Goal: Task Accomplishment & Management: Manage account settings

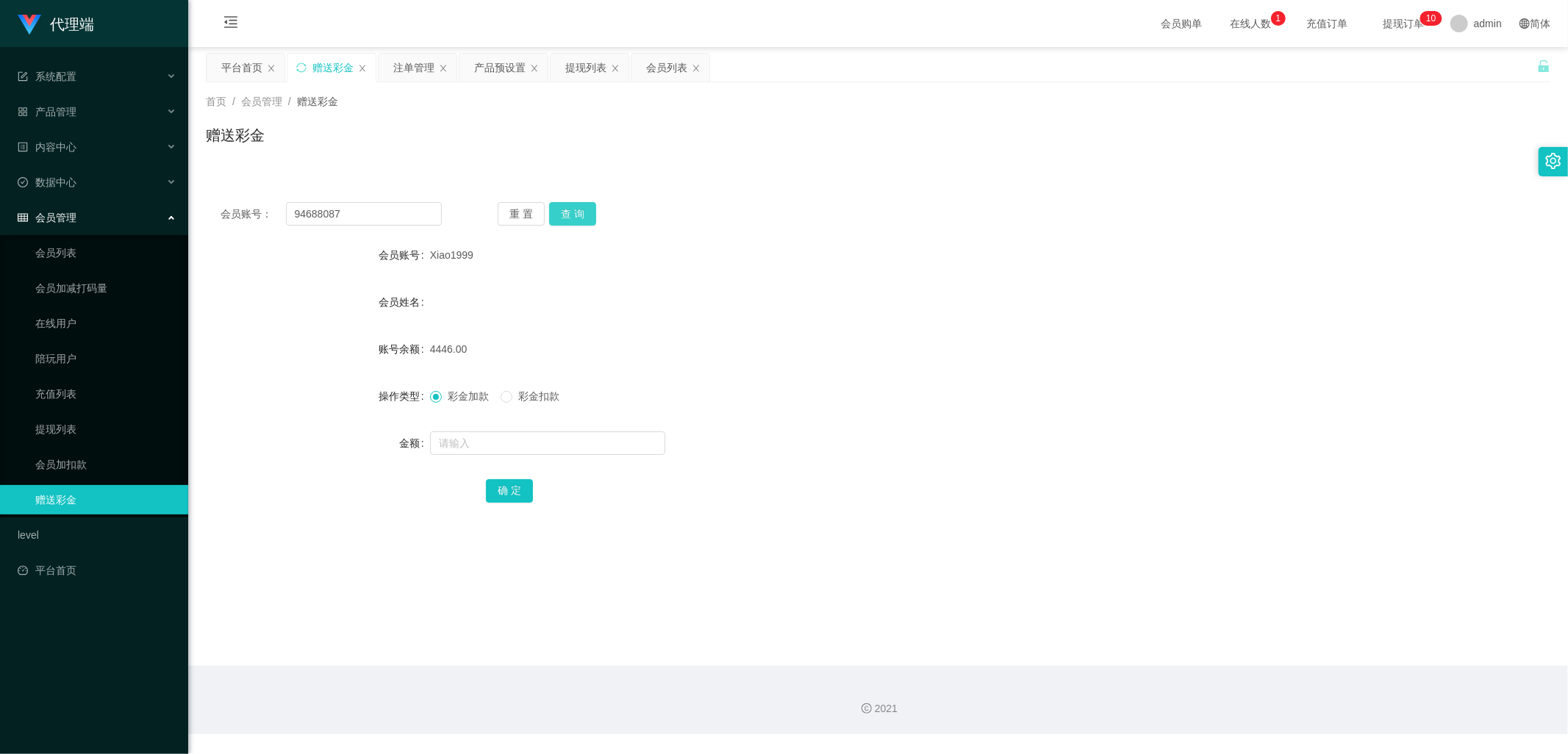
type input "94688087"
click at [576, 216] on button "查 询" at bounding box center [572, 214] width 47 height 24
click at [497, 61] on div "产品预设置" at bounding box center [500, 67] width 51 height 28
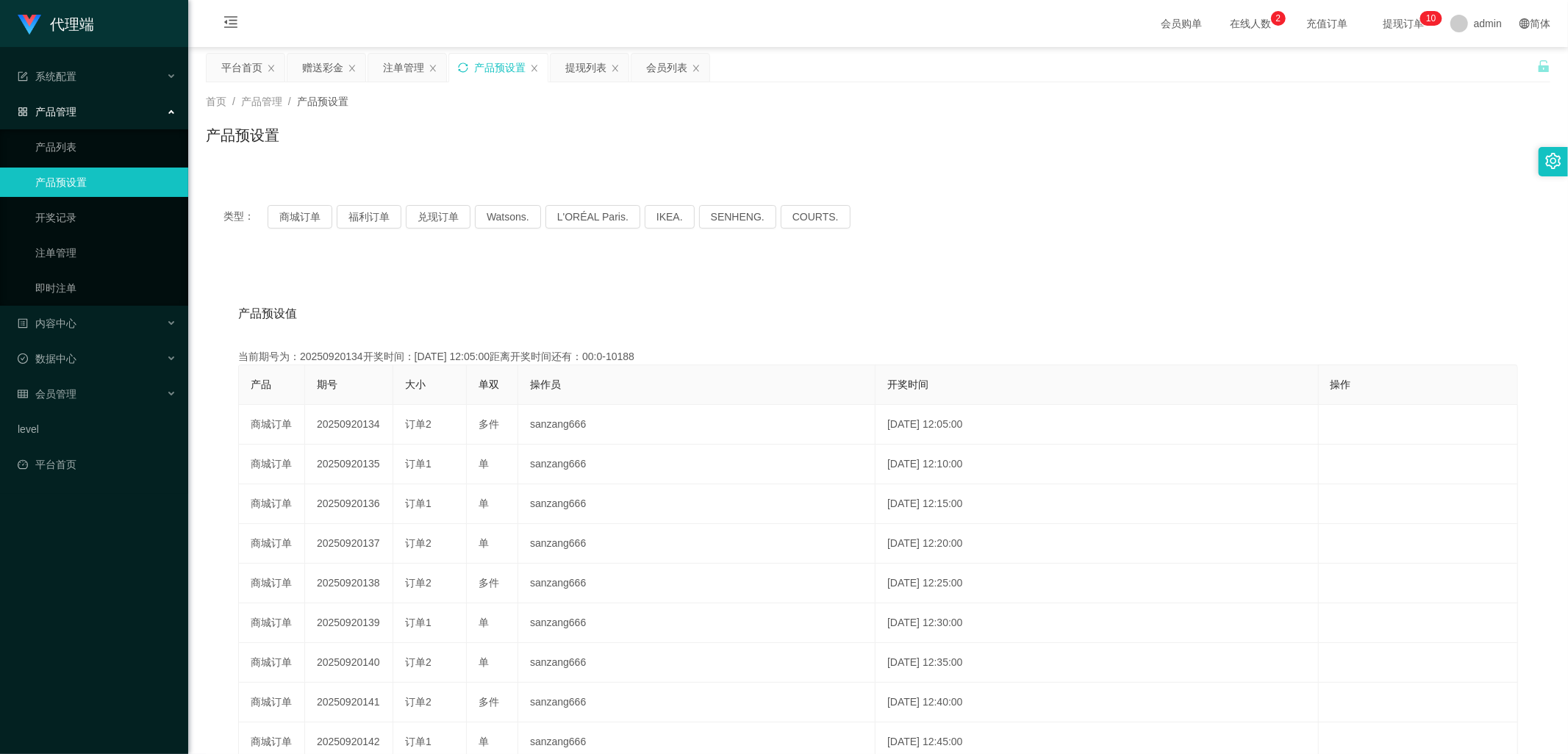
click at [464, 64] on icon "图标: sync" at bounding box center [463, 67] width 10 height 10
click at [468, 67] on div "产品预设置" at bounding box center [498, 67] width 99 height 28
click at [461, 76] on div "产品预设置" at bounding box center [498, 67] width 99 height 28
click at [463, 69] on icon "图标: sync" at bounding box center [463, 67] width 10 height 10
click at [336, 64] on div "赠送彩金" at bounding box center [323, 67] width 41 height 28
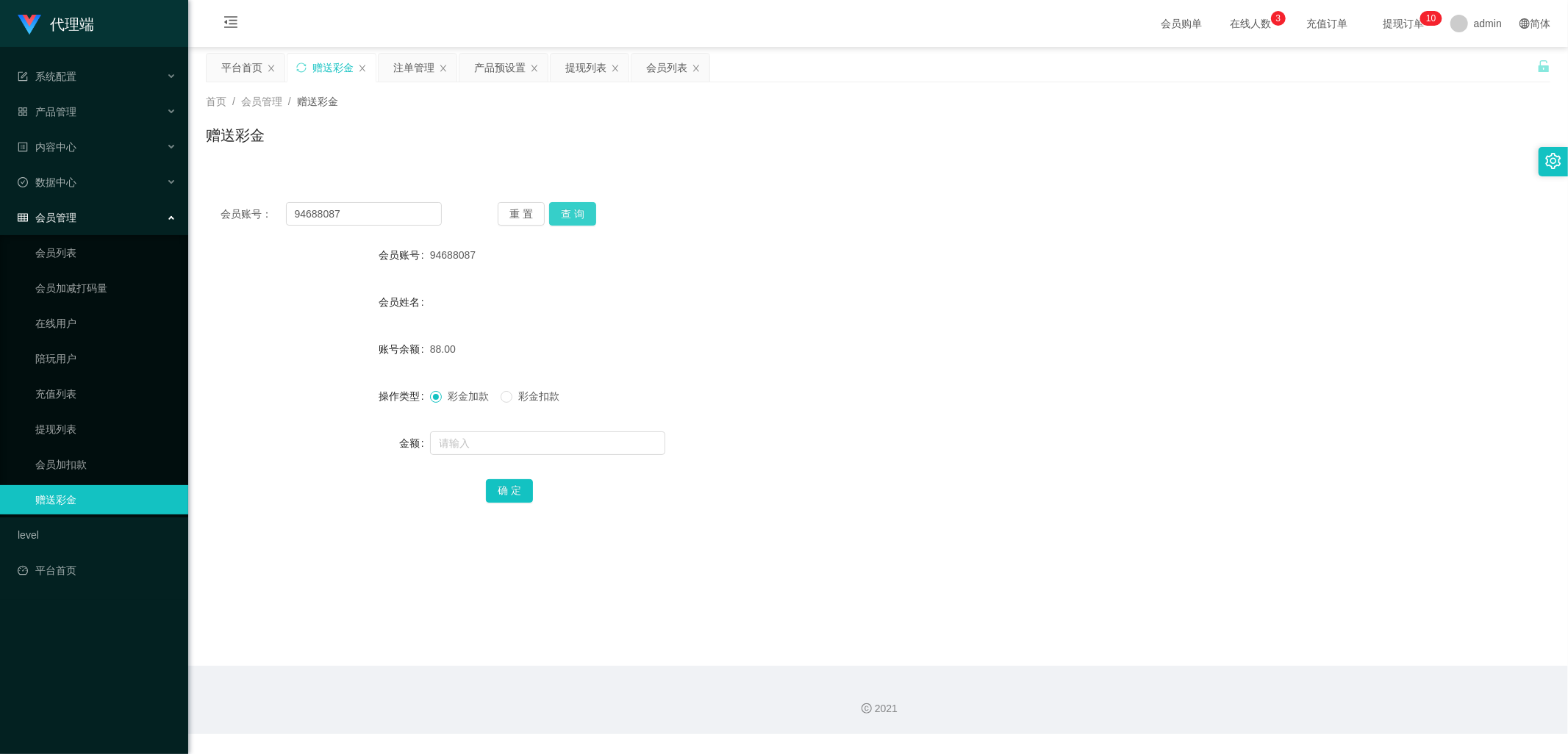
click at [583, 208] on button "查 询" at bounding box center [572, 214] width 47 height 24
click at [578, 215] on button "查 询" at bounding box center [572, 214] width 47 height 24
drag, startPoint x: 343, startPoint y: 215, endPoint x: 276, endPoint y: 228, distance: 68.2
click at [286, 216] on input "94688087" at bounding box center [364, 214] width 156 height 24
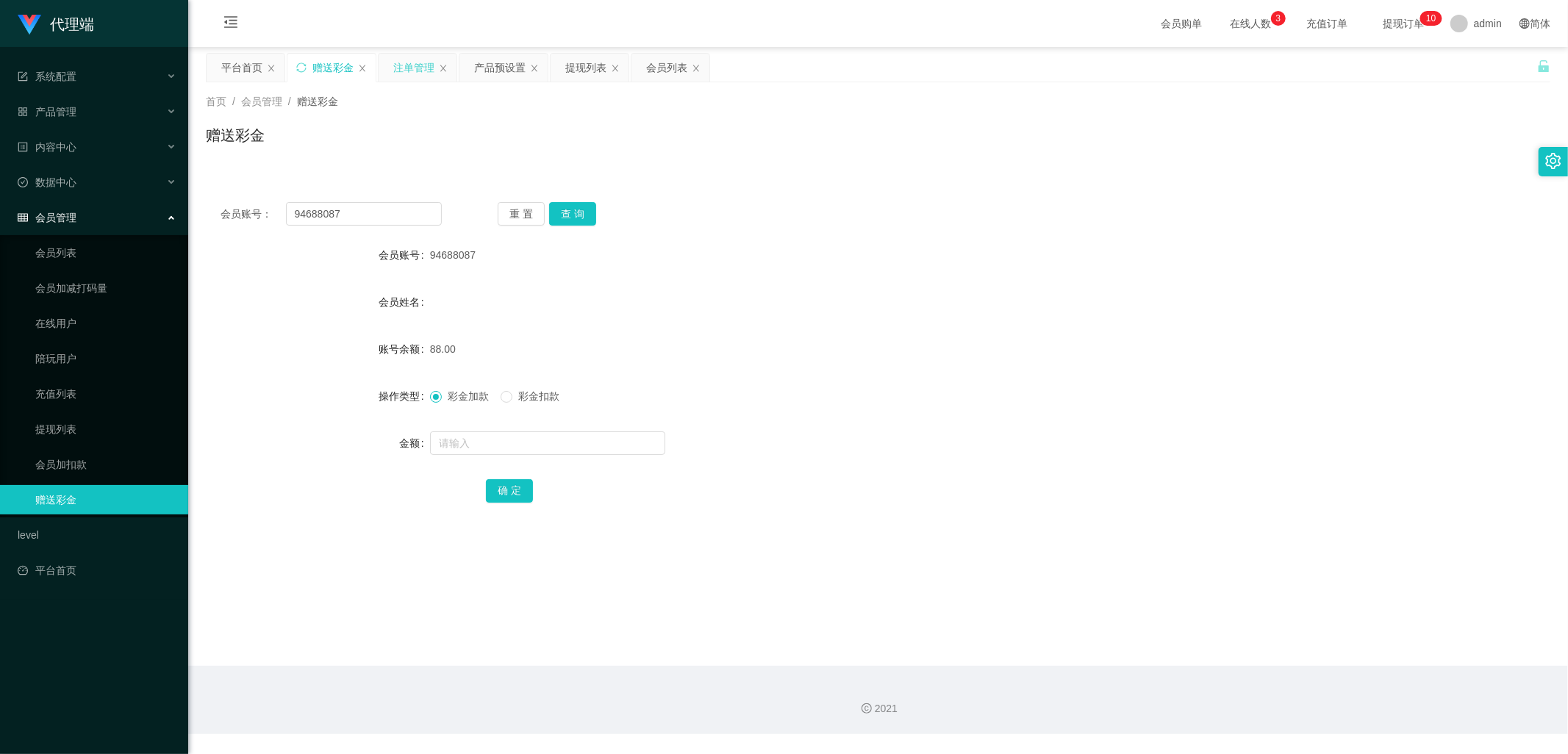
click at [402, 69] on div "注单管理" at bounding box center [414, 67] width 41 height 28
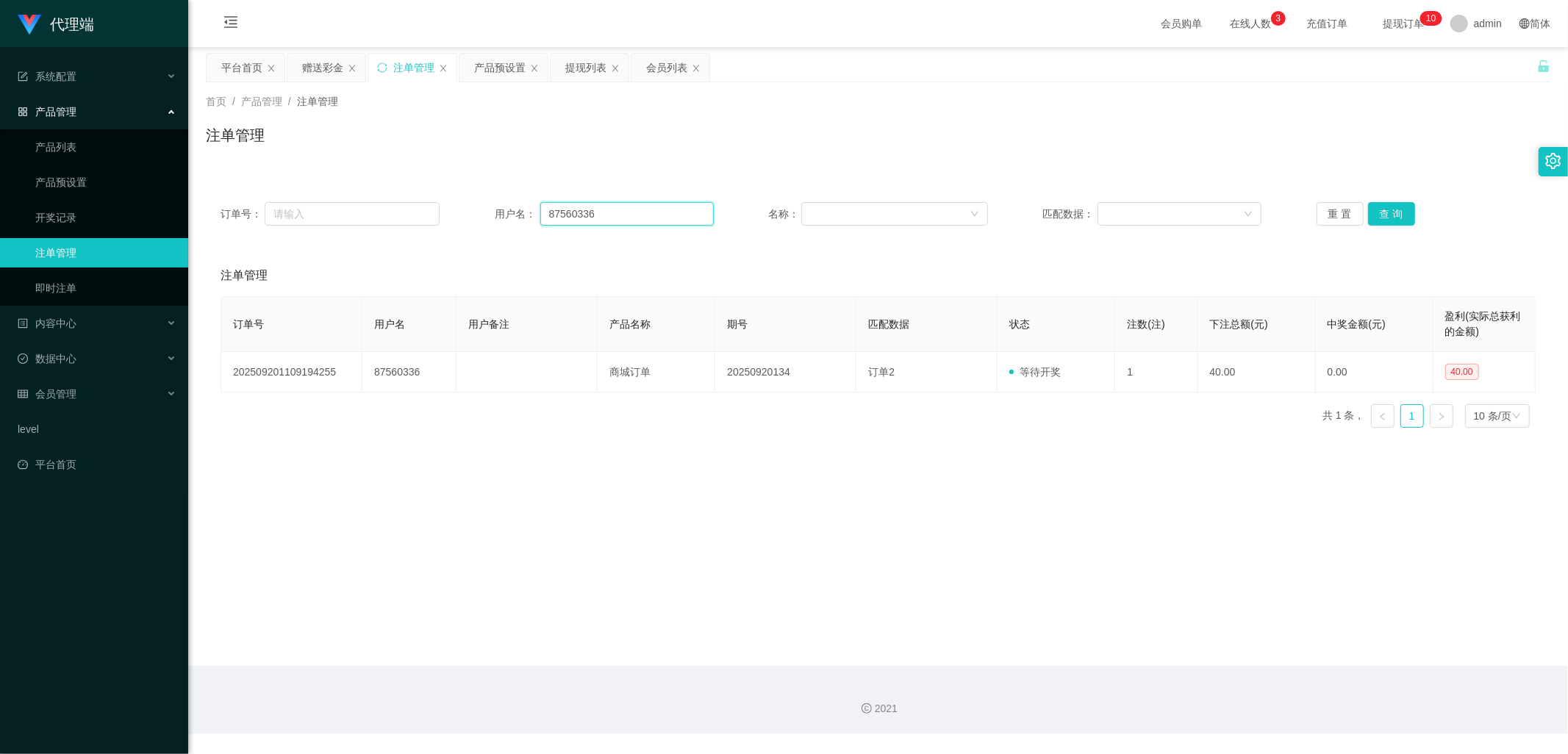
drag, startPoint x: 618, startPoint y: 208, endPoint x: 506, endPoint y: 214, distance: 112.2
click at [506, 214] on div "用户名： 87560336" at bounding box center [605, 214] width 219 height 24
paste input "94688087"
type input "94688087"
click at [1388, 209] on button "查 询" at bounding box center [1391, 214] width 47 height 24
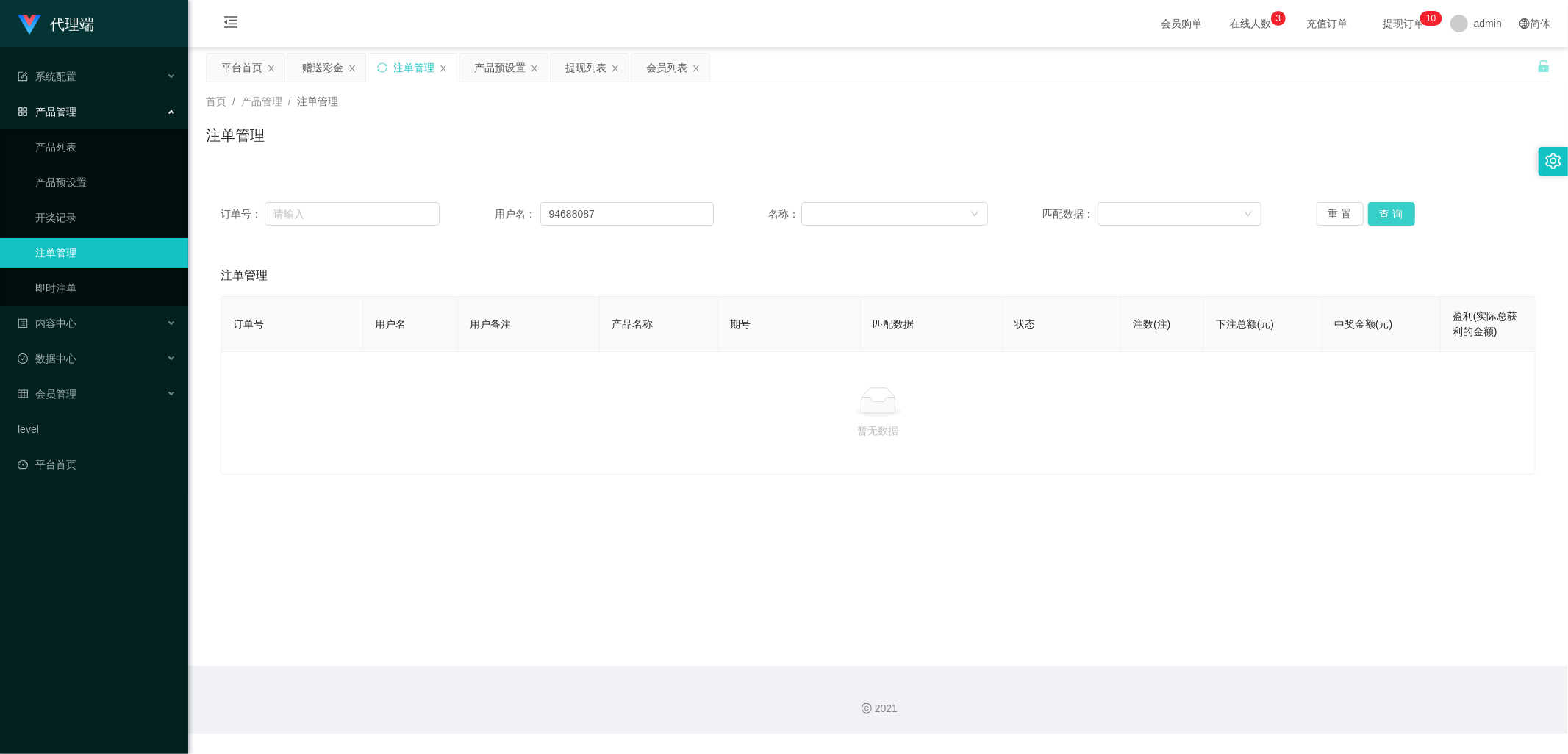
click at [1388, 208] on button "查 询" at bounding box center [1391, 214] width 47 height 24
click at [1386, 214] on button "查 询" at bounding box center [1391, 214] width 47 height 24
click at [307, 68] on div "赠送彩金" at bounding box center [323, 67] width 41 height 28
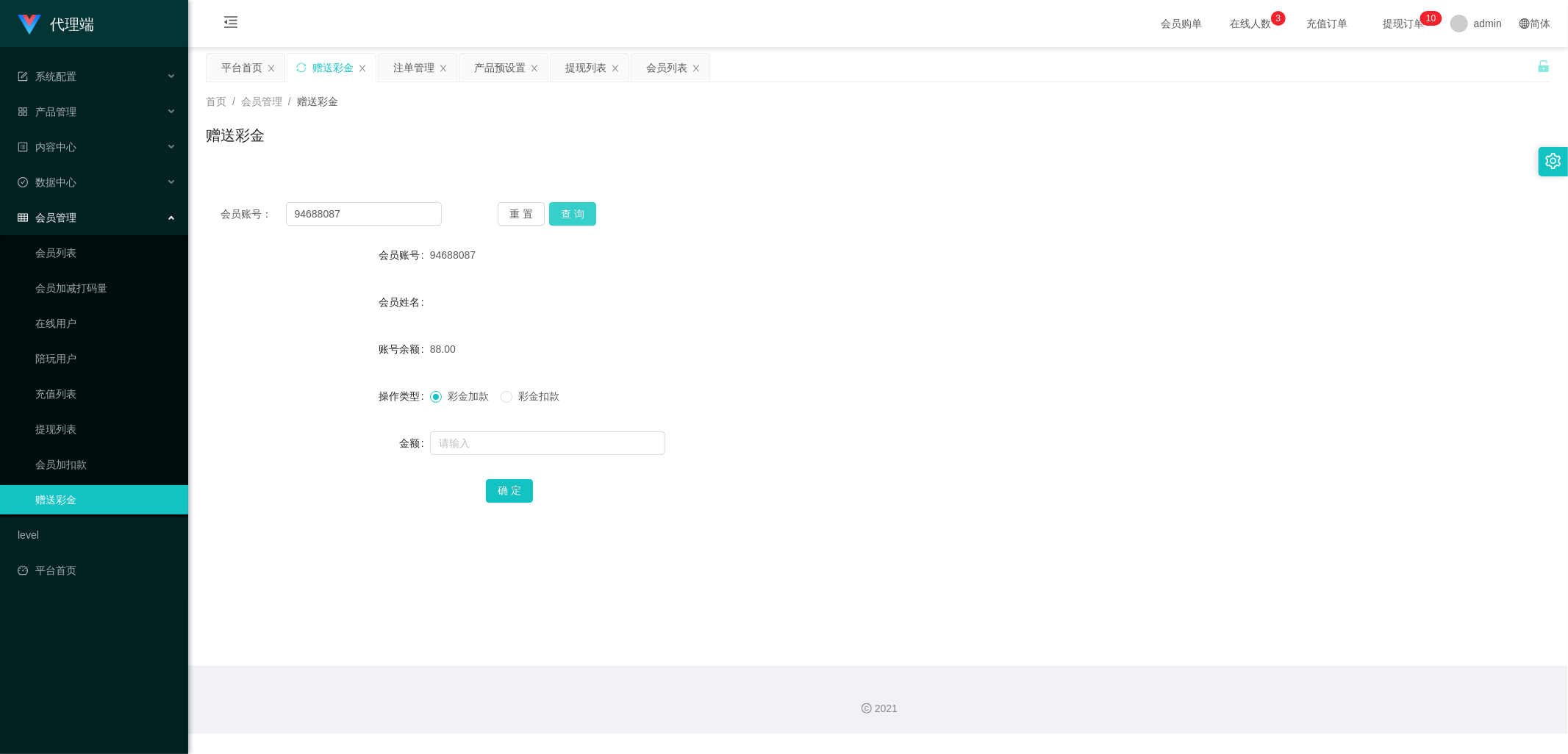
click at [582, 221] on button "查 询" at bounding box center [572, 214] width 47 height 24
click at [573, 215] on button "查 询" at bounding box center [572, 214] width 47 height 24
click at [578, 208] on button "查 询" at bounding box center [572, 214] width 47 height 24
click at [487, 437] on input "text" at bounding box center [547, 443] width 235 height 24
type input "48"
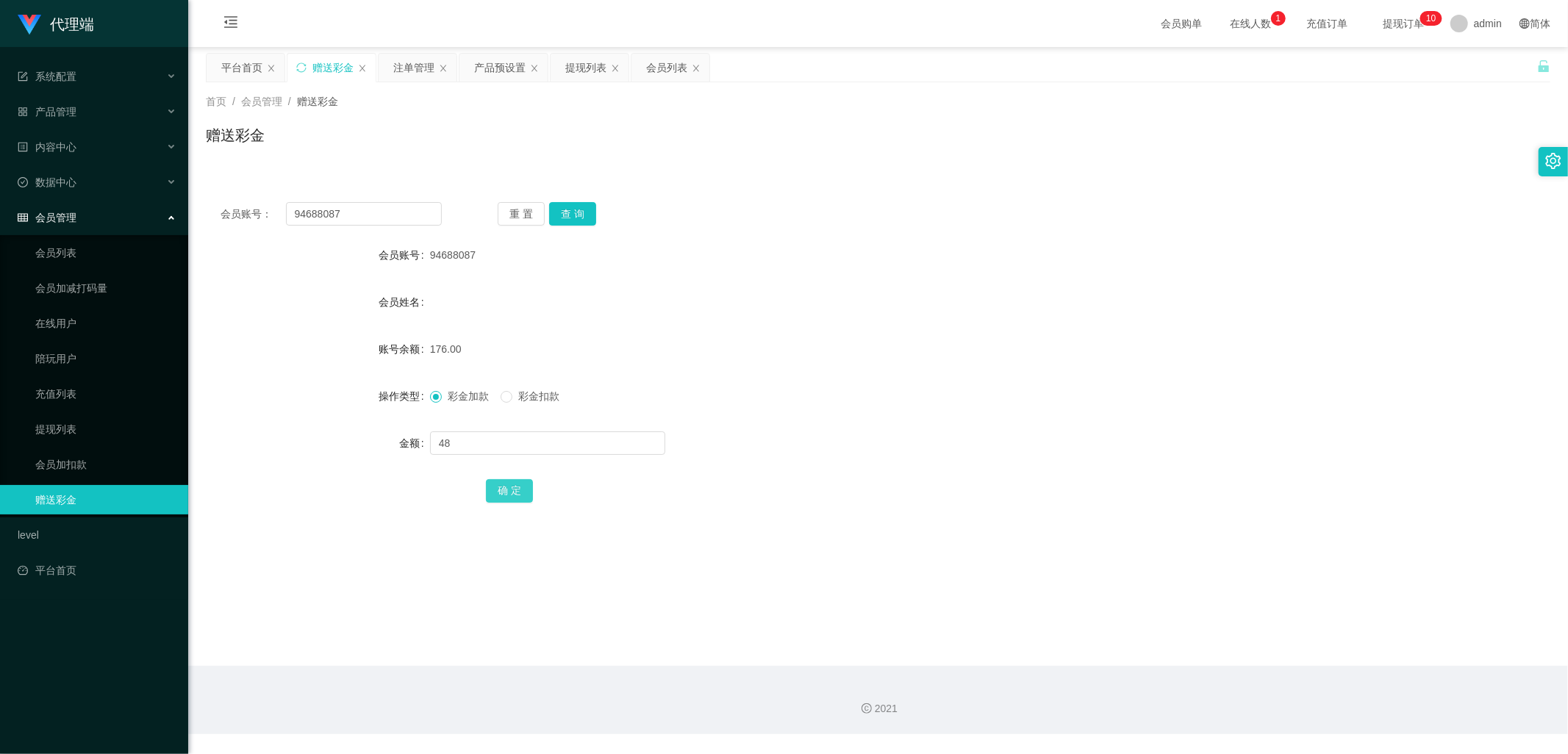
click at [497, 487] on button "确 定" at bounding box center [509, 490] width 47 height 24
click at [504, 444] on input "text" at bounding box center [547, 443] width 235 height 24
type input "96"
click at [500, 490] on button "确 定" at bounding box center [509, 490] width 47 height 24
click at [569, 221] on button "查 询" at bounding box center [572, 214] width 47 height 24
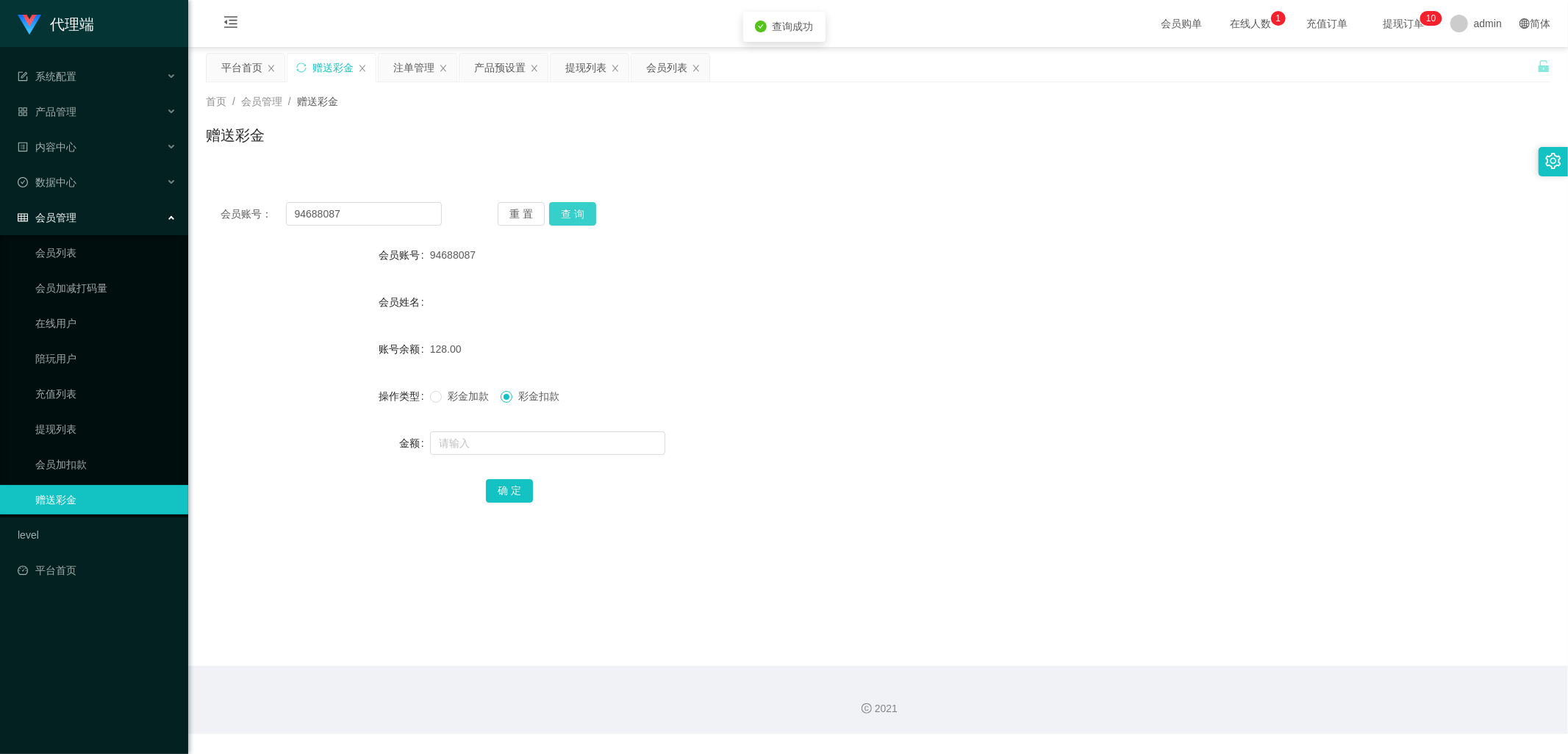
click at [569, 217] on button "查 询" at bounding box center [572, 214] width 47 height 24
drag, startPoint x: 380, startPoint y: 204, endPoint x: 287, endPoint y: 215, distance: 93.6
click at [261, 208] on div "会员账号： 94688087" at bounding box center [331, 214] width 221 height 24
click at [581, 66] on div "提现列表" at bounding box center [586, 67] width 41 height 28
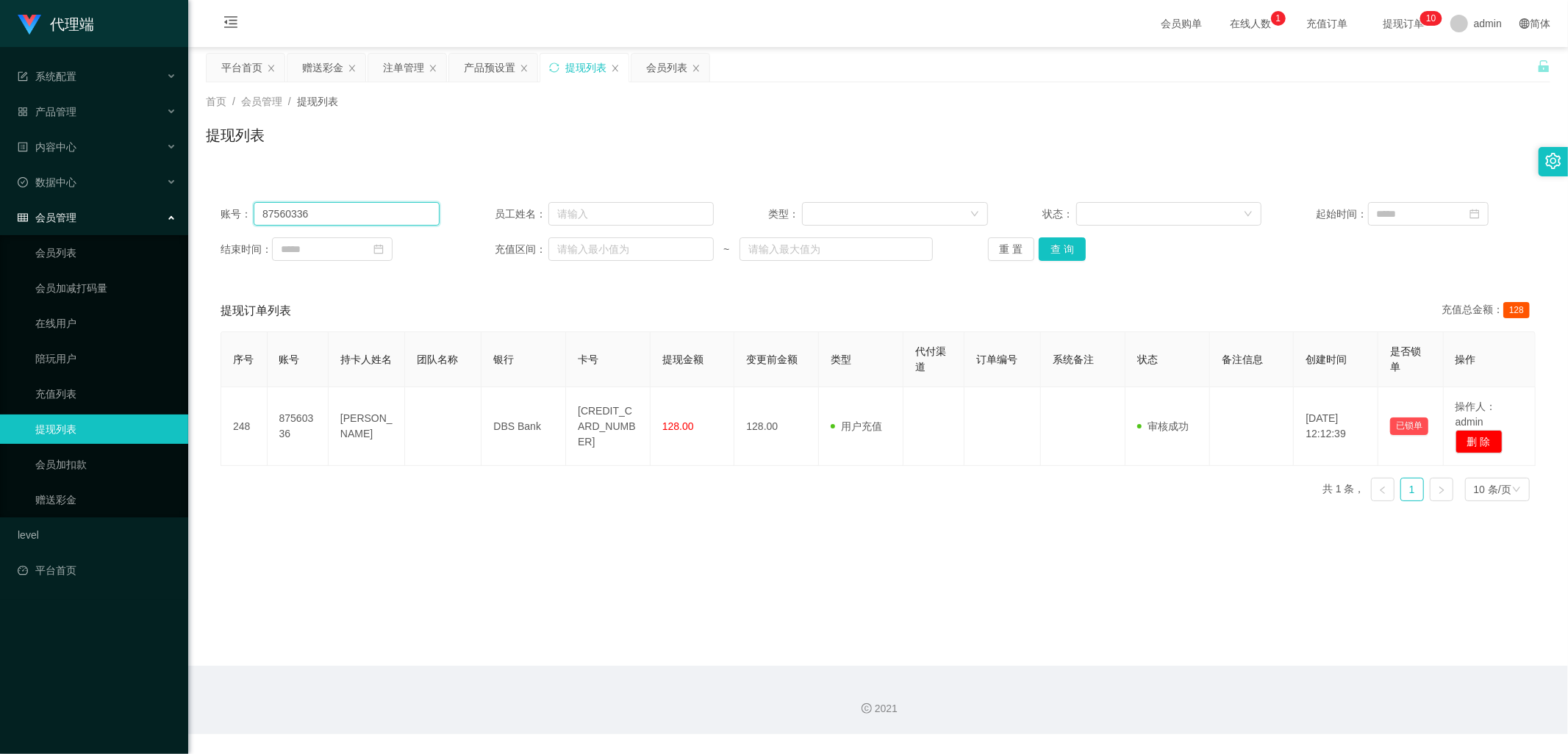
drag, startPoint x: 336, startPoint y: 218, endPoint x: 166, endPoint y: 208, distance: 170.3
click at [168, 208] on section "代理端 系统配置 产品管理 产品列表 产品预设置 开奖记录 注单管理 即时注单 内容中心 数据中心 会员管理 会员列表 会员加减打码量 在线用户 陪玩用户 充…" at bounding box center [784, 367] width 1568 height 734
paste input "94688087"
type input "94688087"
click at [1055, 241] on button "查 询" at bounding box center [1062, 249] width 47 height 24
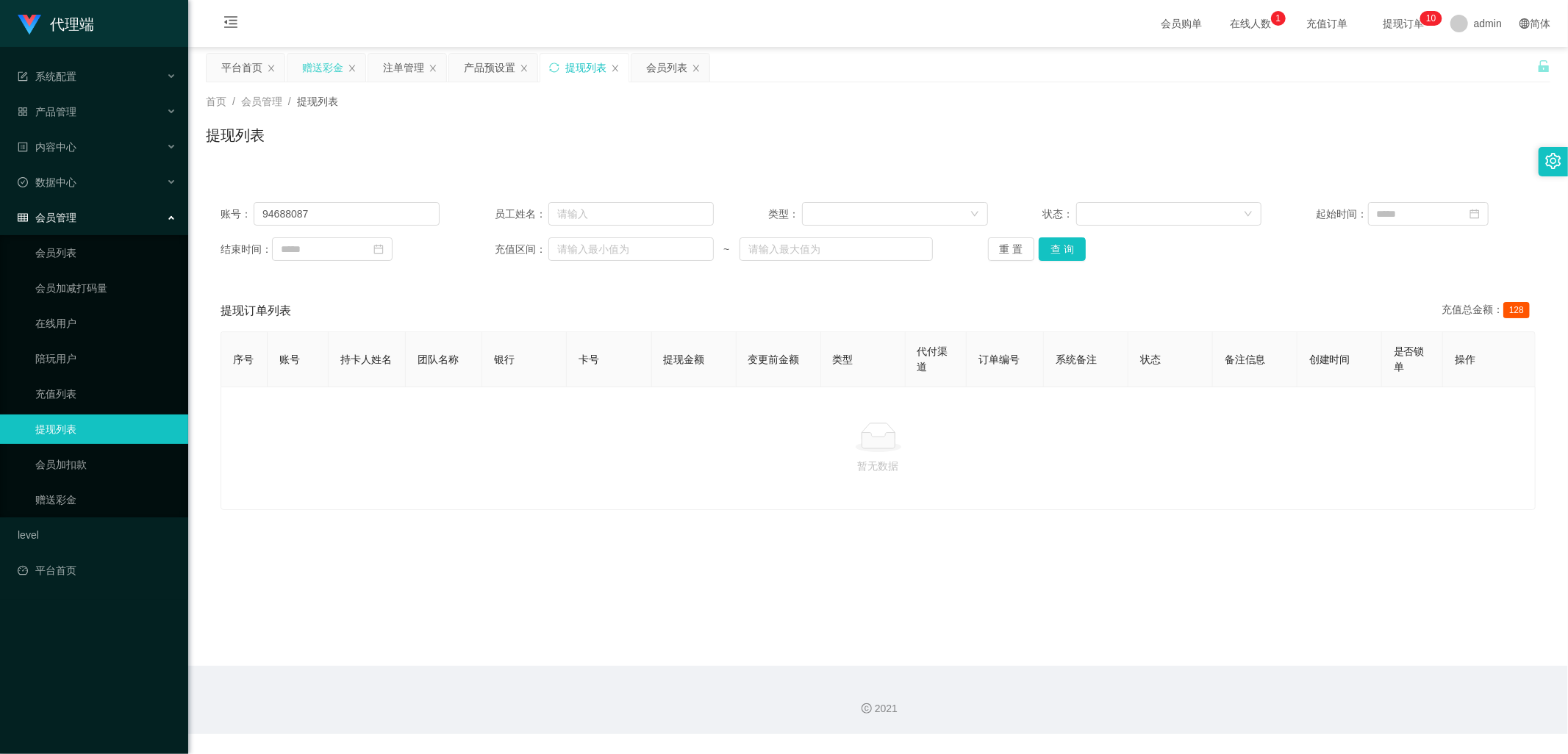
click at [317, 66] on div "赠送彩金" at bounding box center [323, 67] width 41 height 28
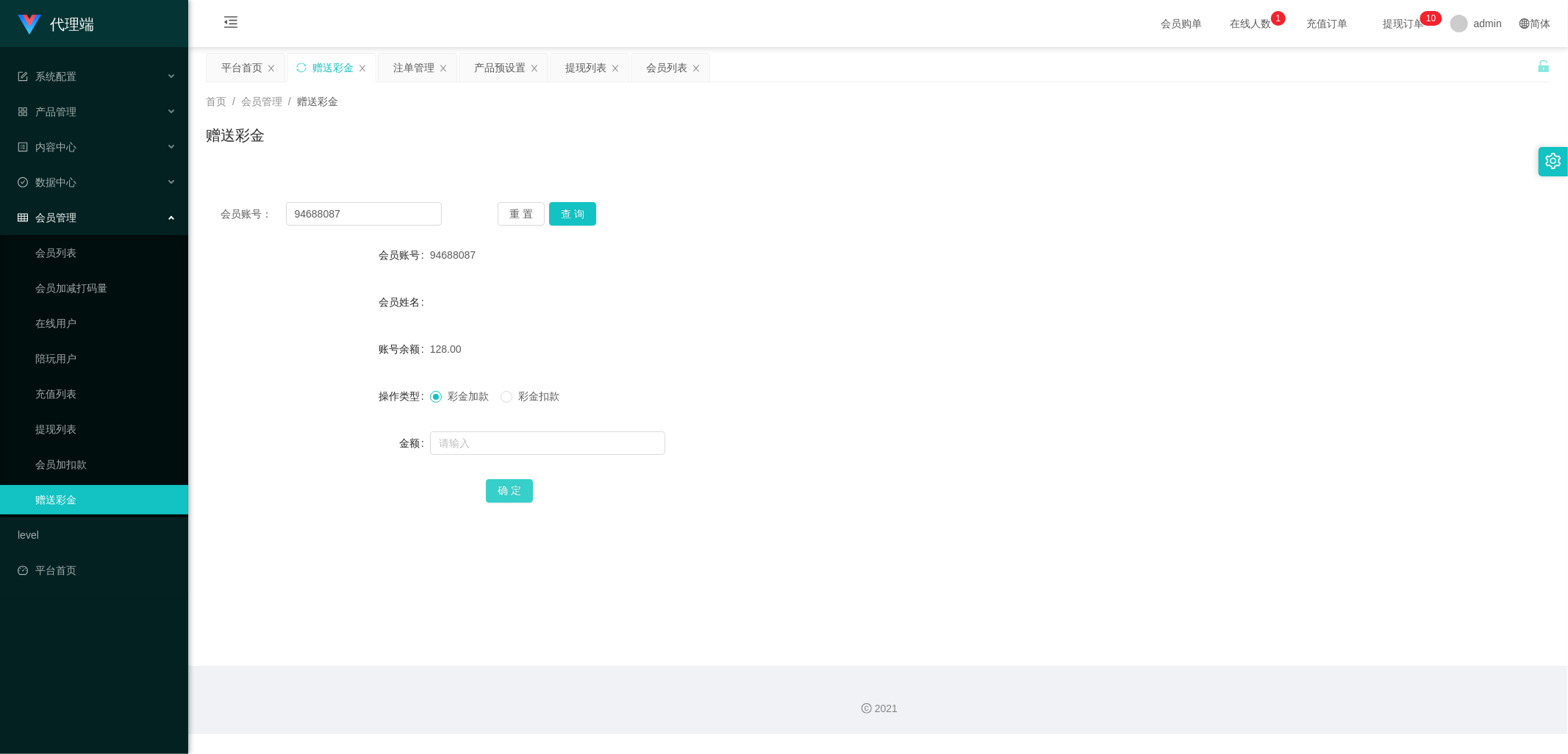
click at [519, 486] on button "确 定" at bounding box center [509, 490] width 47 height 24
click at [574, 219] on button "查 询" at bounding box center [572, 214] width 47 height 24
click at [578, 211] on button "查 询" at bounding box center [572, 214] width 47 height 24
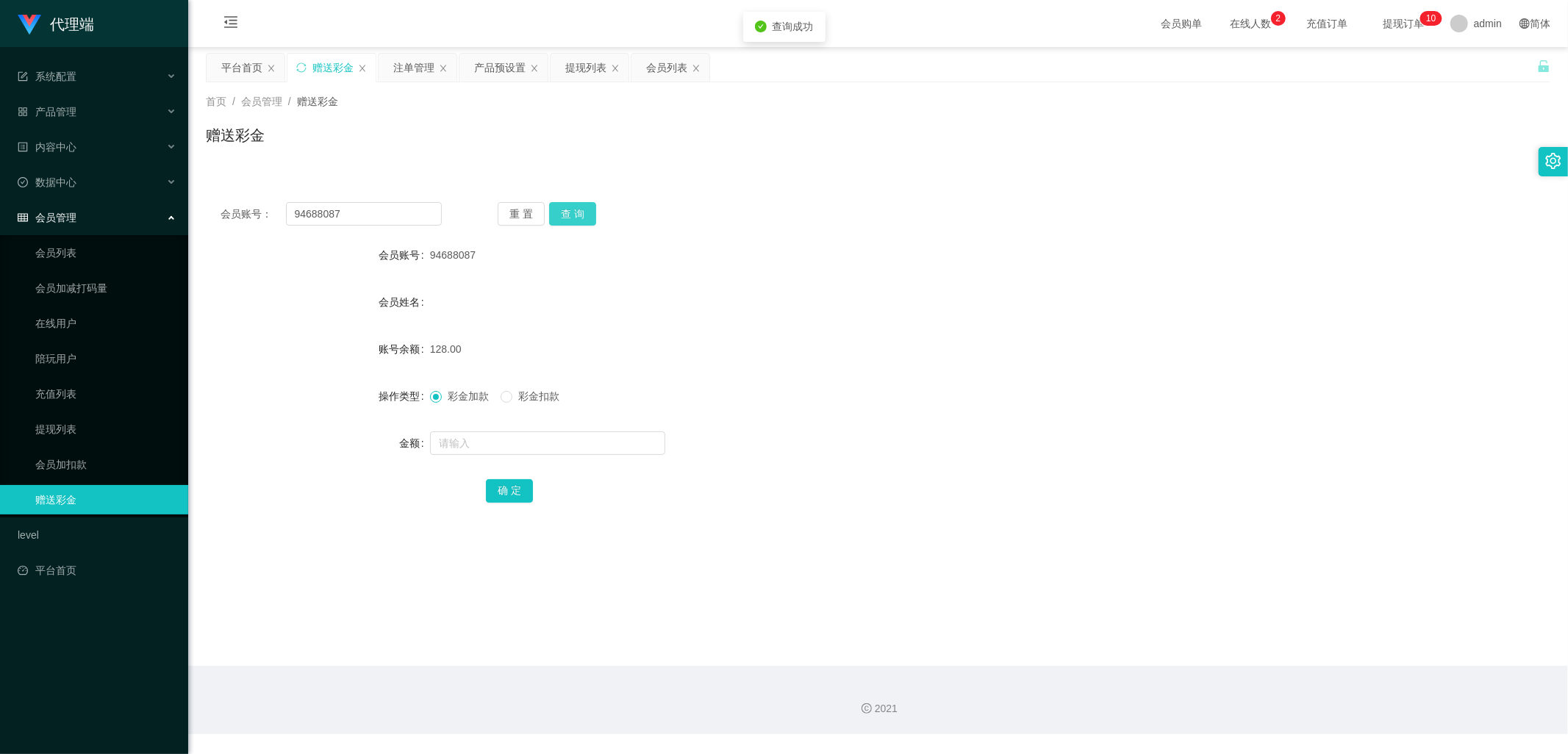
click at [578, 211] on button "查 询" at bounding box center [572, 214] width 47 height 24
drag, startPoint x: 376, startPoint y: 218, endPoint x: 252, endPoint y: 225, distance: 124.2
click at [252, 225] on div "会员账号： 94688087" at bounding box center [331, 214] width 221 height 24
click at [582, 66] on div "提现列表" at bounding box center [586, 67] width 41 height 28
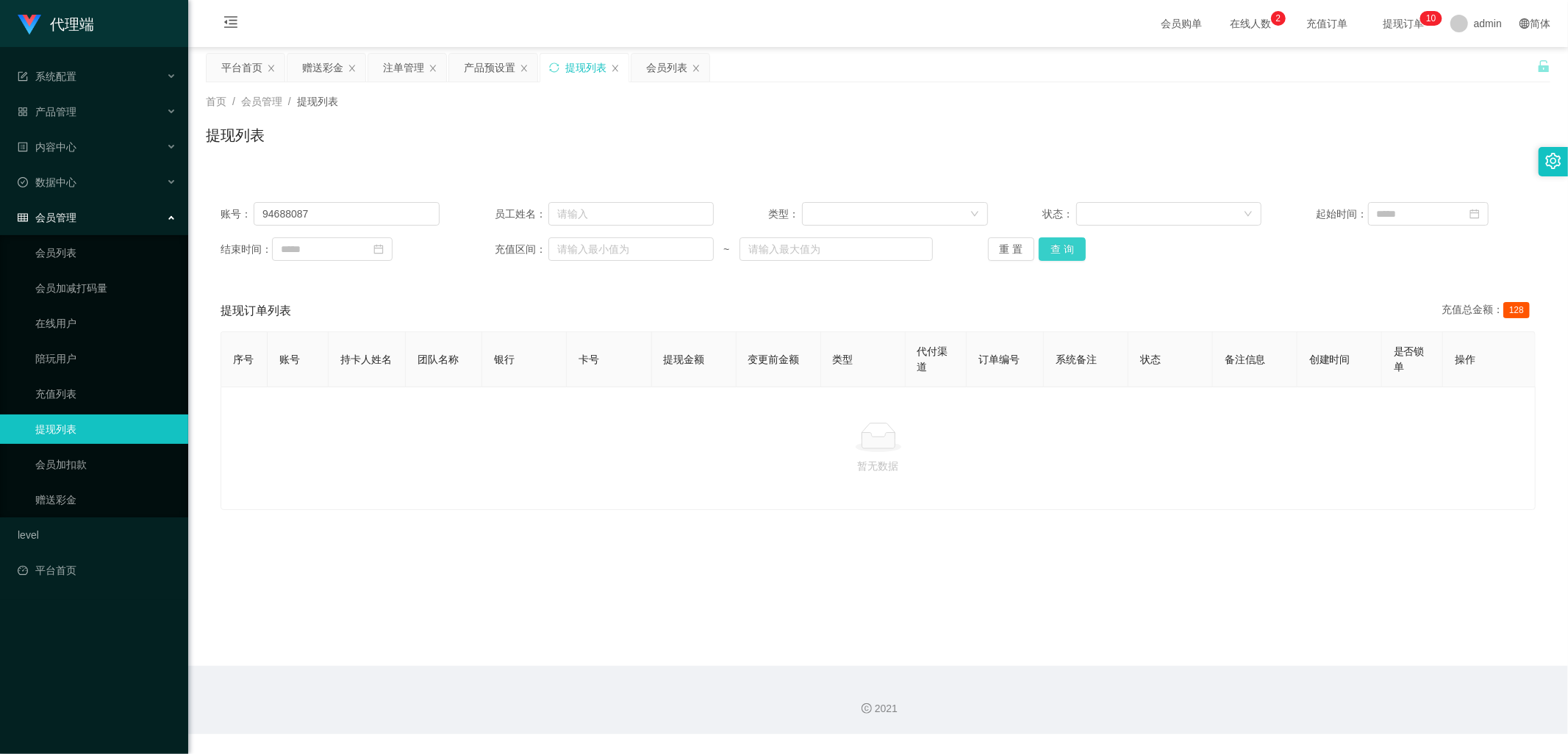
click at [1058, 254] on button "查 询" at bounding box center [1062, 249] width 47 height 24
click at [1058, 254] on div "重 置 查 询" at bounding box center [1097, 249] width 219 height 24
click at [1058, 253] on button "查 询" at bounding box center [1062, 249] width 47 height 24
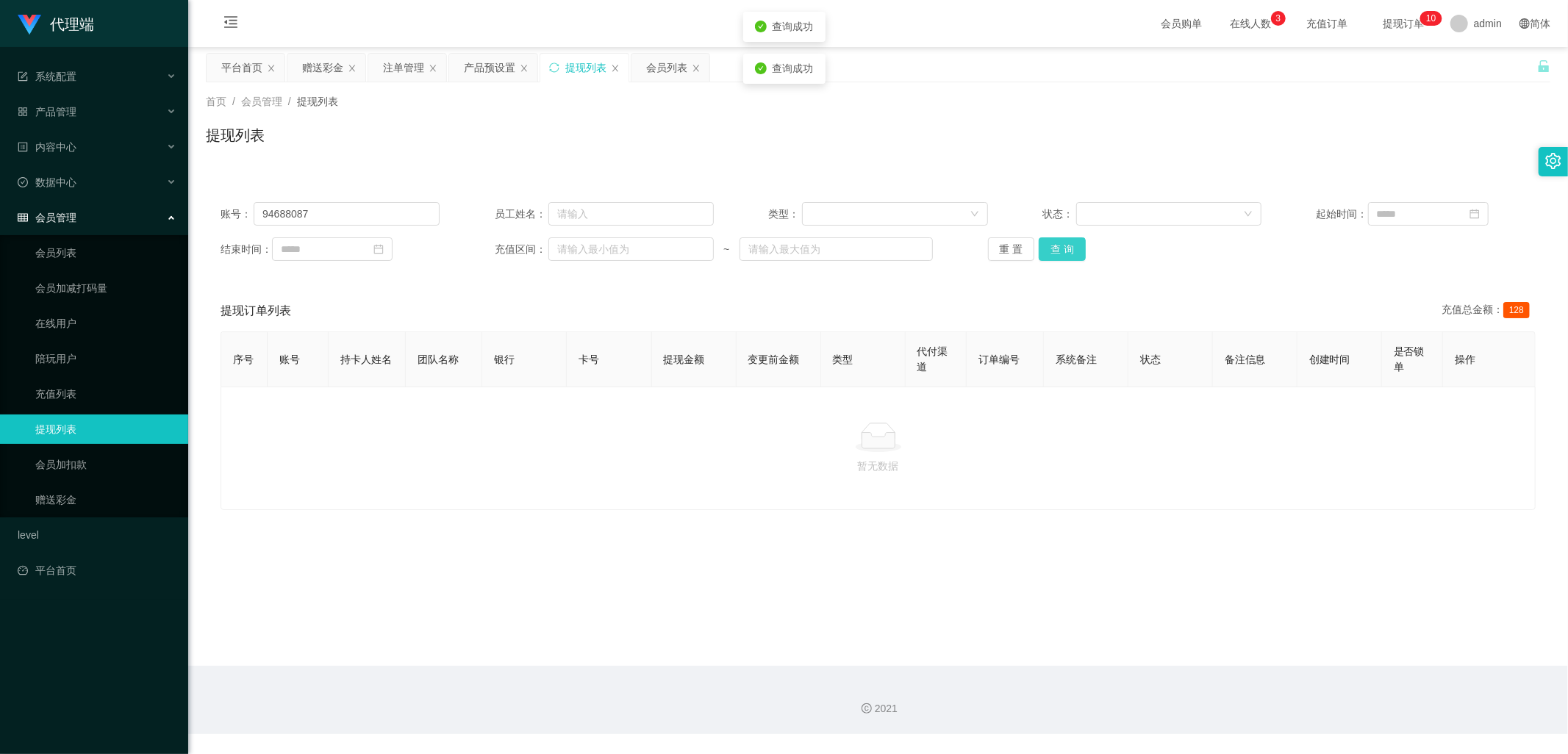
drag, startPoint x: 1056, startPoint y: 261, endPoint x: 1082, endPoint y: 246, distance: 30.0
click at [1056, 261] on button "查 询" at bounding box center [1062, 249] width 47 height 24
click at [1053, 256] on button "查 询" at bounding box center [1062, 249] width 47 height 24
click at [1054, 246] on button "查 询" at bounding box center [1062, 249] width 47 height 24
click at [1061, 252] on button "查 询" at bounding box center [1062, 249] width 47 height 24
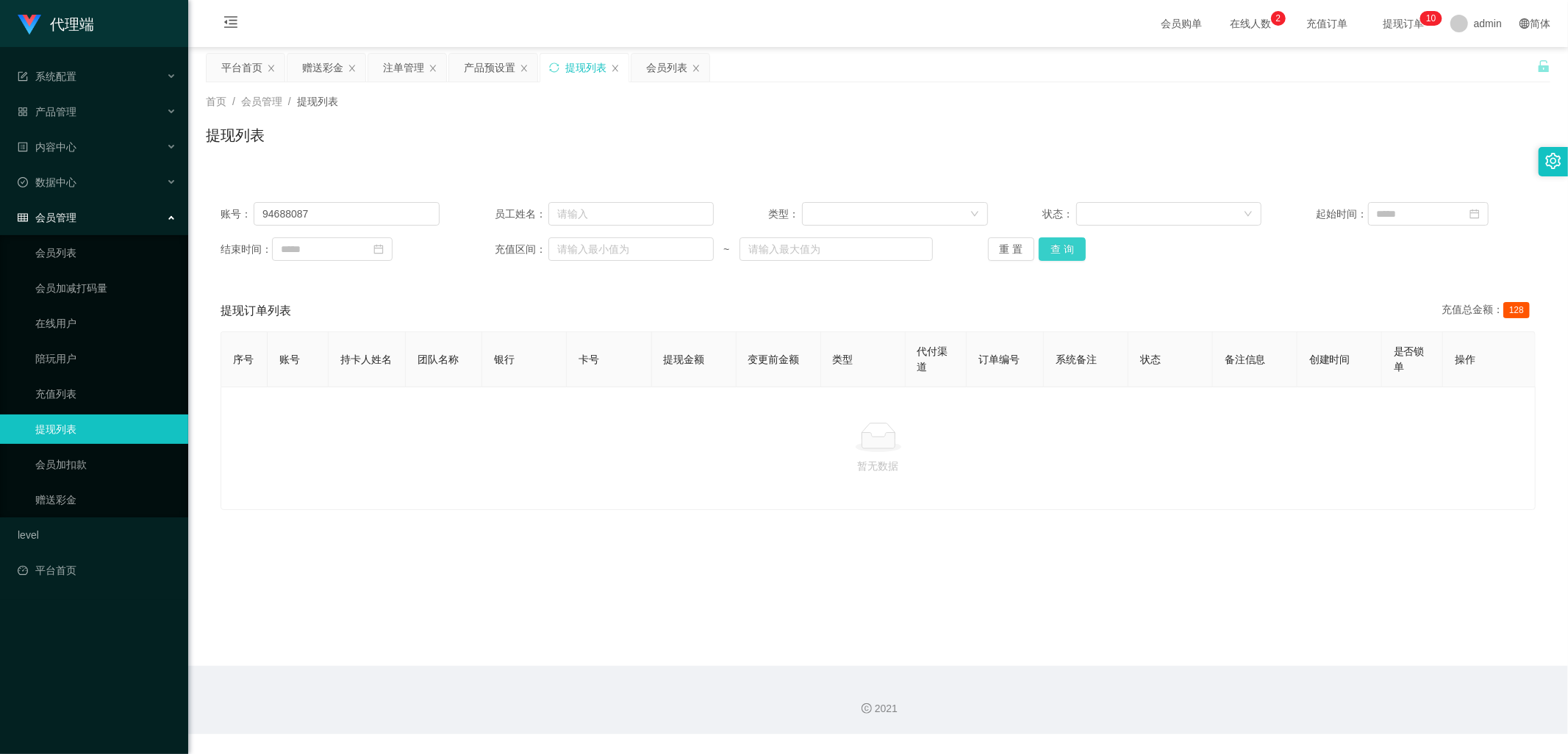
click at [1062, 248] on button "查 询" at bounding box center [1062, 249] width 47 height 24
click at [1063, 248] on button "查 询" at bounding box center [1062, 249] width 47 height 24
click at [307, 64] on div "赠送彩金" at bounding box center [323, 67] width 41 height 28
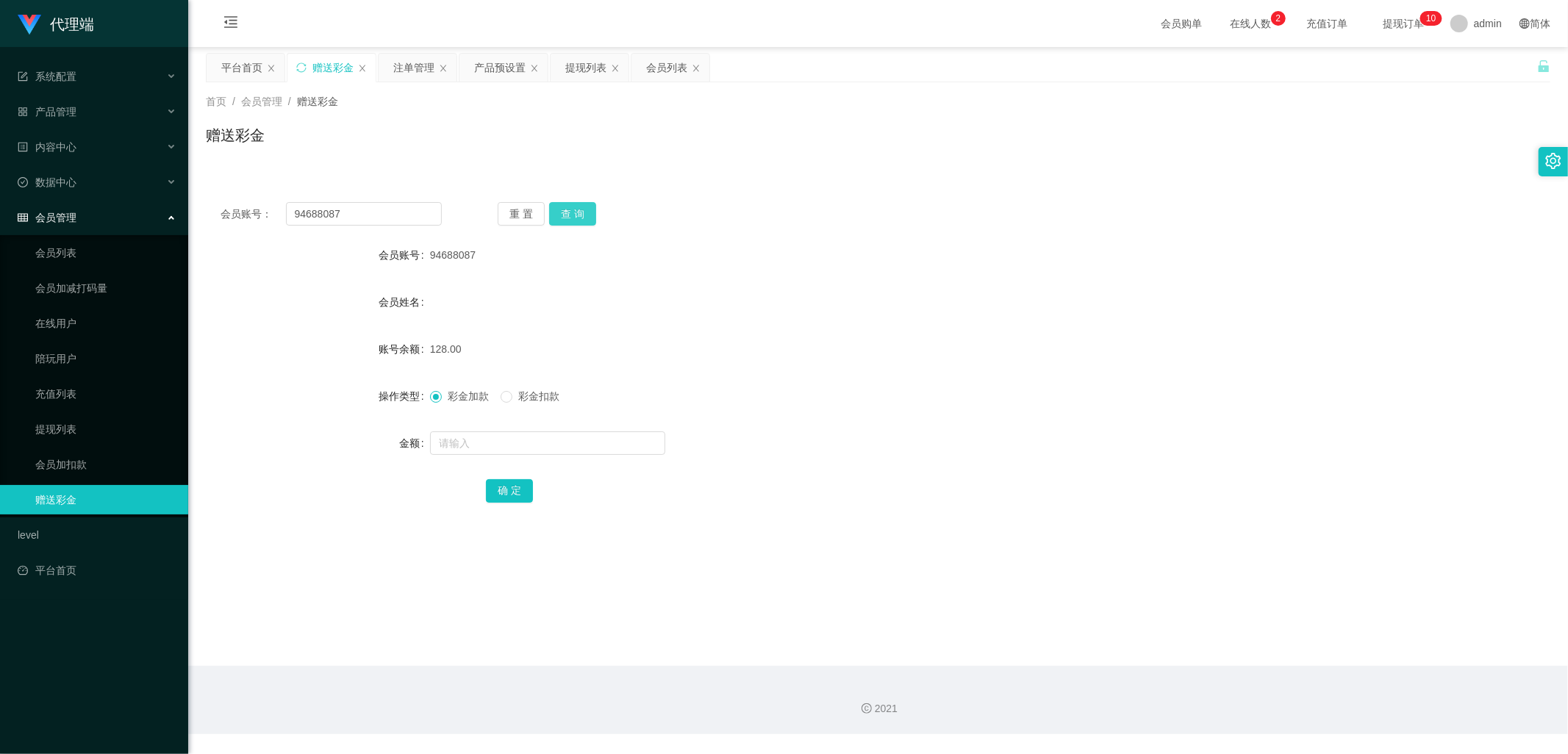
click at [574, 211] on button "查 询" at bounding box center [572, 214] width 47 height 24
click at [567, 208] on button "查 询" at bounding box center [572, 214] width 47 height 24
click at [585, 74] on div "提现列表" at bounding box center [586, 67] width 41 height 28
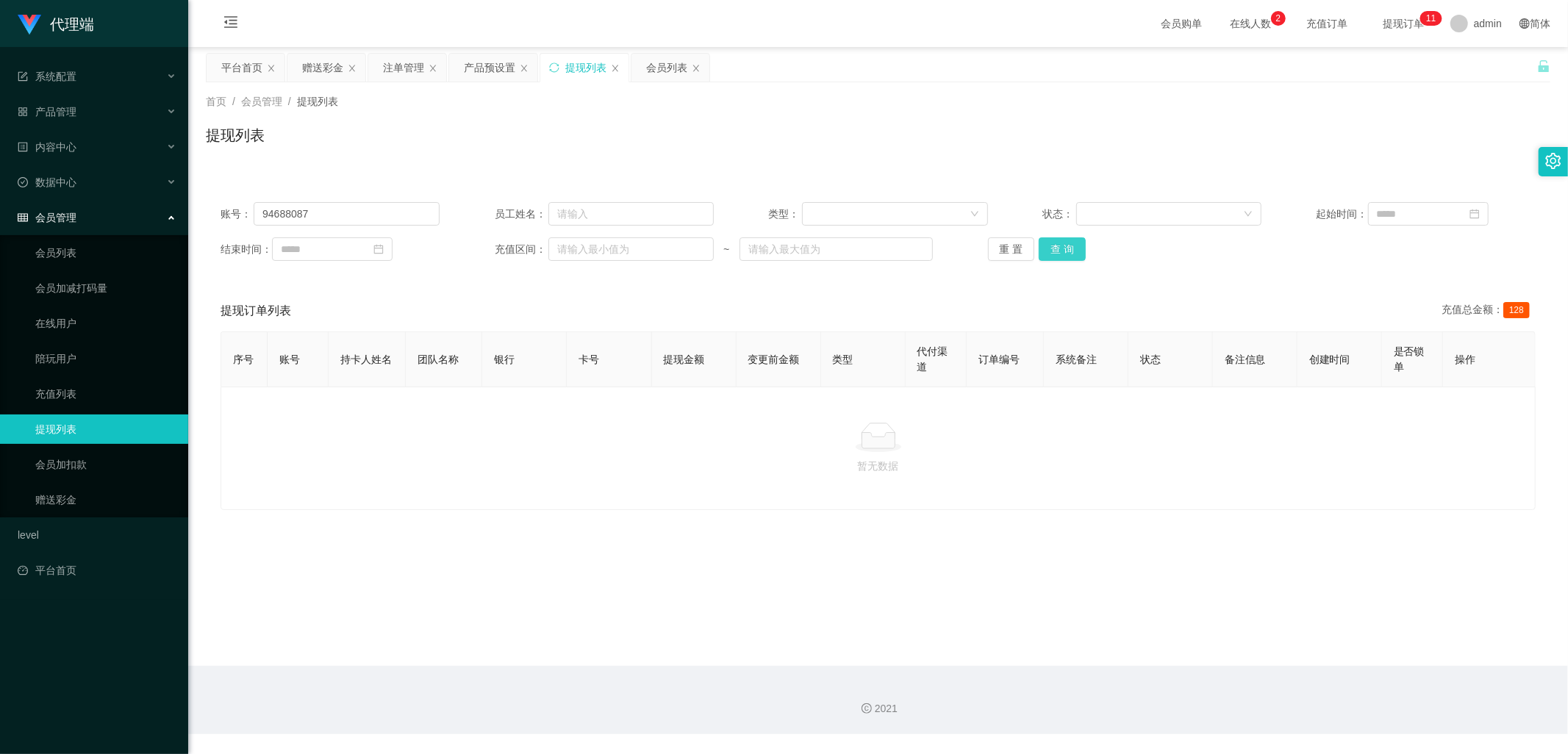
click at [1055, 241] on button "查 询" at bounding box center [1062, 249] width 47 height 24
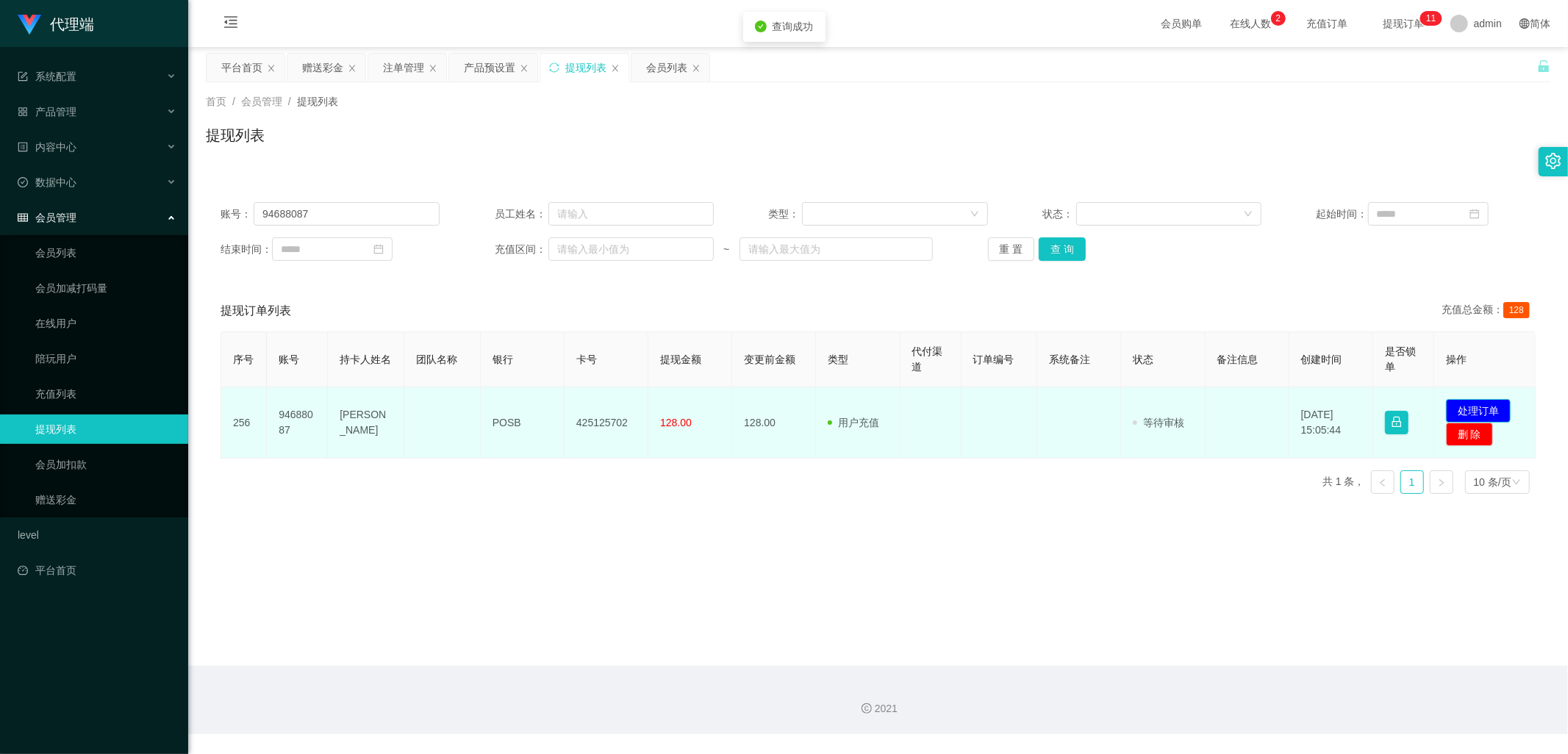
click at [1456, 409] on button "处理订单" at bounding box center [1478, 411] width 64 height 24
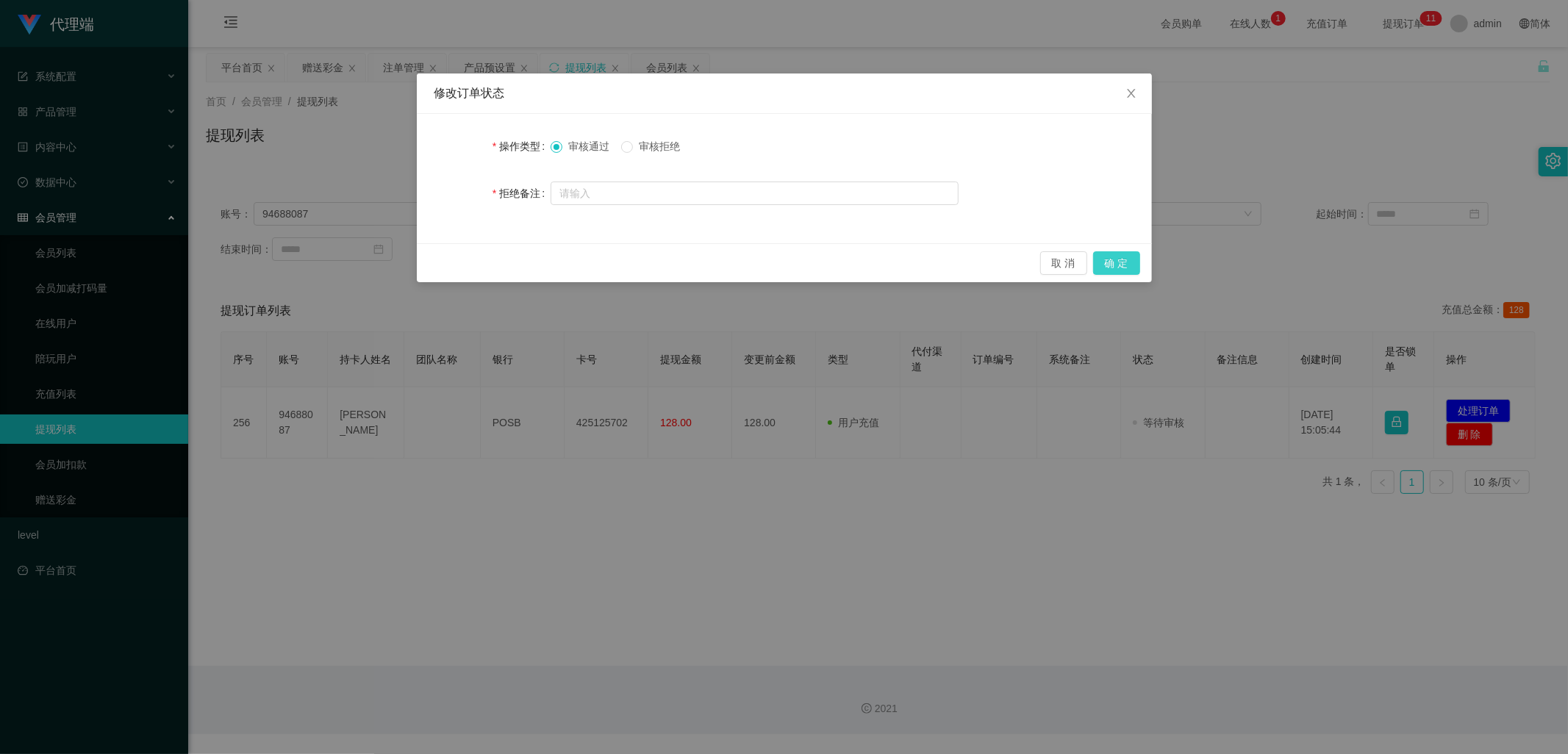
click at [1108, 260] on button "确 定" at bounding box center [1117, 263] width 47 height 24
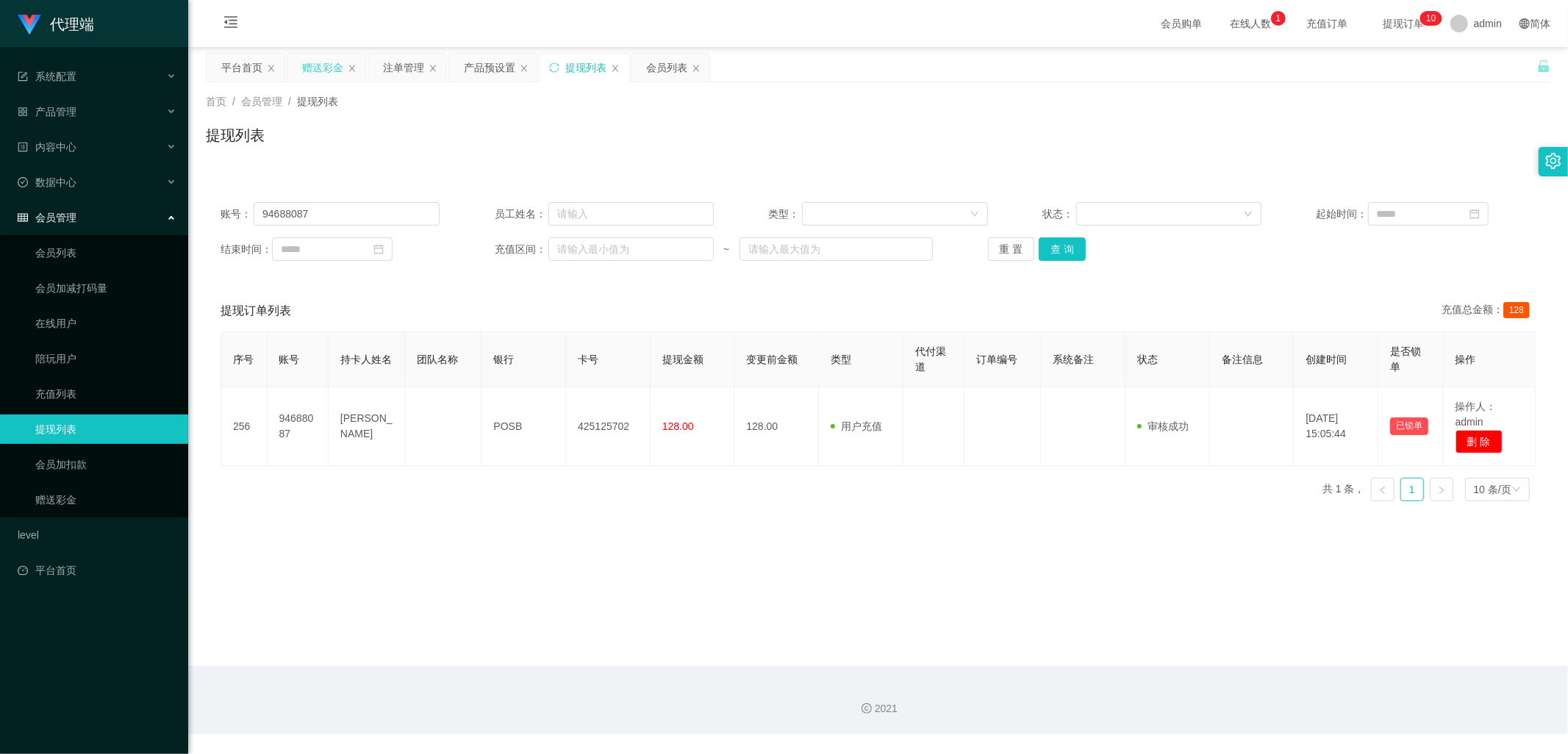
click at [311, 67] on div "赠送彩金" at bounding box center [323, 67] width 41 height 28
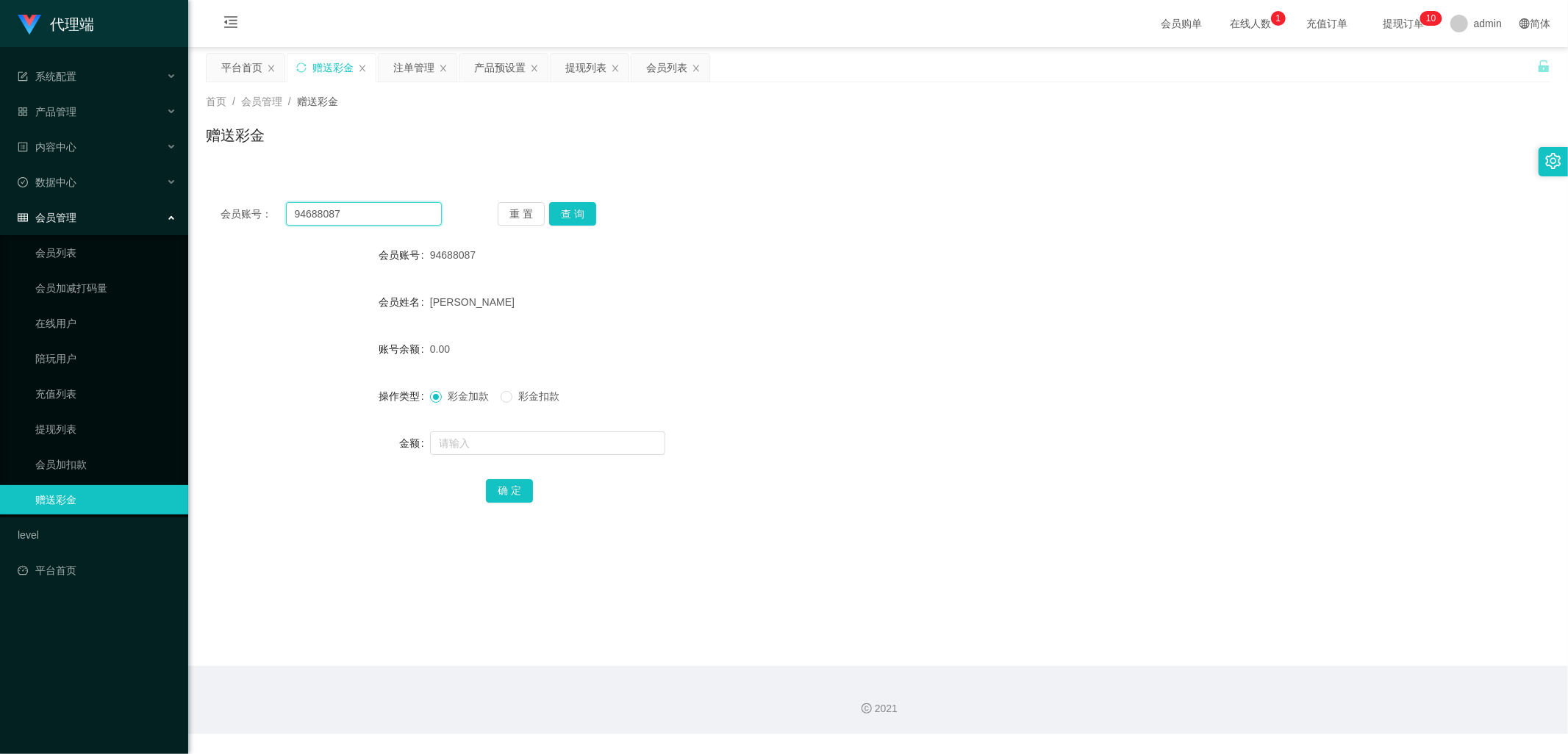
drag, startPoint x: 366, startPoint y: 218, endPoint x: 109, endPoint y: 206, distance: 257.3
click at [109, 206] on section "代理端 系统配置 产品管理 产品列表 产品预设置 开奖记录 注单管理 即时注单 内容中心 数据中心 会员管理 会员列表 会员加减打码量 在线用户 陪玩用户 充…" at bounding box center [784, 367] width 1568 height 734
type input "91768387"
click at [586, 200] on div "会员账号： 91768387 重 置 查 询 会员账号 94688087 会员姓名 [PERSON_NAME] 账号余额 0.00 操作类型 彩金加款 彩金扣…" at bounding box center [878, 362] width 1345 height 350
click at [577, 207] on button "查 询" at bounding box center [572, 214] width 47 height 24
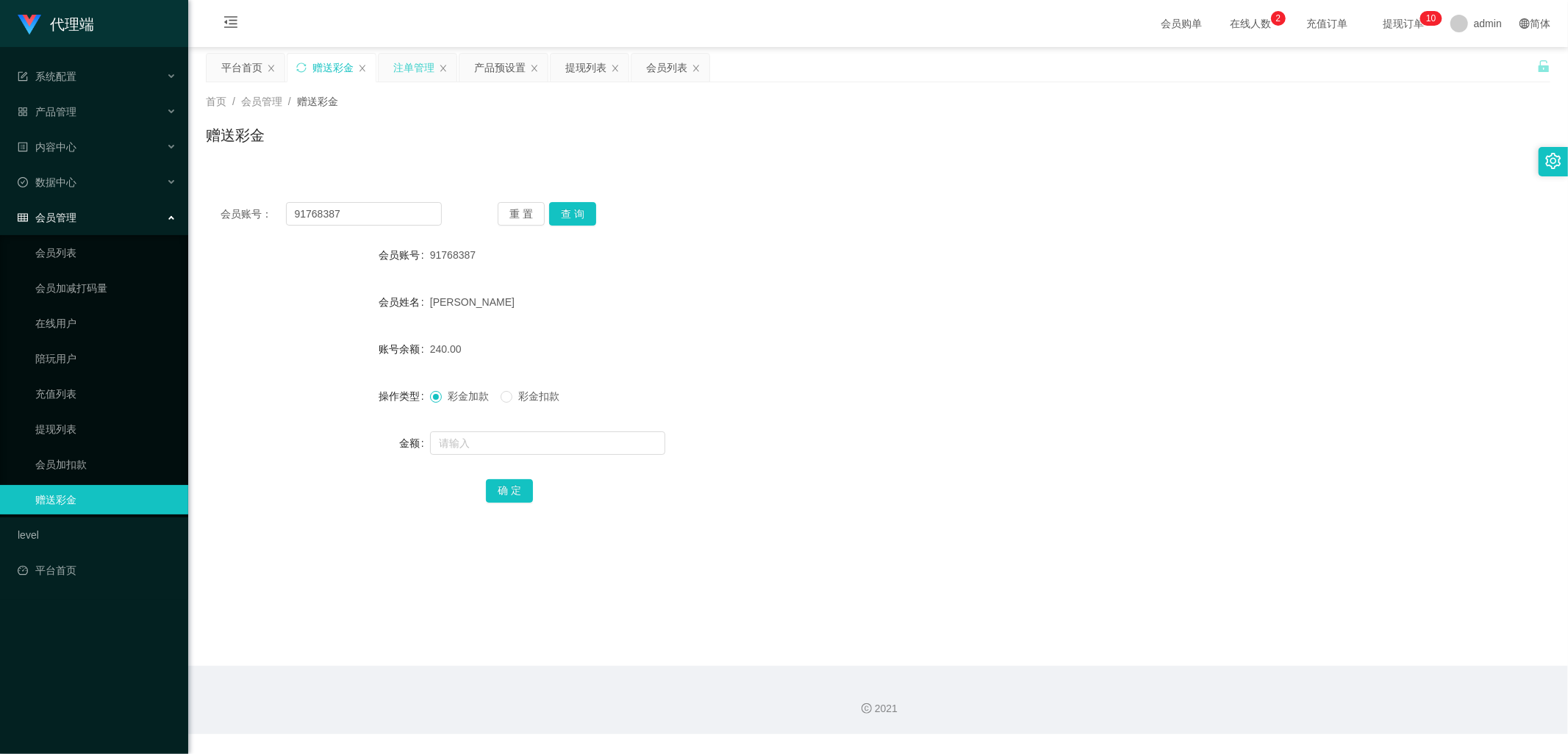
click at [423, 62] on div "注单管理" at bounding box center [414, 67] width 41 height 28
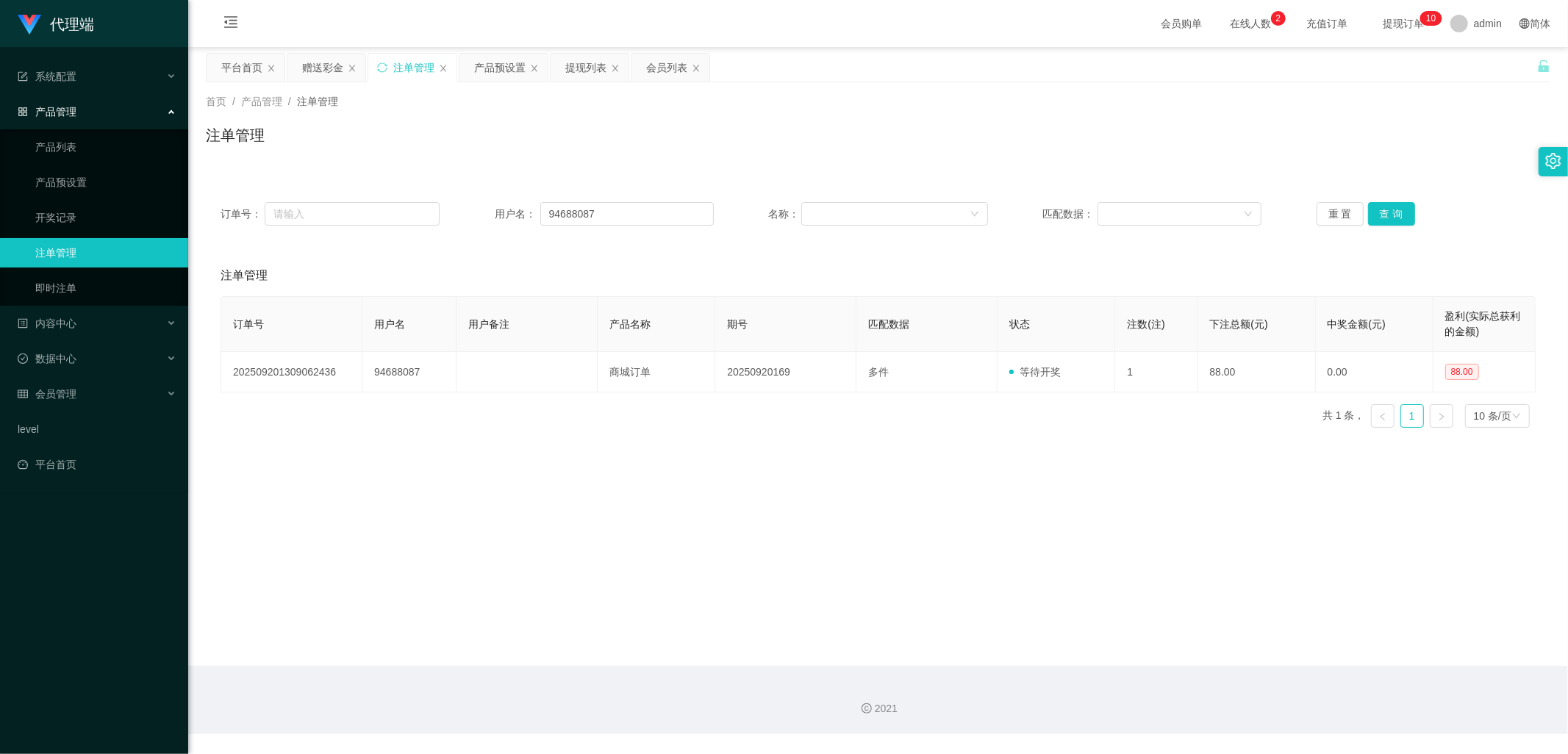
drag, startPoint x: 511, startPoint y: 64, endPoint x: 472, endPoint y: 83, distance: 43.4
click at [511, 62] on div "产品预设置" at bounding box center [500, 67] width 51 height 28
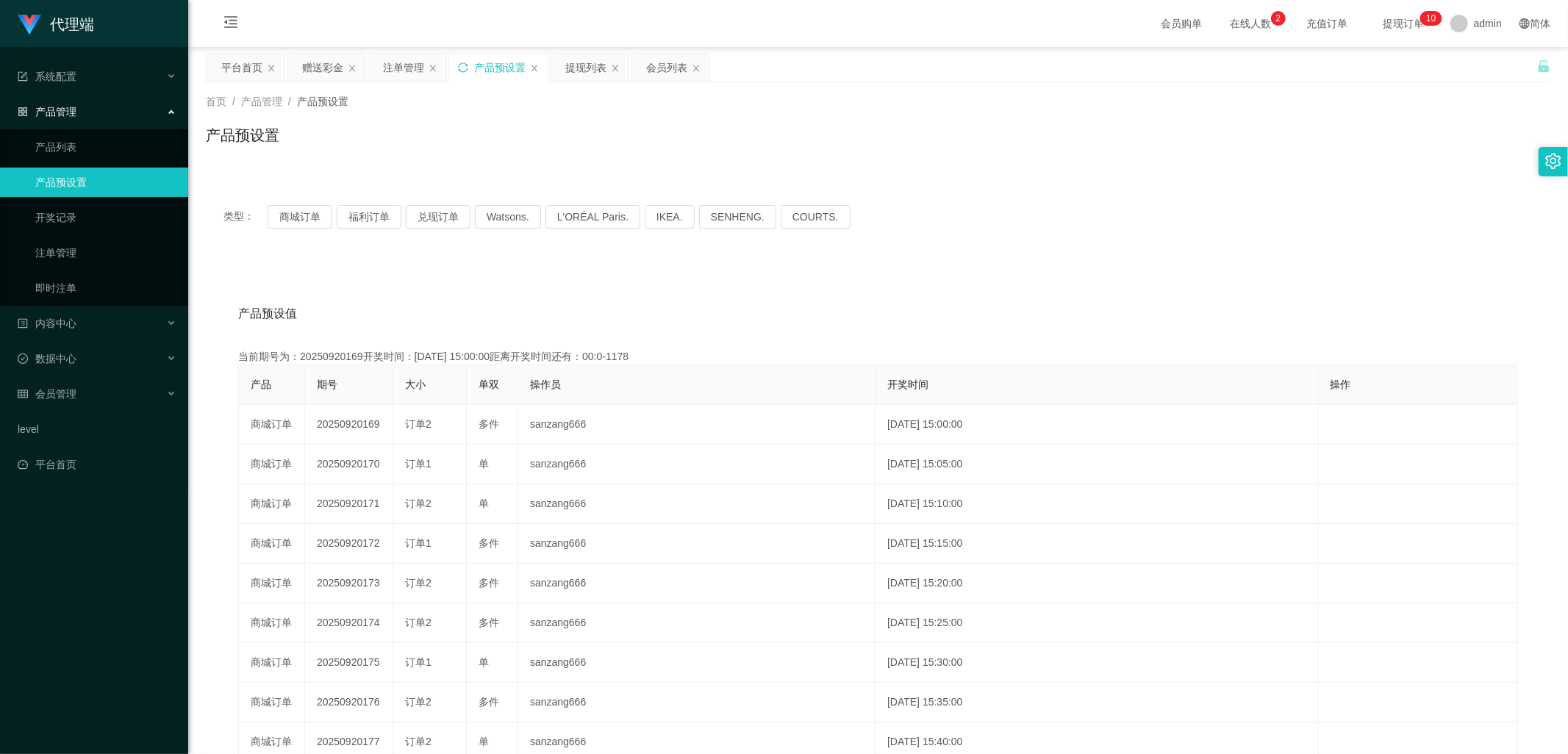
click at [467, 64] on icon "图标: sync" at bounding box center [463, 67] width 9 height 9
click at [465, 68] on icon "图标: sync" at bounding box center [463, 67] width 10 height 10
click at [312, 67] on div "赠送彩金" at bounding box center [323, 67] width 41 height 28
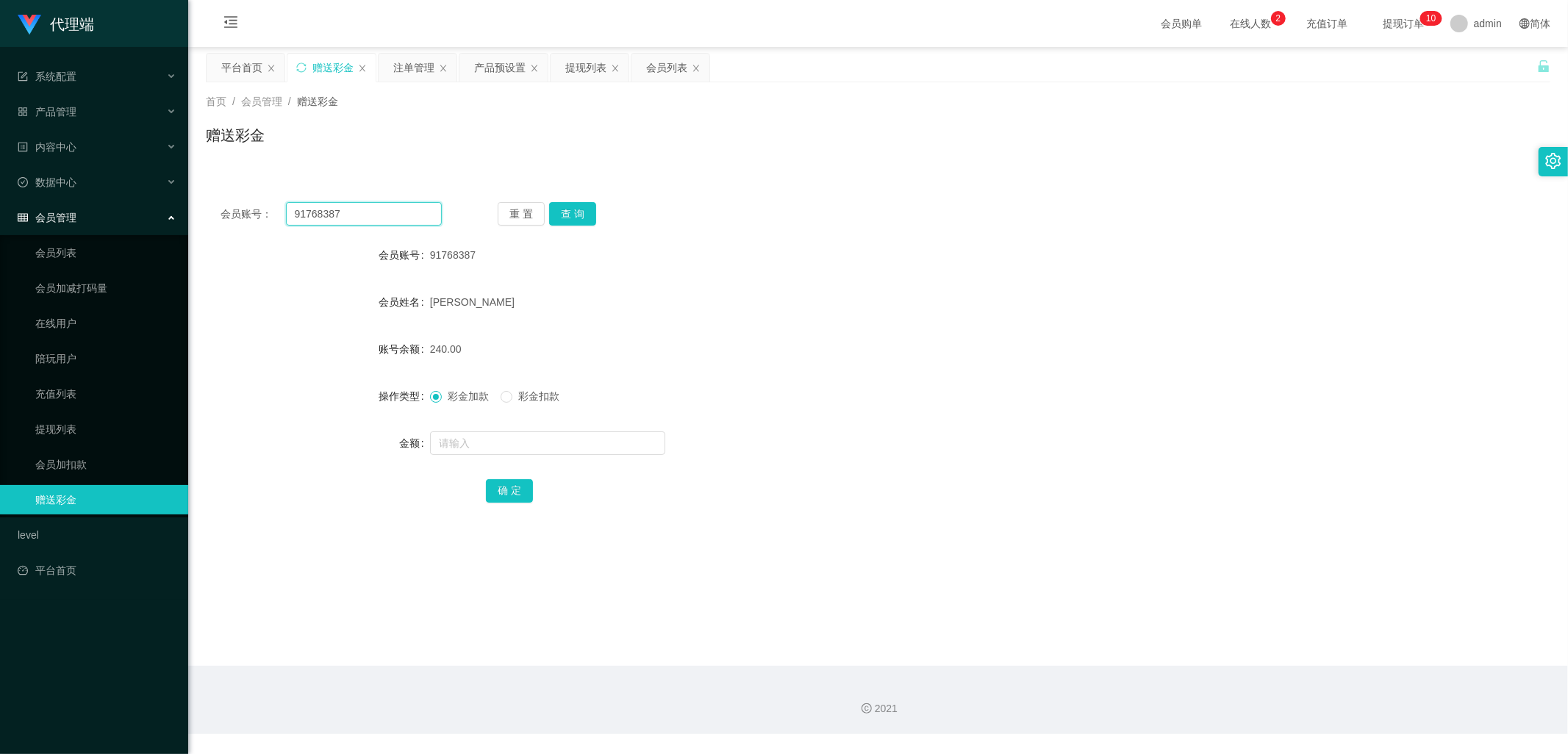
drag, startPoint x: 329, startPoint y: 206, endPoint x: 277, endPoint y: 218, distance: 53.4
click at [254, 208] on div "会员账号： 91768387" at bounding box center [331, 214] width 221 height 24
drag, startPoint x: 402, startPoint y: 68, endPoint x: 445, endPoint y: 120, distance: 67.5
click at [402, 67] on div "注单管理" at bounding box center [414, 67] width 41 height 28
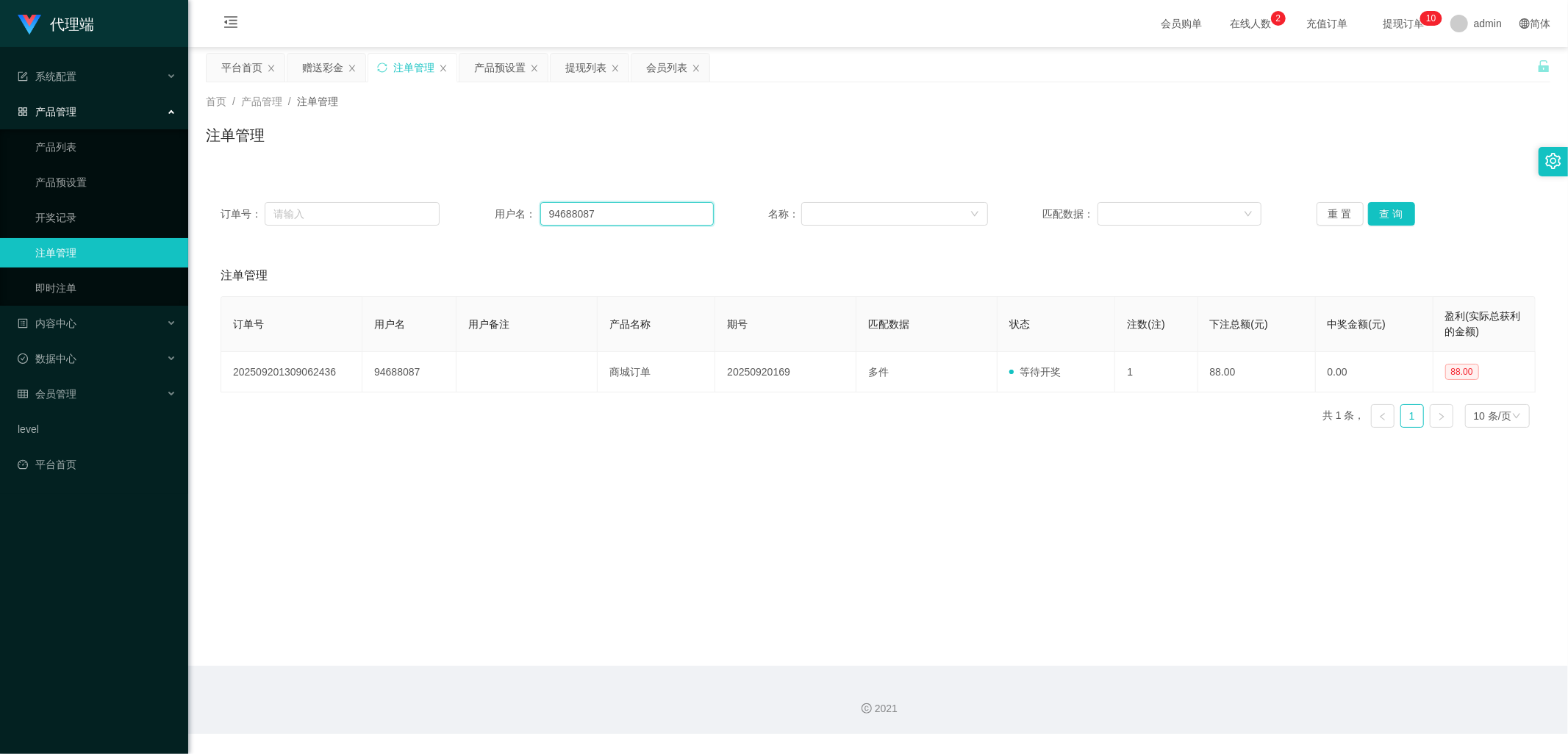
drag, startPoint x: 622, startPoint y: 211, endPoint x: 513, endPoint y: 208, distance: 109.0
click at [513, 208] on div "用户名： 94688087" at bounding box center [605, 214] width 219 height 24
paste input "17683"
type input "91768387"
click at [1378, 215] on button "查 询" at bounding box center [1391, 214] width 47 height 24
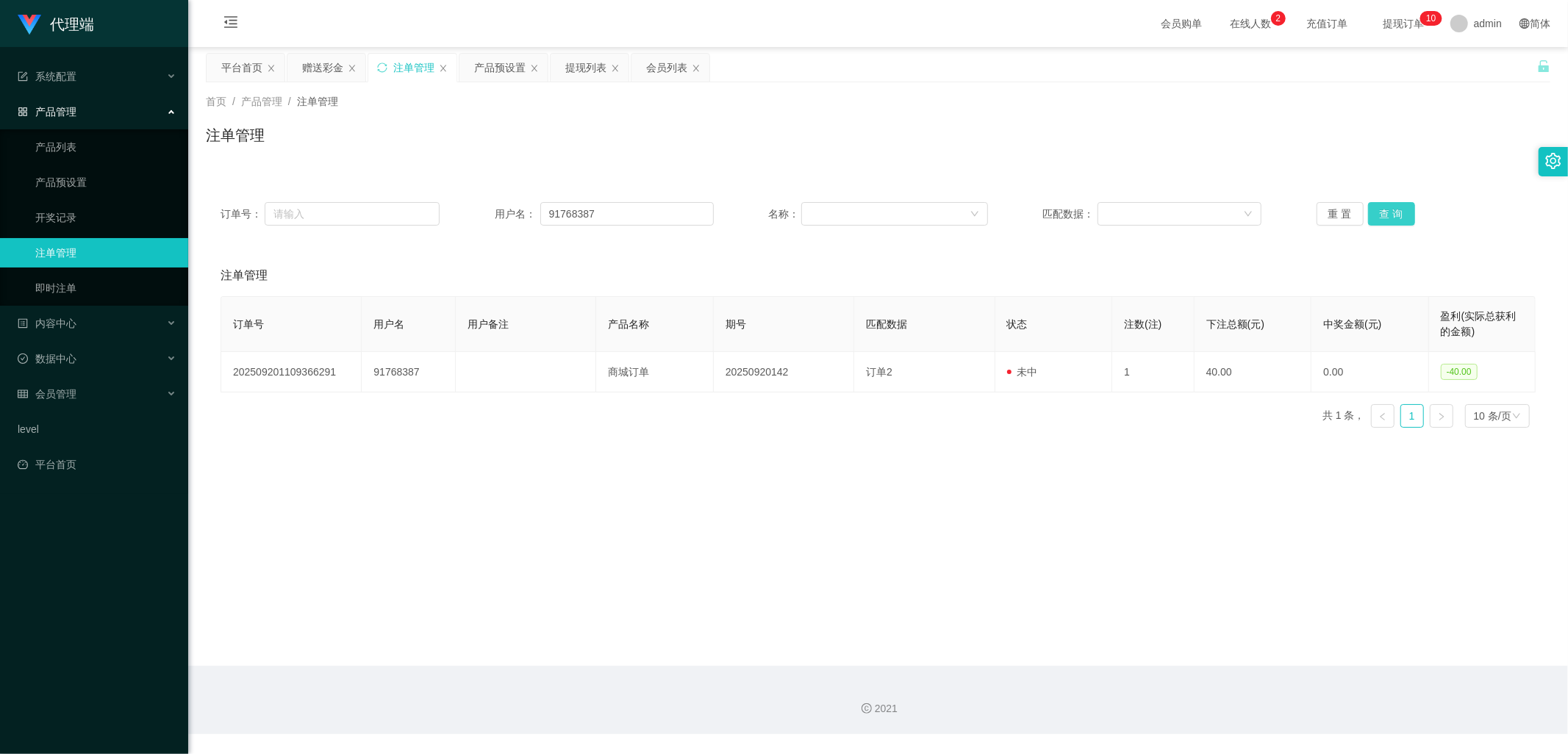
click at [1383, 215] on button "查 询" at bounding box center [1391, 214] width 47 height 24
click at [1399, 214] on button "查 询" at bounding box center [1391, 214] width 47 height 24
click at [1376, 218] on button "查 询" at bounding box center [1391, 214] width 47 height 24
click at [320, 68] on div "赠送彩金" at bounding box center [323, 67] width 41 height 28
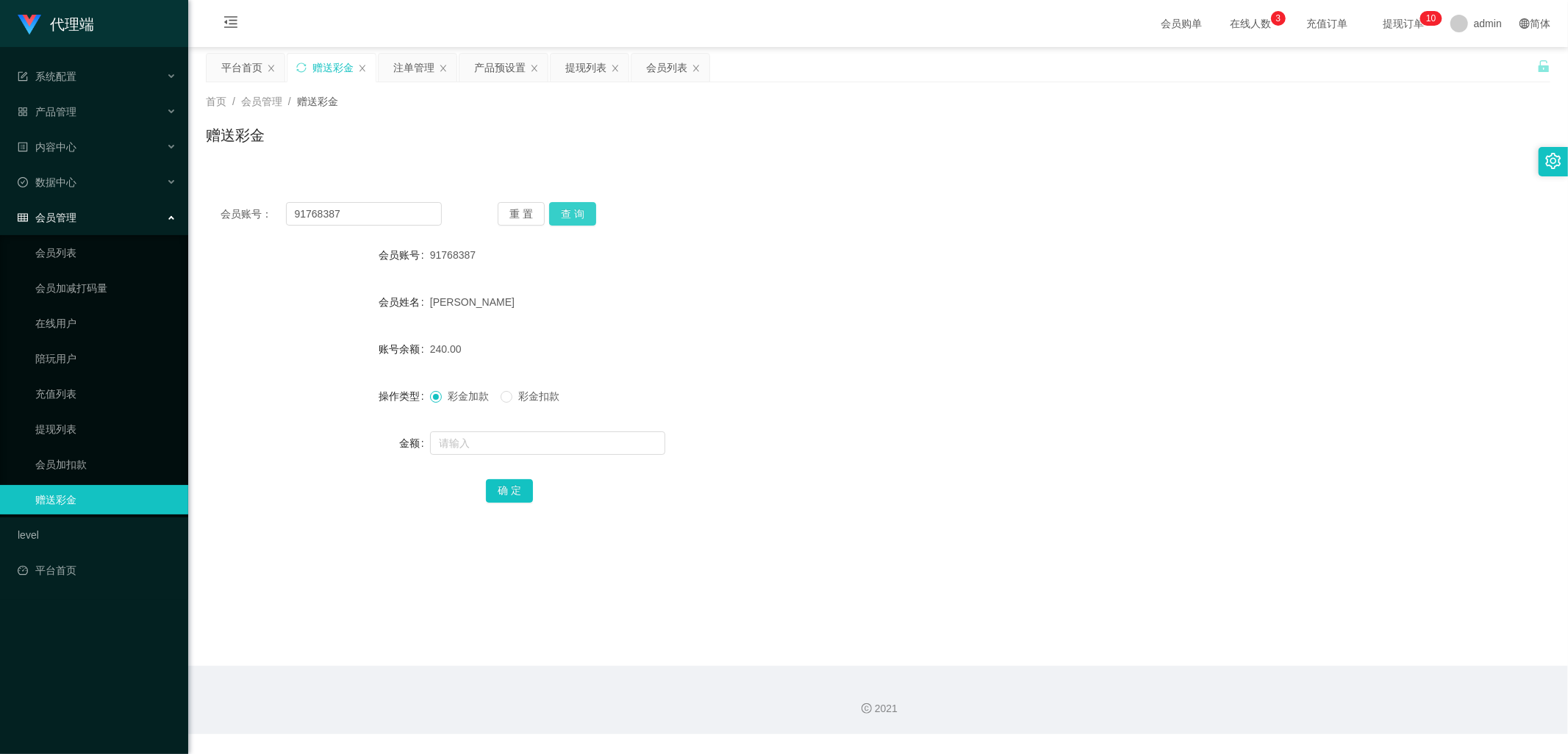
click at [586, 214] on button "查 询" at bounding box center [572, 214] width 47 height 24
click at [398, 64] on div "注单管理" at bounding box center [414, 67] width 41 height 28
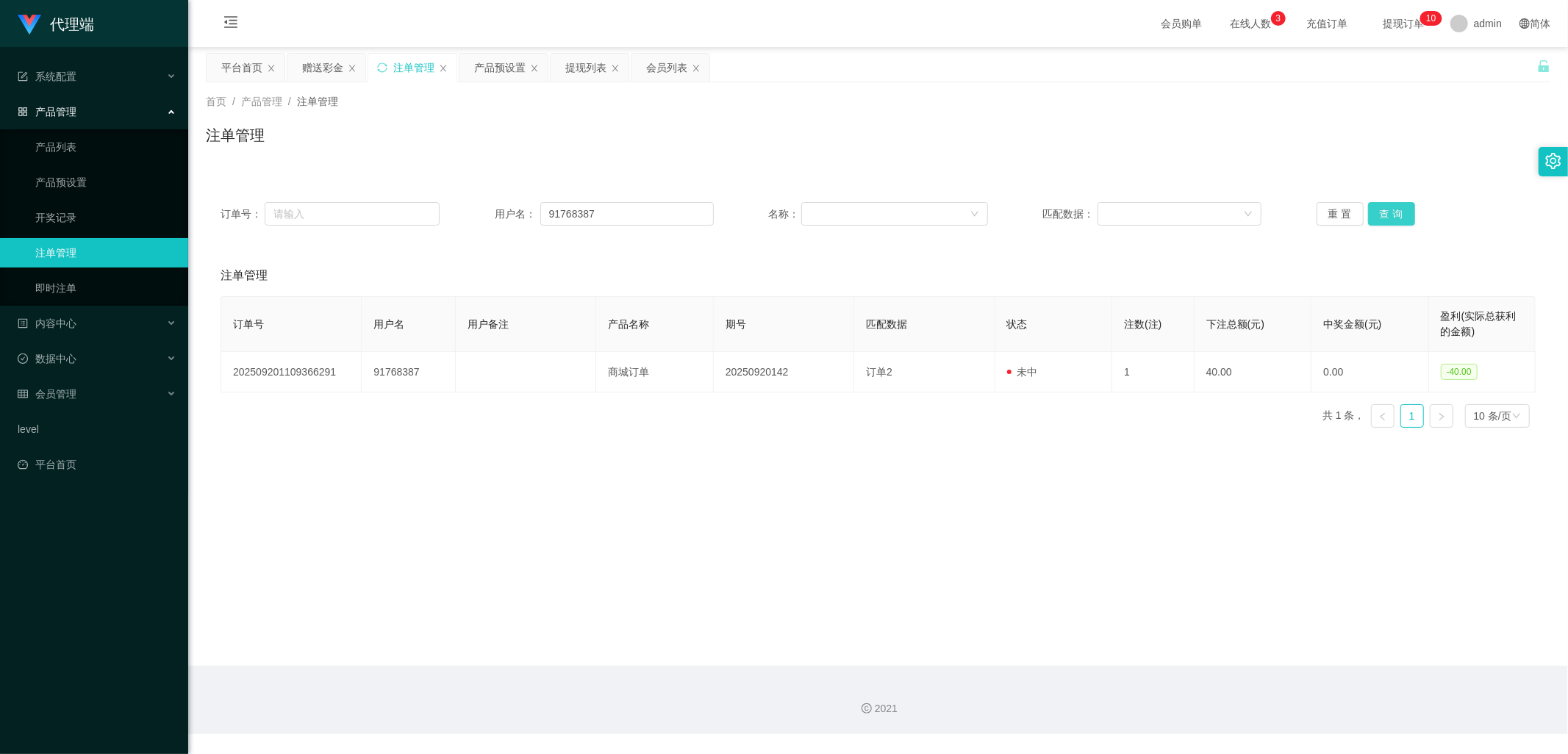
click at [1387, 211] on button "查 询" at bounding box center [1391, 214] width 47 height 24
click at [319, 66] on div "赠送彩金" at bounding box center [323, 67] width 41 height 28
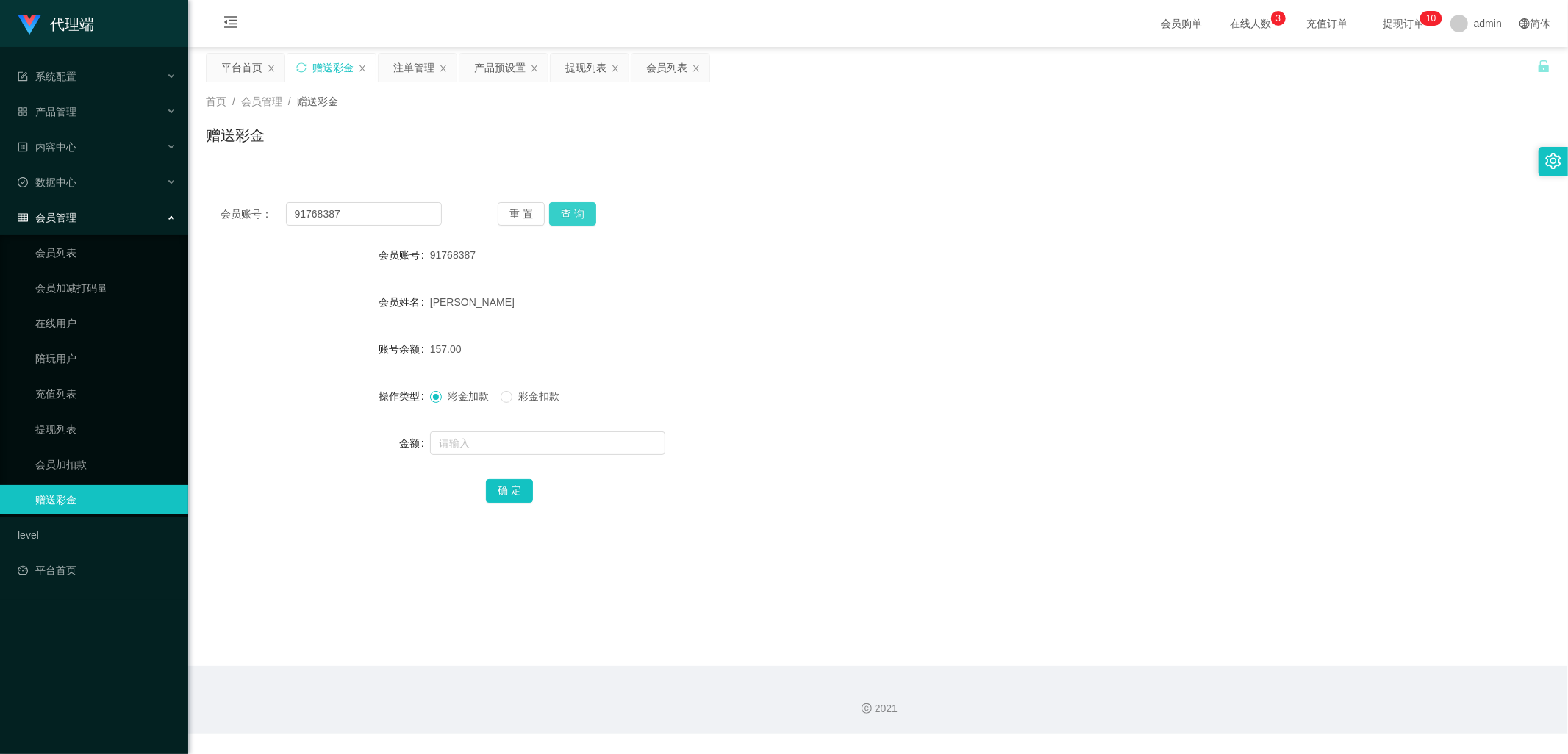
click at [569, 208] on button "查 询" at bounding box center [572, 214] width 47 height 24
click at [576, 211] on button "查 询" at bounding box center [572, 214] width 47 height 24
click at [405, 61] on div "注单管理" at bounding box center [414, 67] width 41 height 28
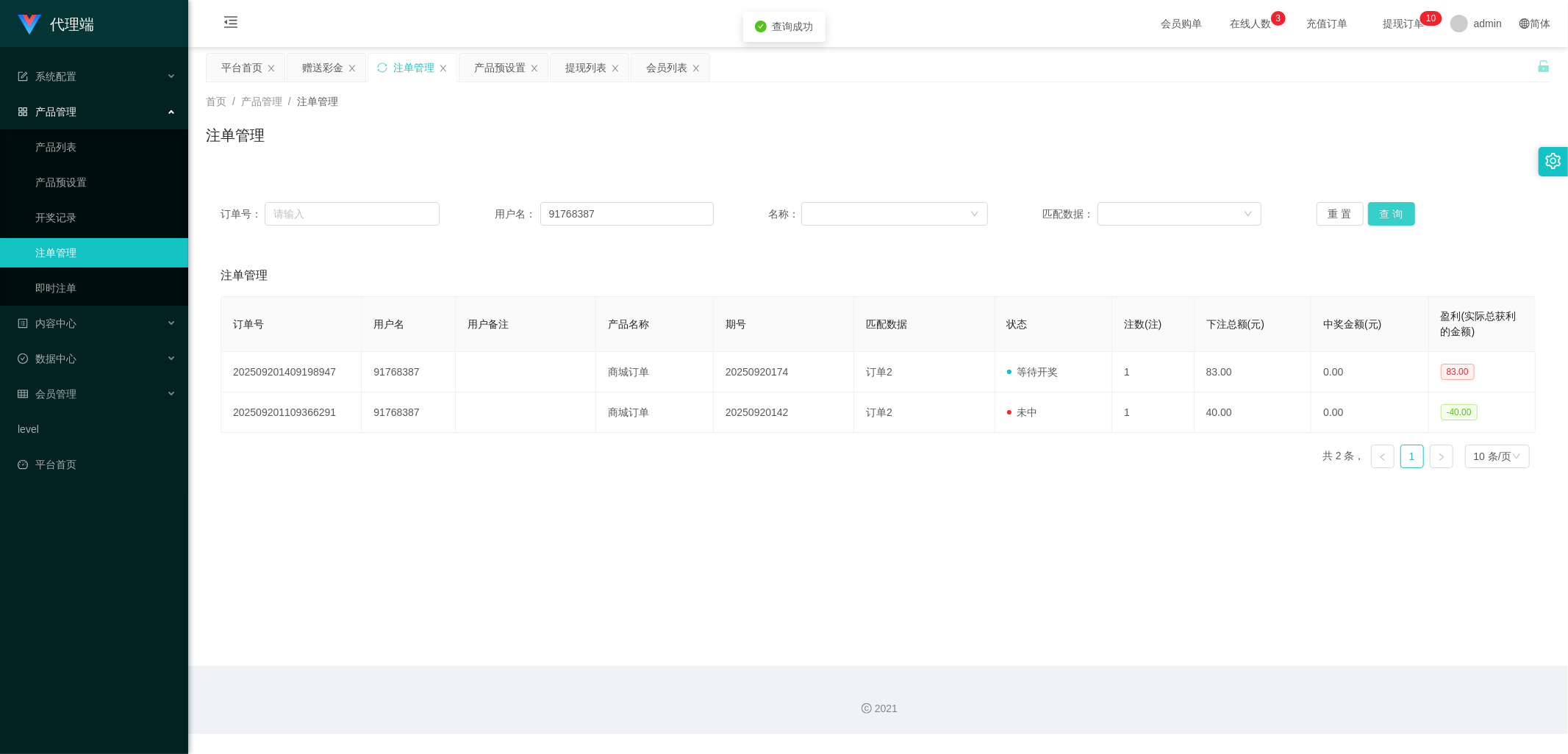
click at [1390, 214] on button "查 询" at bounding box center [1391, 214] width 47 height 24
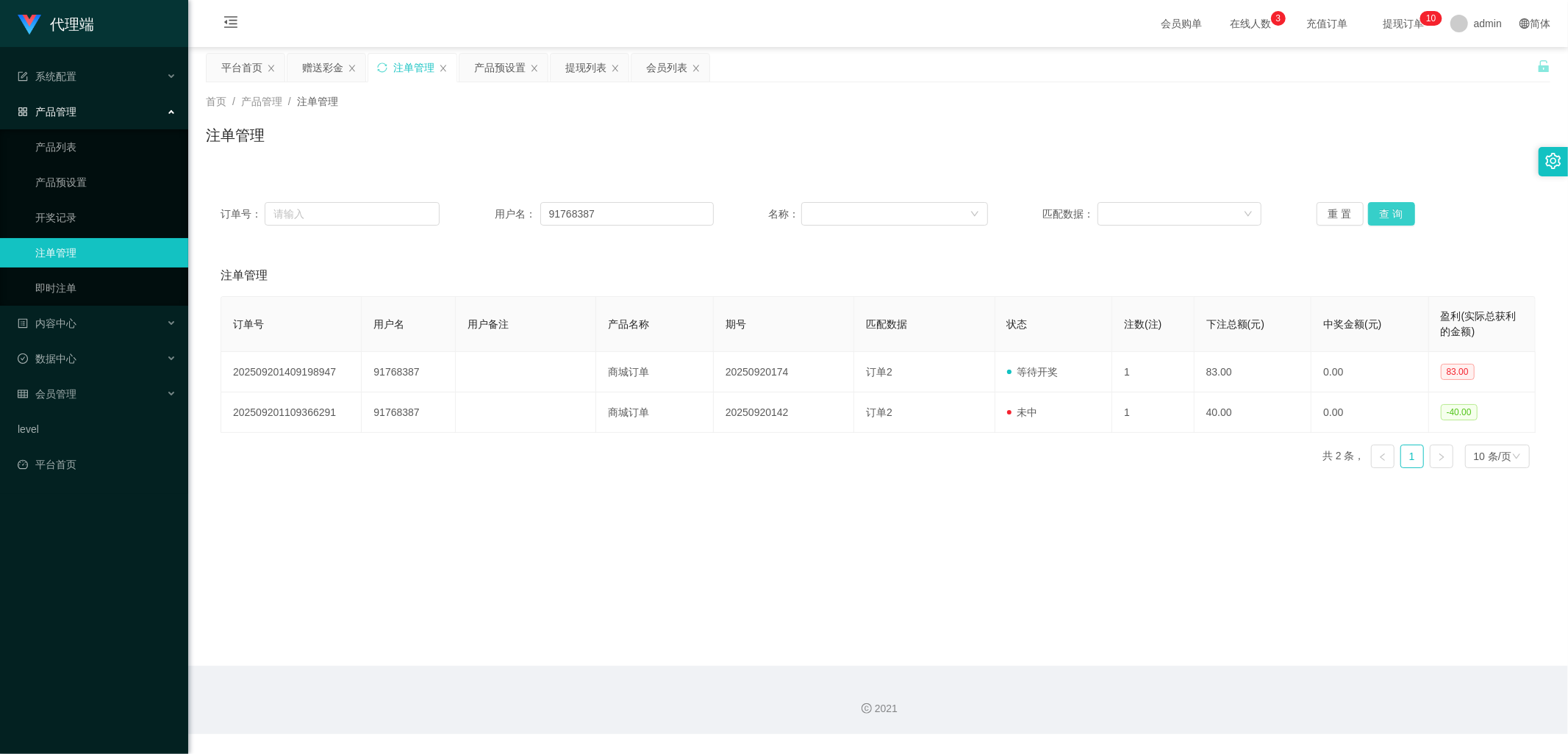
click at [1390, 214] on button "查 询" at bounding box center [1391, 214] width 47 height 24
click at [1406, 216] on button "查 询" at bounding box center [1391, 214] width 47 height 24
click at [1402, 215] on button "查 询" at bounding box center [1391, 214] width 47 height 24
click at [490, 68] on div "产品预设置" at bounding box center [500, 67] width 51 height 28
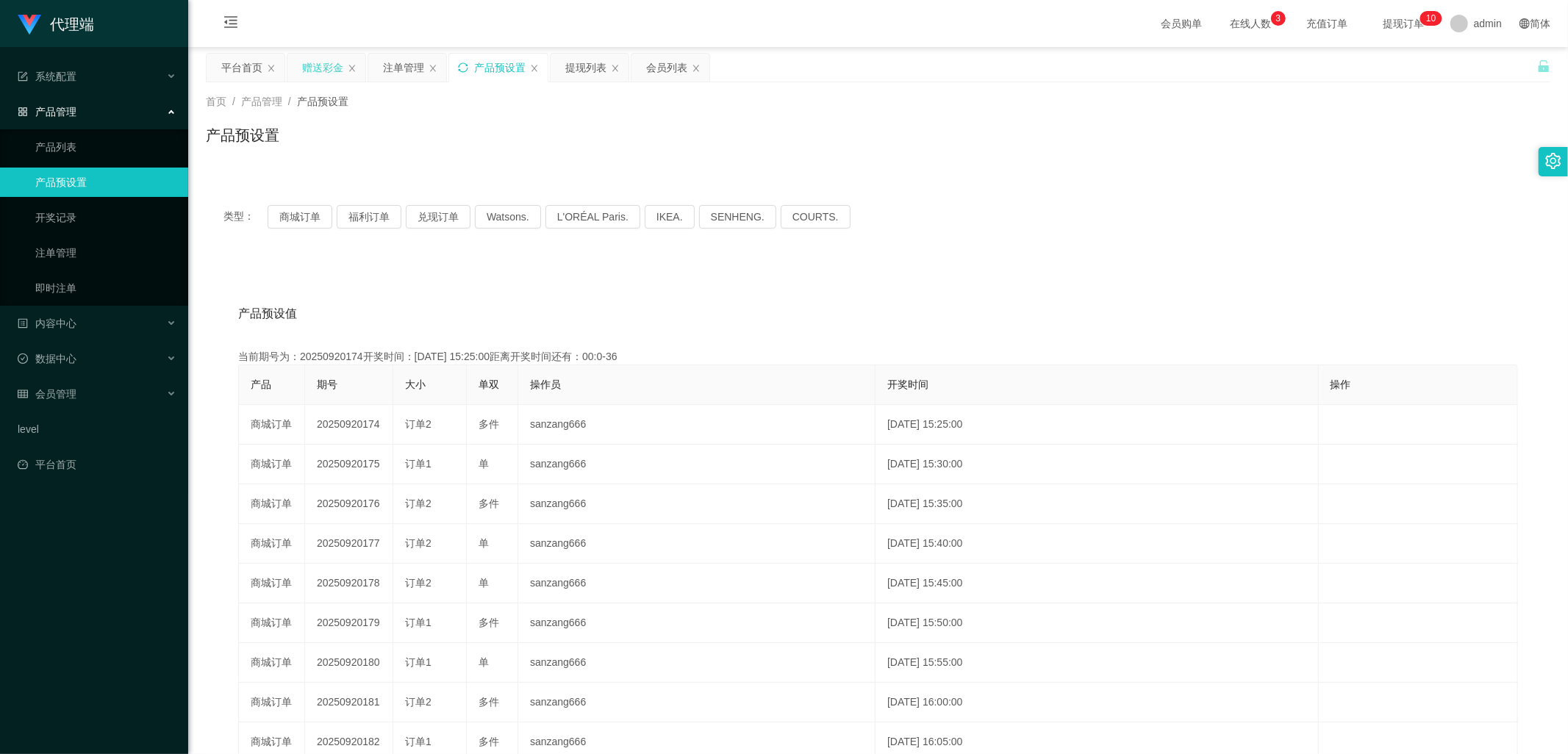
click at [315, 63] on div "赠送彩金" at bounding box center [323, 67] width 41 height 28
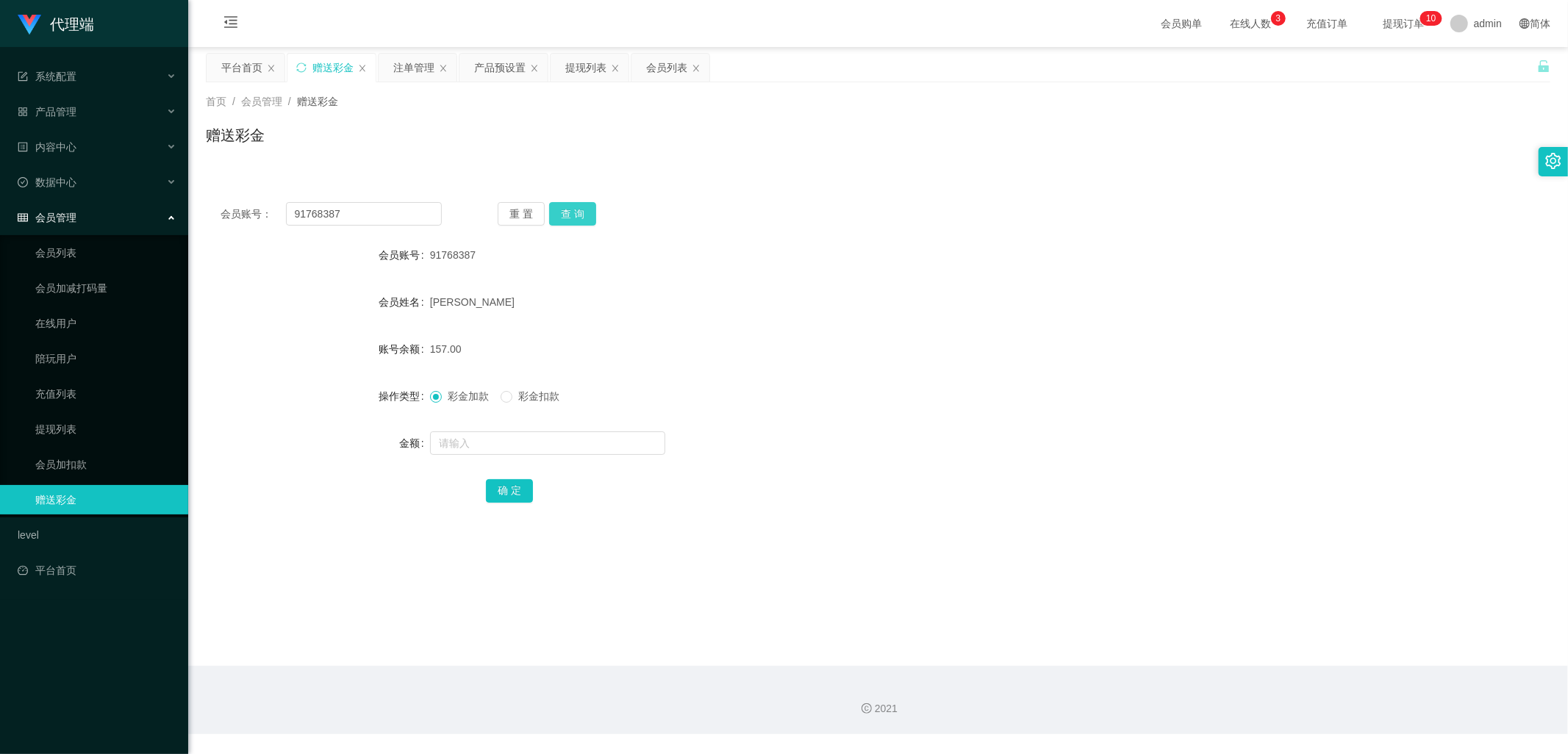
click at [582, 210] on button "查 询" at bounding box center [572, 214] width 47 height 24
click at [483, 451] on input "text" at bounding box center [547, 443] width 235 height 24
type input "166"
click at [520, 495] on button "确 定" at bounding box center [509, 490] width 47 height 24
click at [560, 211] on button "查 询" at bounding box center [572, 214] width 47 height 24
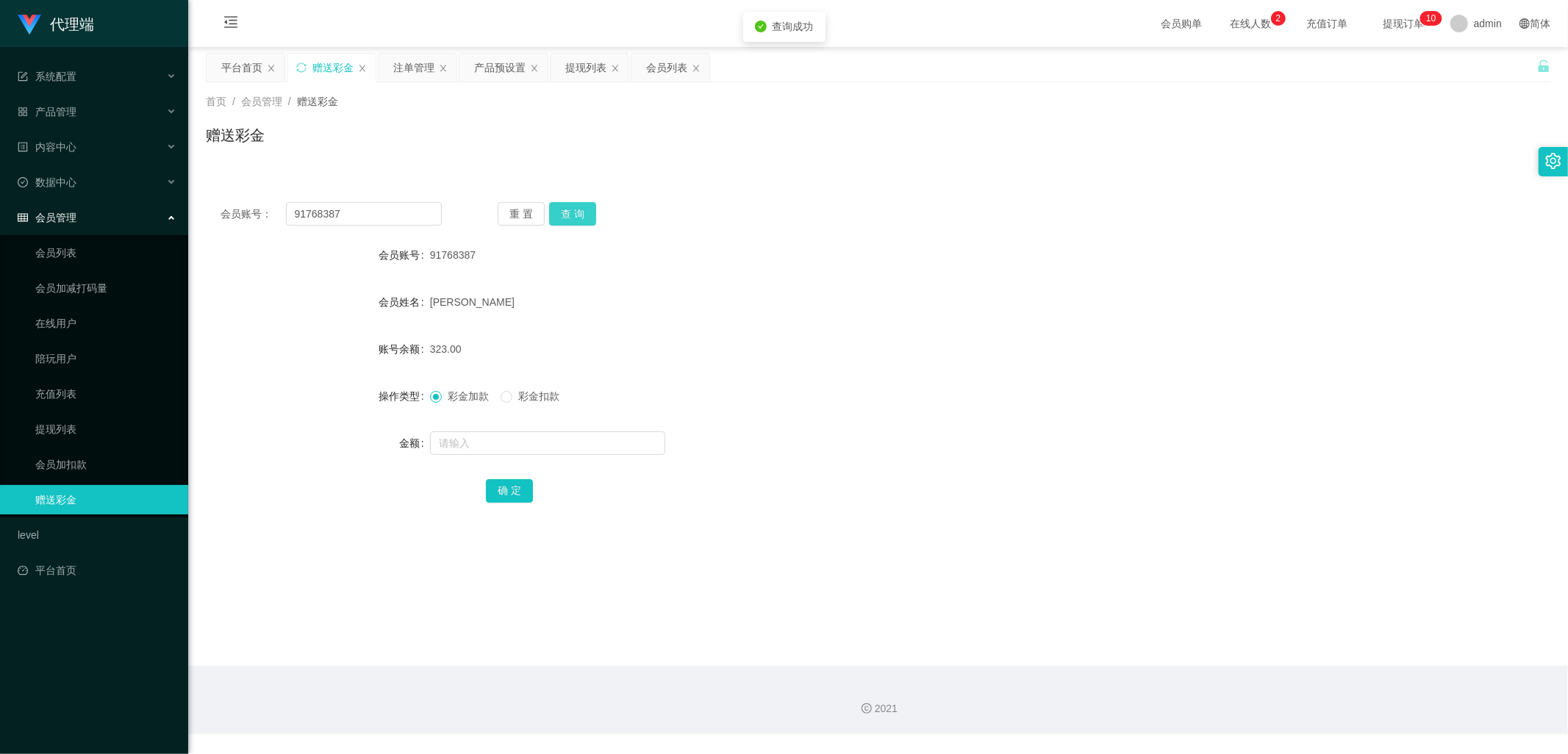
click at [584, 218] on button "查 询" at bounding box center [572, 214] width 47 height 24
click at [578, 222] on button "查 询" at bounding box center [572, 214] width 47 height 24
drag, startPoint x: 578, startPoint y: 222, endPoint x: 578, endPoint y: 204, distance: 18.0
click at [578, 221] on button "查 询" at bounding box center [572, 214] width 47 height 24
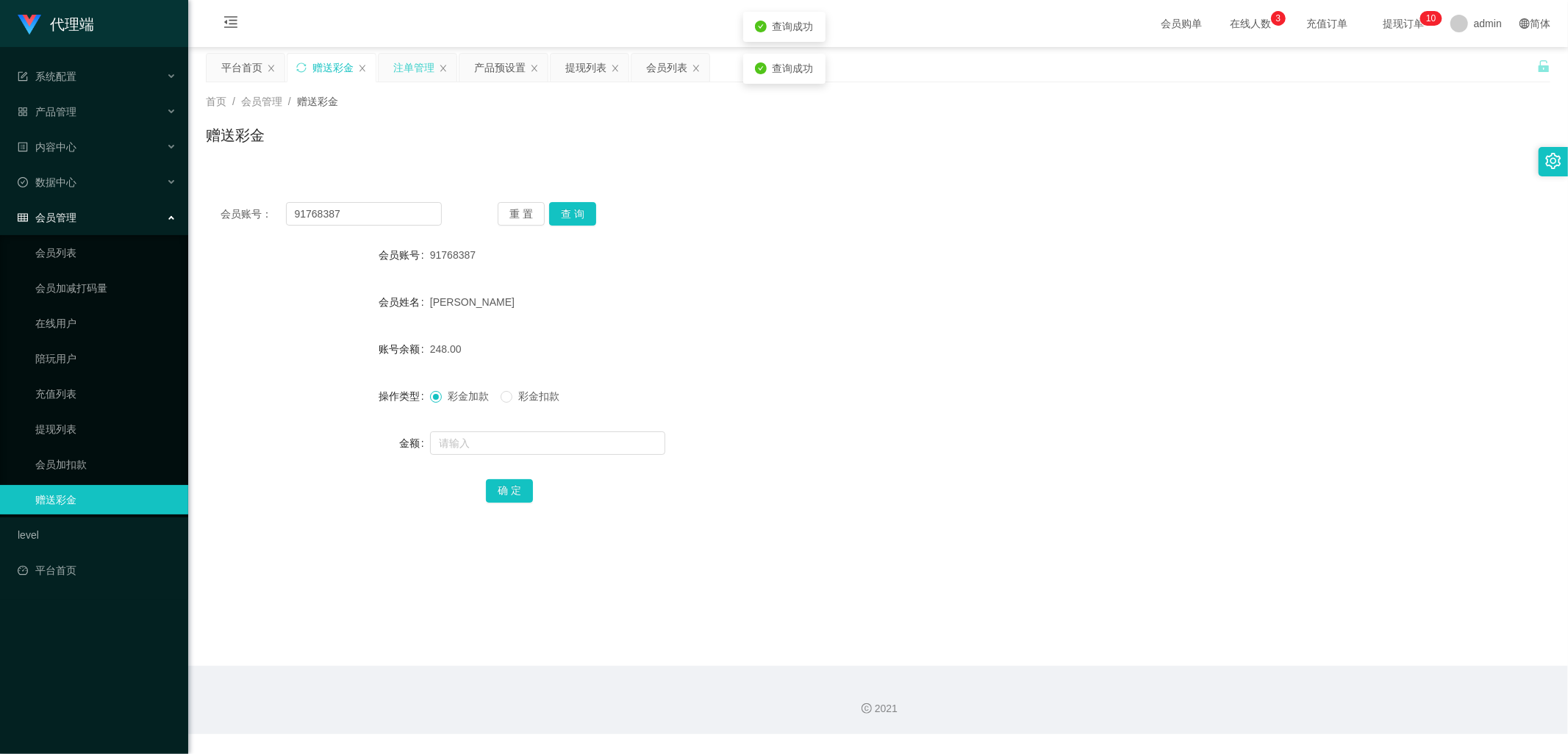
click at [409, 61] on div "注单管理" at bounding box center [414, 67] width 41 height 28
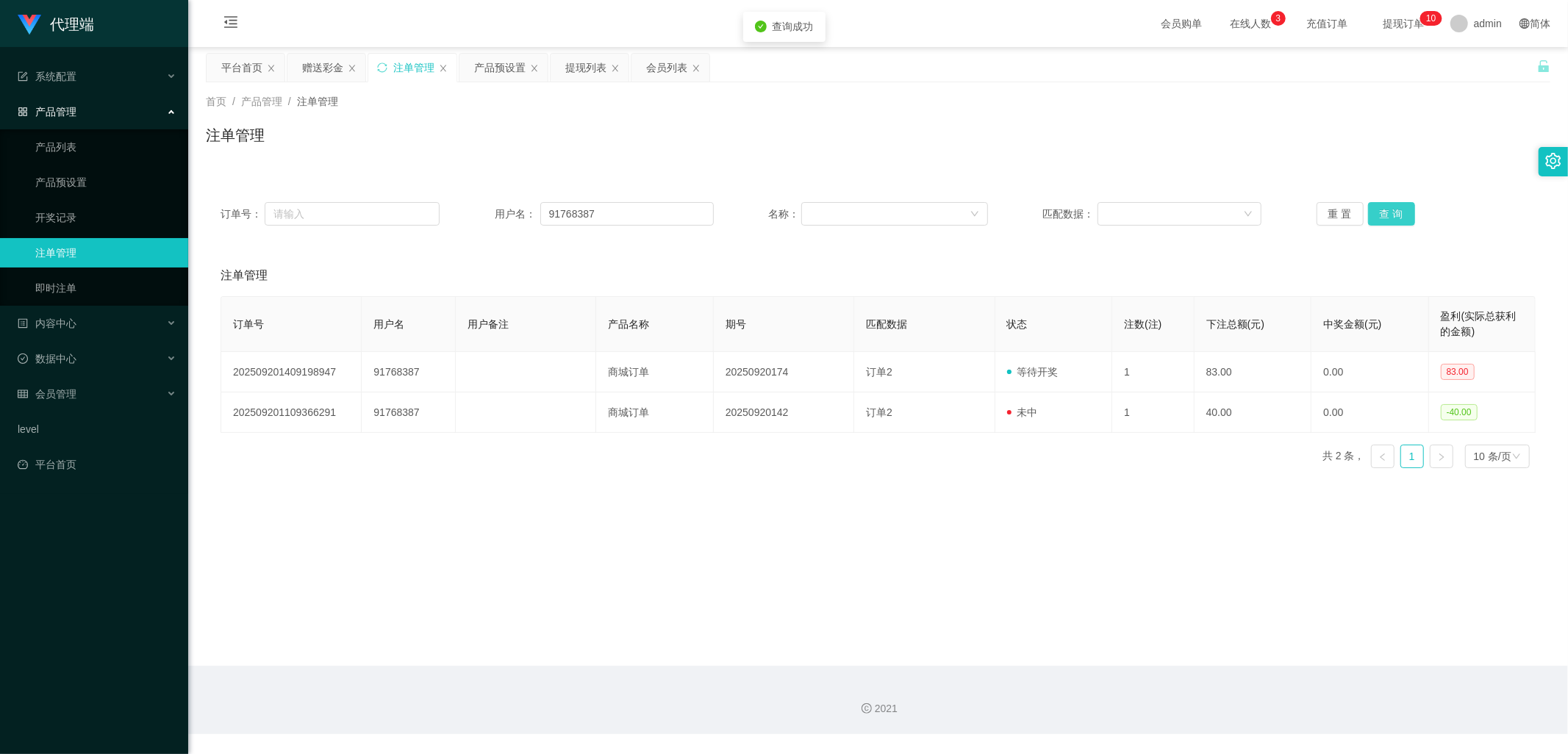
click at [1385, 208] on button "查 询" at bounding box center [1391, 214] width 47 height 24
click at [1386, 215] on button "查 询" at bounding box center [1391, 214] width 47 height 24
click at [485, 70] on div "产品预设置" at bounding box center [500, 67] width 51 height 28
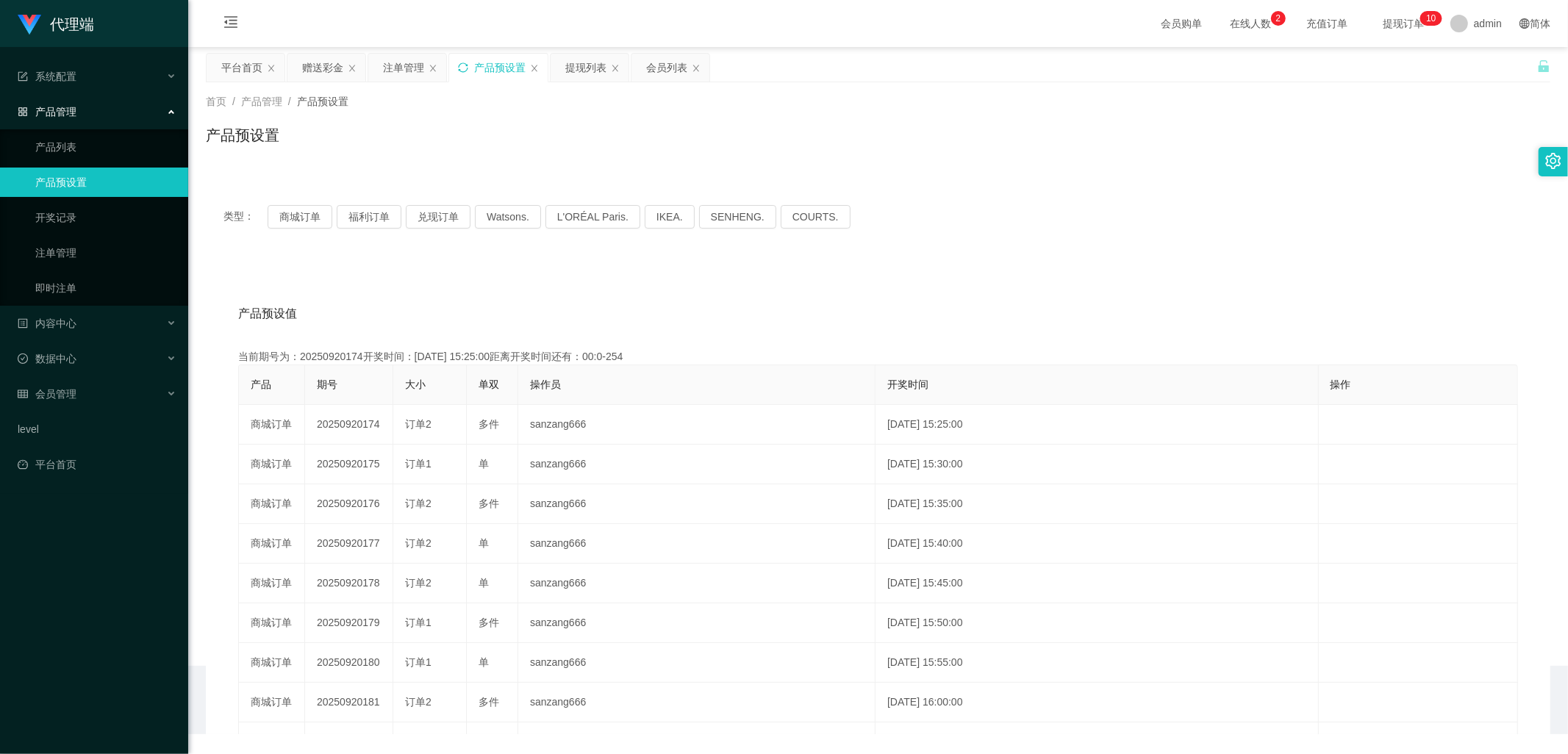
click at [461, 70] on icon "图标: sync" at bounding box center [463, 67] width 9 height 9
click at [397, 68] on div "注单管理" at bounding box center [404, 67] width 41 height 28
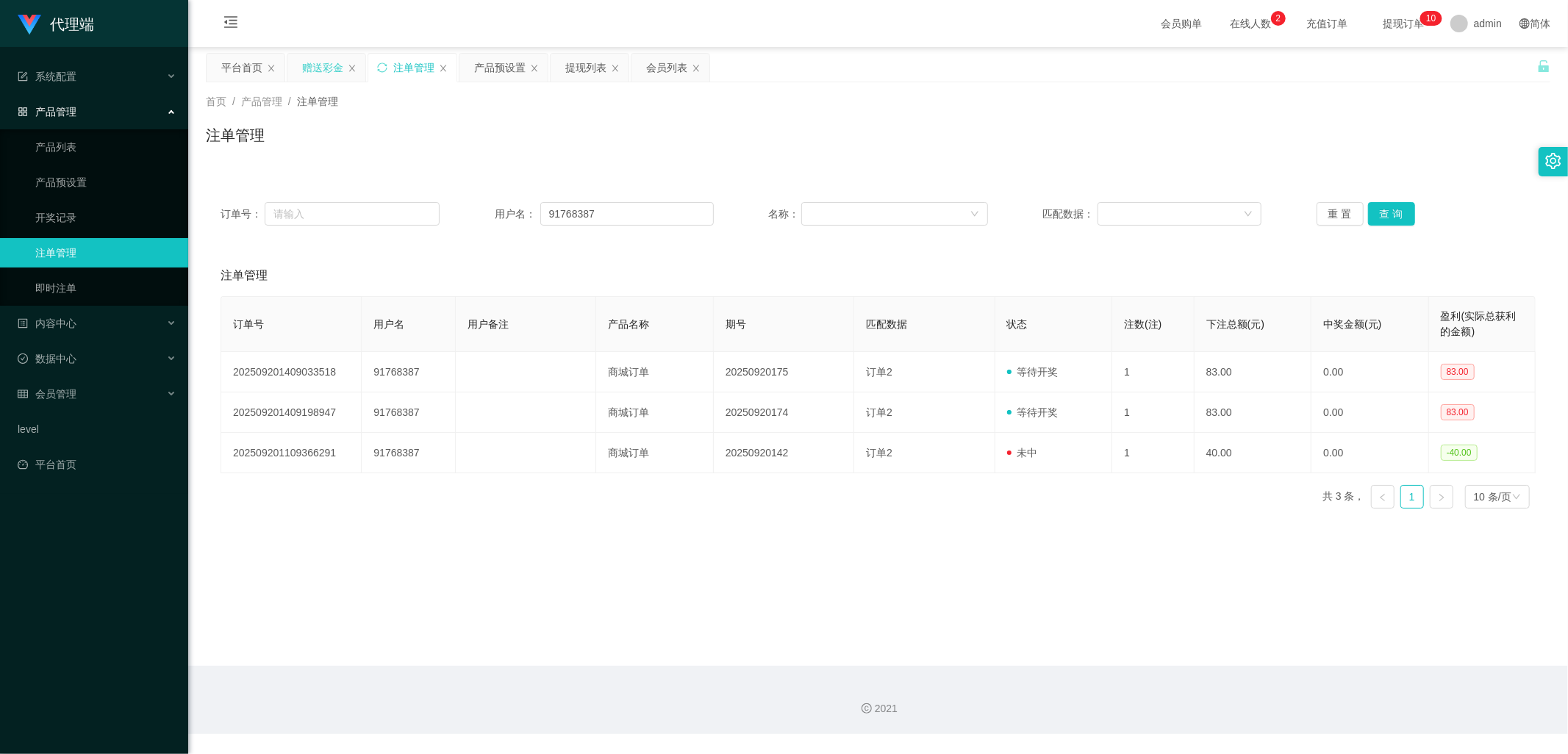
click at [319, 69] on div "赠送彩金" at bounding box center [323, 67] width 41 height 28
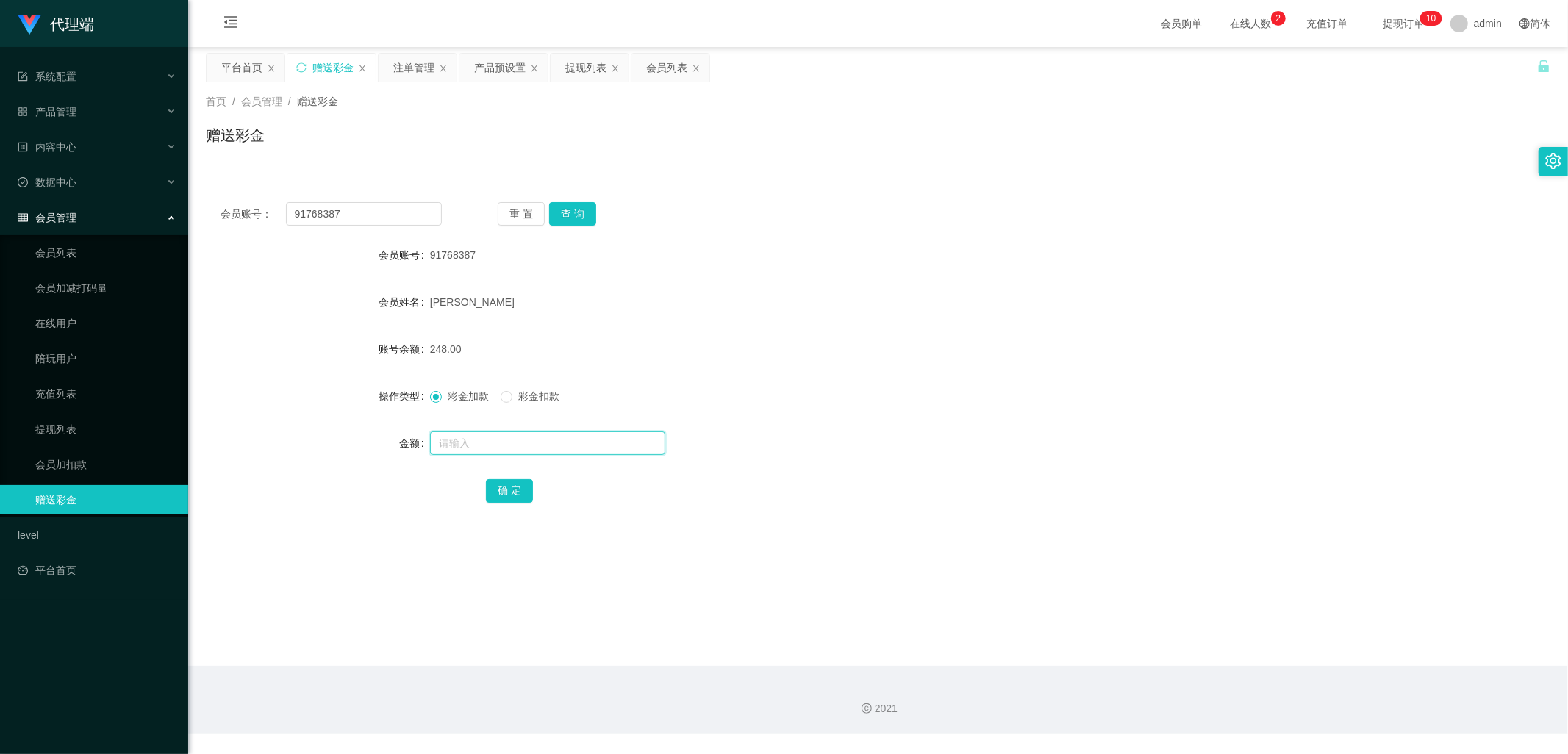
click at [461, 439] on input "text" at bounding box center [547, 443] width 235 height 24
type input "83"
click at [497, 493] on button "确 定" at bounding box center [509, 490] width 47 height 24
click at [400, 64] on div "注单管理" at bounding box center [414, 67] width 41 height 28
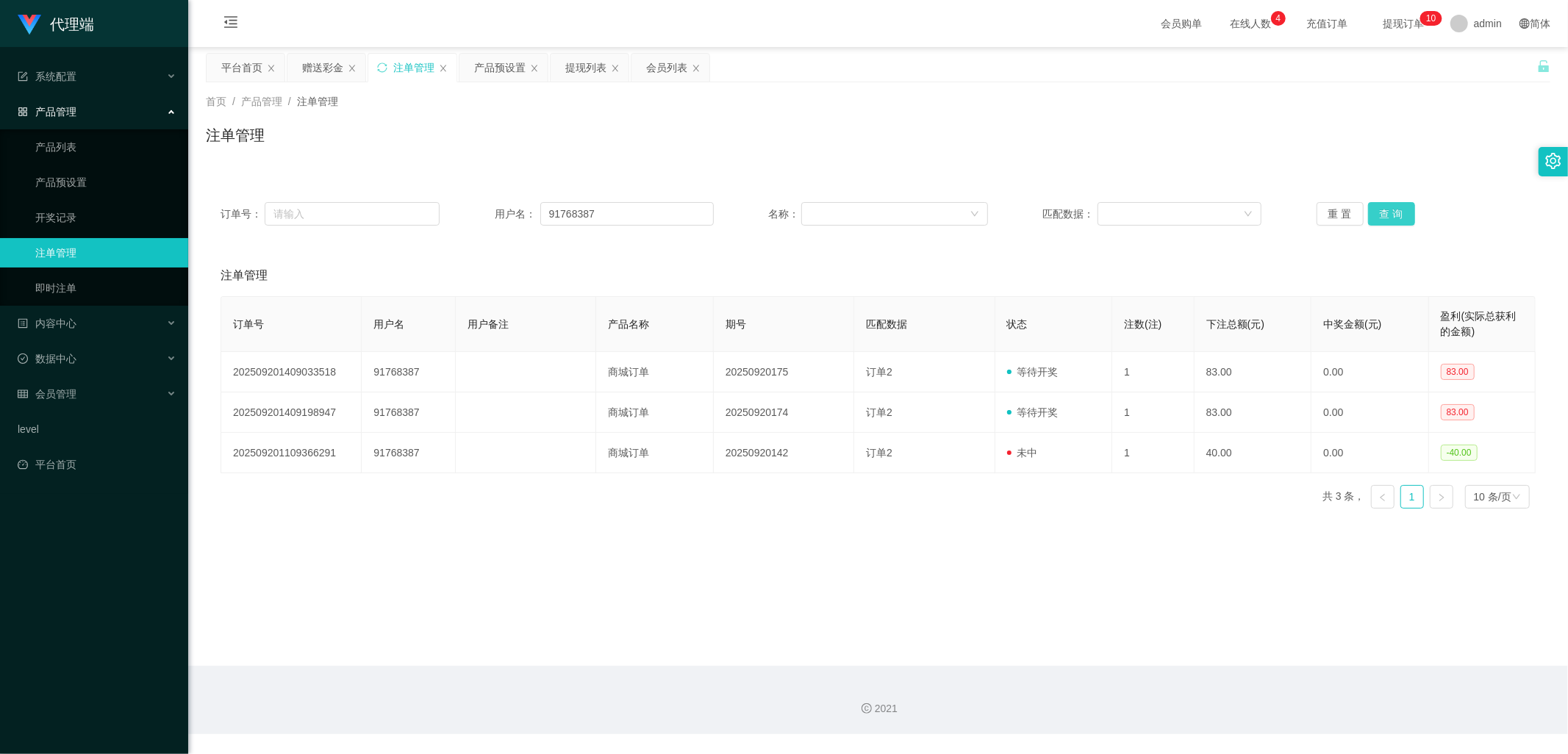
click at [1381, 210] on button "查 询" at bounding box center [1391, 214] width 47 height 24
drag, startPoint x: 627, startPoint y: 211, endPoint x: 498, endPoint y: 204, distance: 129.2
click at [498, 204] on div "用户名： 91768387" at bounding box center [605, 214] width 219 height 24
drag, startPoint x: 593, startPoint y: 67, endPoint x: 653, endPoint y: 142, distance: 96.0
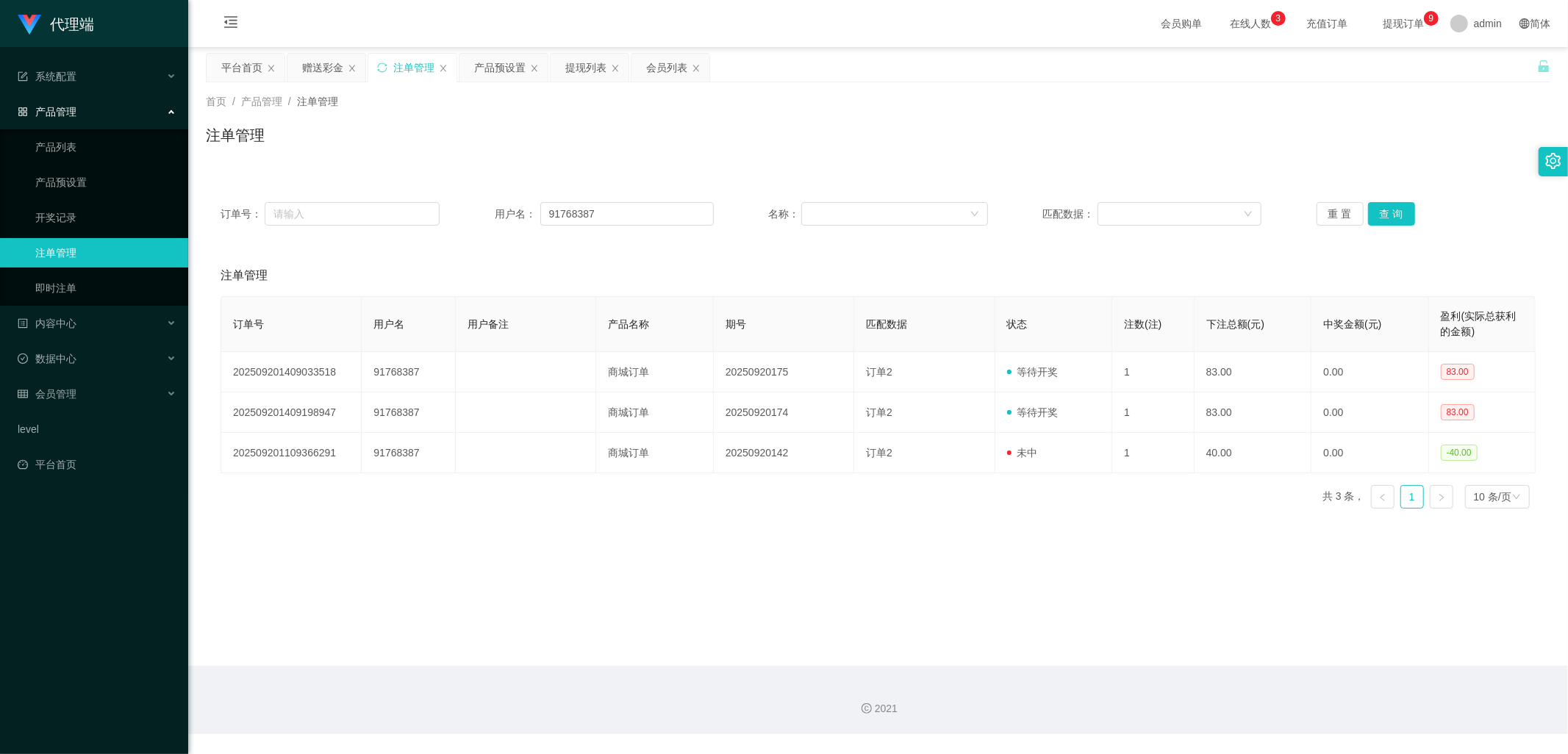
click at [593, 67] on div "提现列表" at bounding box center [586, 67] width 41 height 28
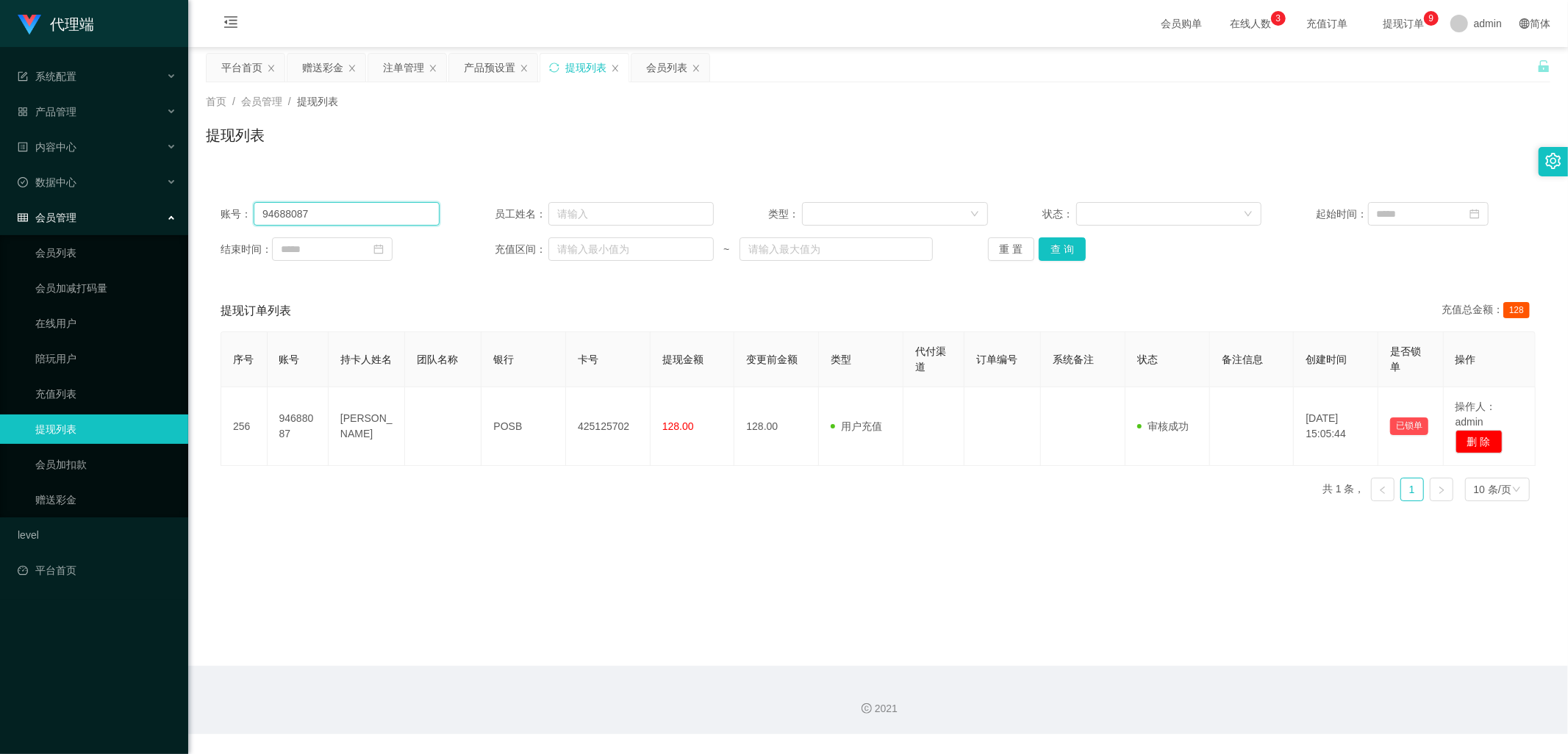
drag, startPoint x: 358, startPoint y: 208, endPoint x: 171, endPoint y: 225, distance: 187.8
click at [172, 225] on section "代理端 系统配置 产品管理 产品列表 产品预设置 开奖记录 注单管理 即时注单 内容中心 数据中心 会员管理 会员列表 会员加减打码量 在线用户 陪玩用户 充…" at bounding box center [784, 367] width 1568 height 734
paste input "17683"
type input "91768387"
click at [1070, 246] on button "查 询" at bounding box center [1062, 249] width 47 height 24
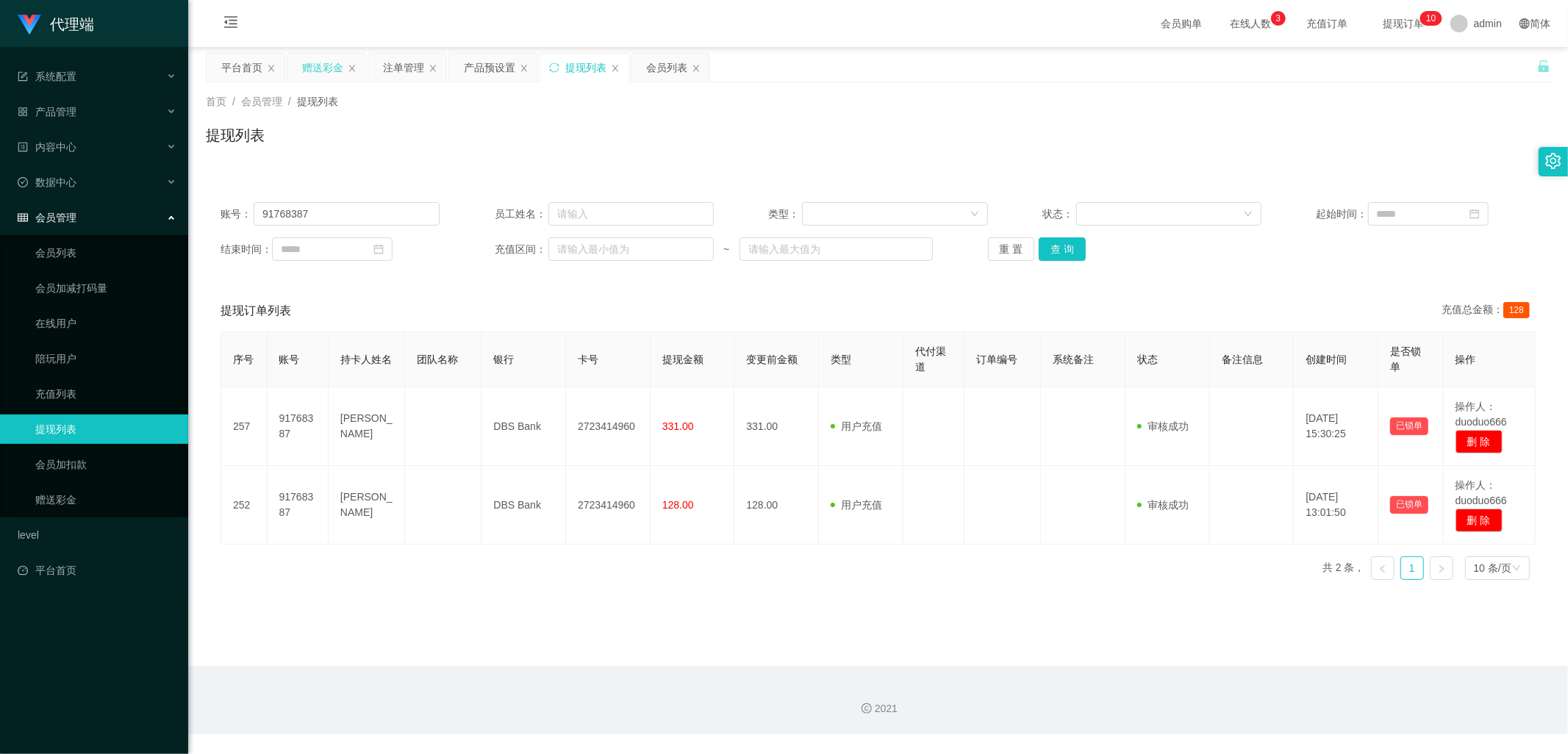
click at [320, 62] on div "赠送彩金" at bounding box center [323, 67] width 41 height 28
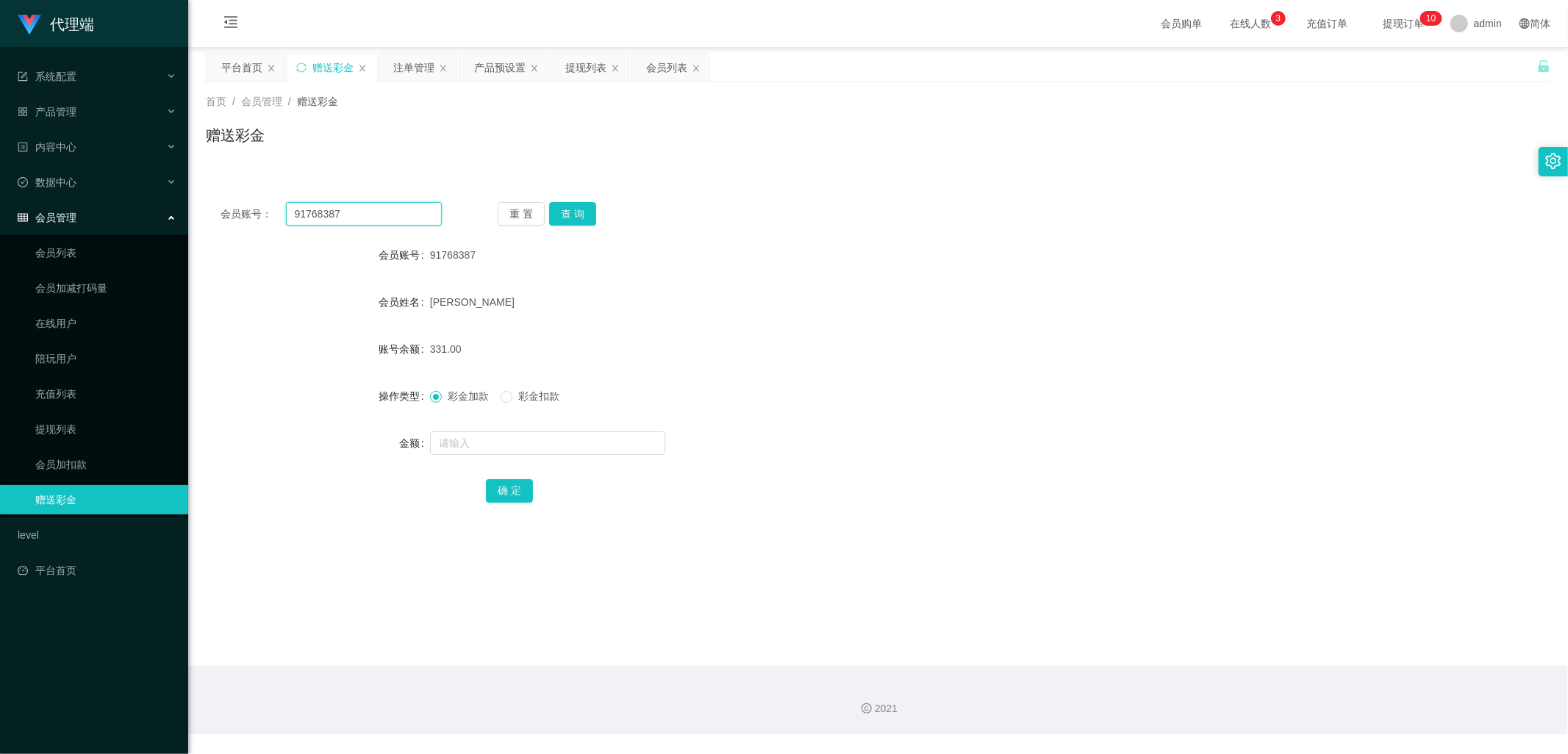
drag, startPoint x: 349, startPoint y: 218, endPoint x: 234, endPoint y: 218, distance: 115.0
click at [234, 210] on div "会员账号： 91768387" at bounding box center [331, 214] width 221 height 24
paste input "×iayong2000"
click at [576, 216] on button "查 询" at bounding box center [572, 214] width 47 height 24
click at [302, 211] on input "×iayong2000" at bounding box center [364, 214] width 156 height 24
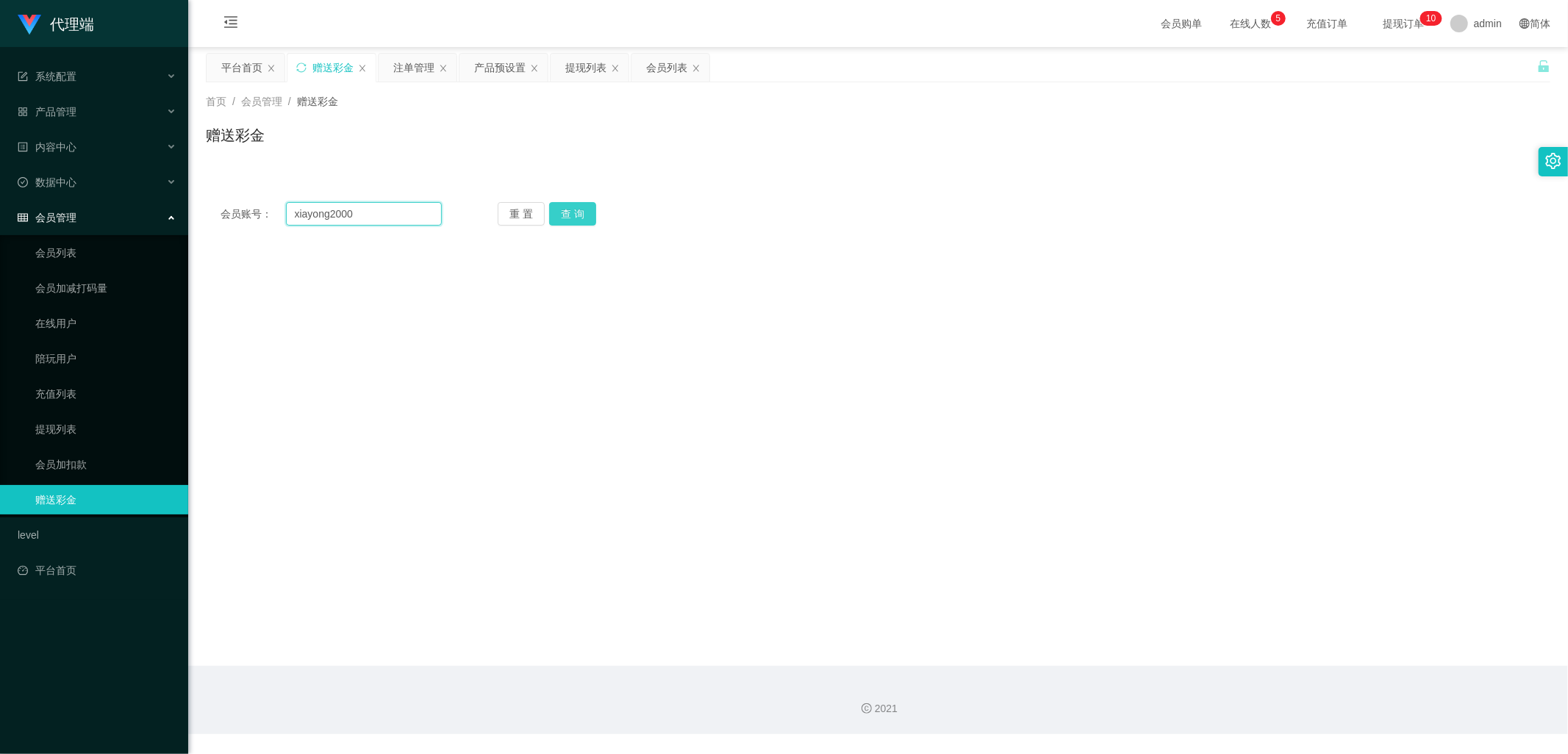
type input "xiayong2000"
click at [561, 214] on button "查 询" at bounding box center [572, 214] width 47 height 24
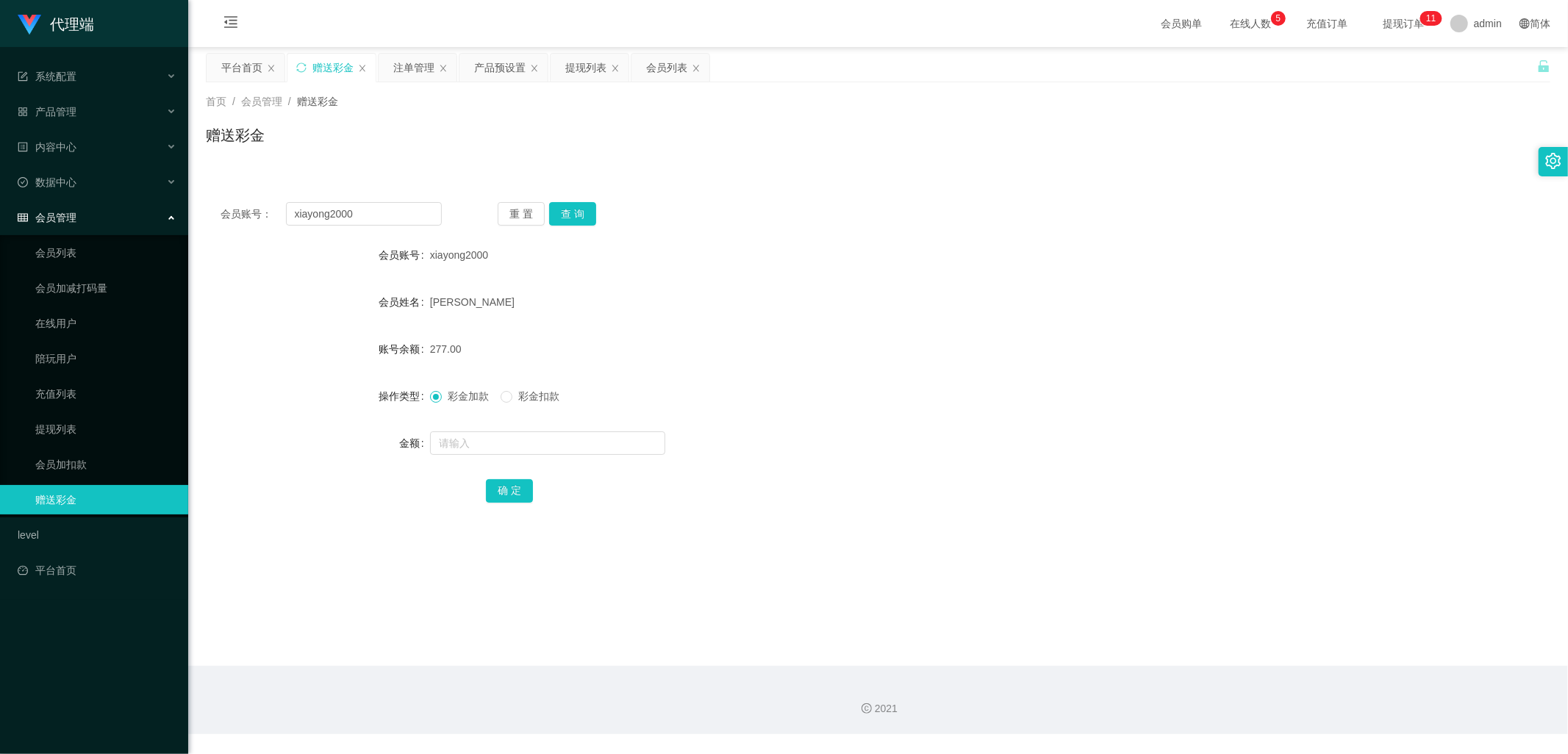
click at [490, 82] on div "首页 / 会员管理 / 赠送彩金 / 赠送彩金" at bounding box center [878, 126] width 1380 height 87
drag, startPoint x: 497, startPoint y: 71, endPoint x: 545, endPoint y: 82, distance: 49.2
click at [497, 71] on div "产品预设置" at bounding box center [500, 67] width 51 height 28
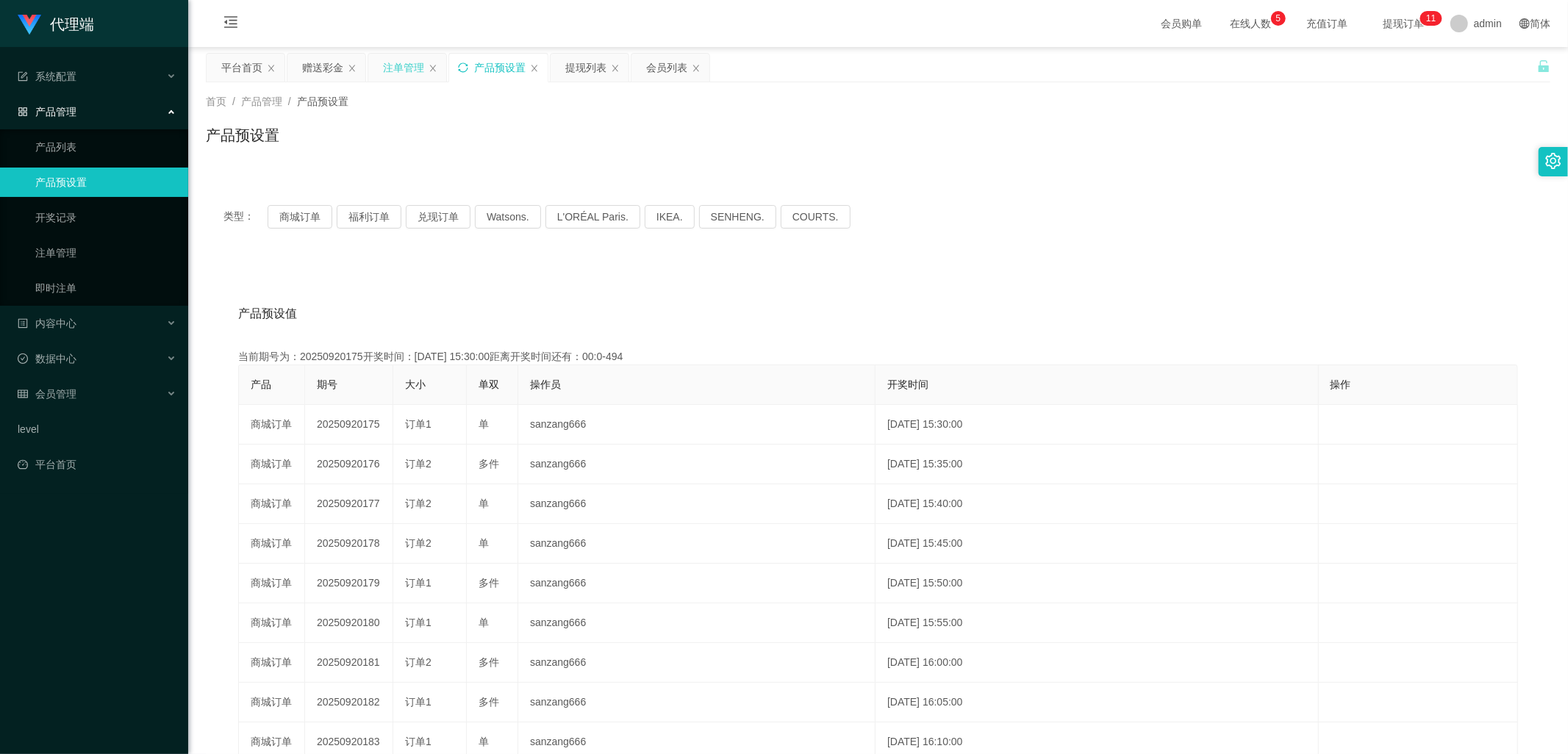
click at [400, 59] on div "注单管理" at bounding box center [404, 67] width 41 height 28
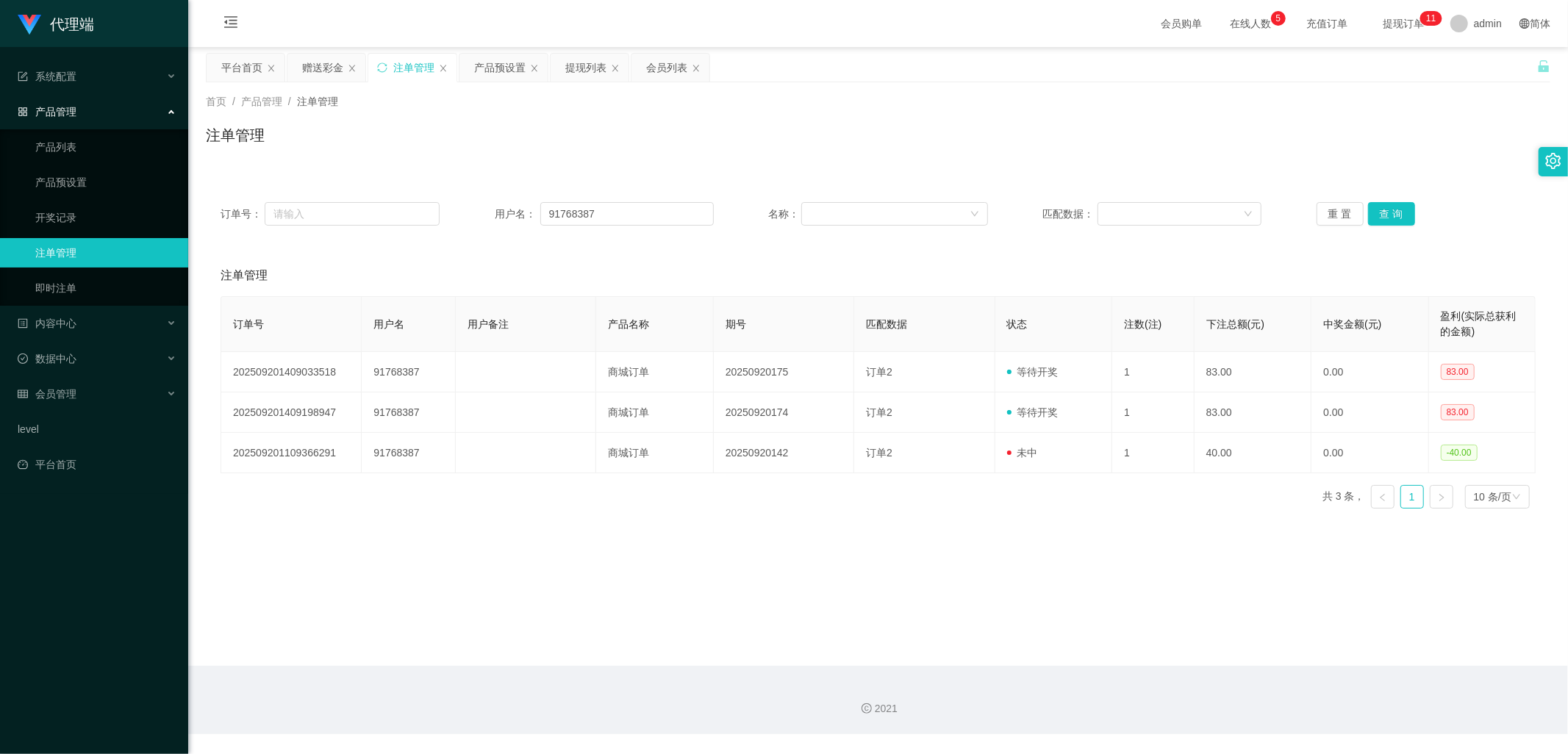
click at [392, 70] on div "注单管理" at bounding box center [412, 67] width 88 height 28
click at [385, 70] on icon "图标: sync" at bounding box center [382, 67] width 10 height 10
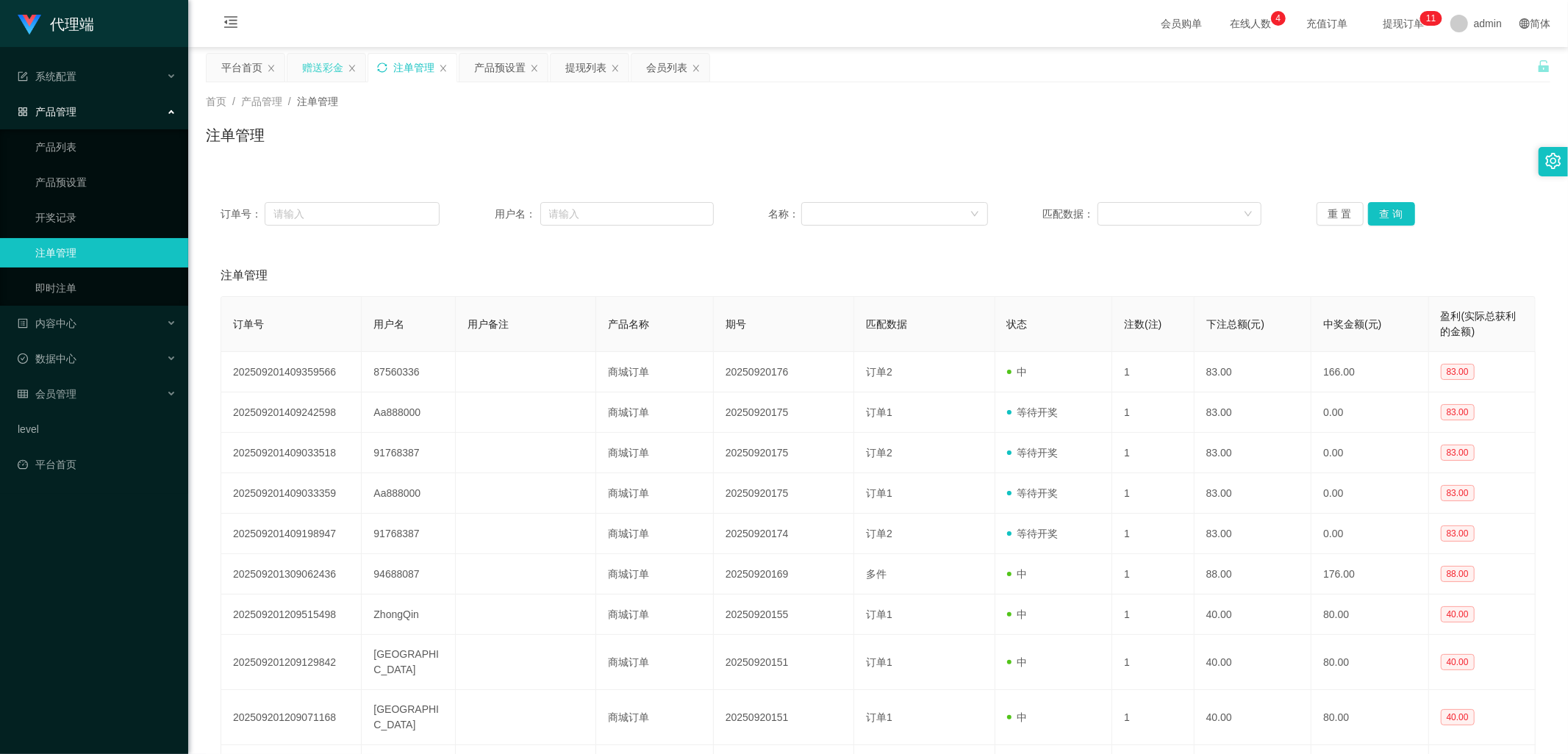
click at [319, 71] on div "赠送彩金" at bounding box center [323, 67] width 41 height 28
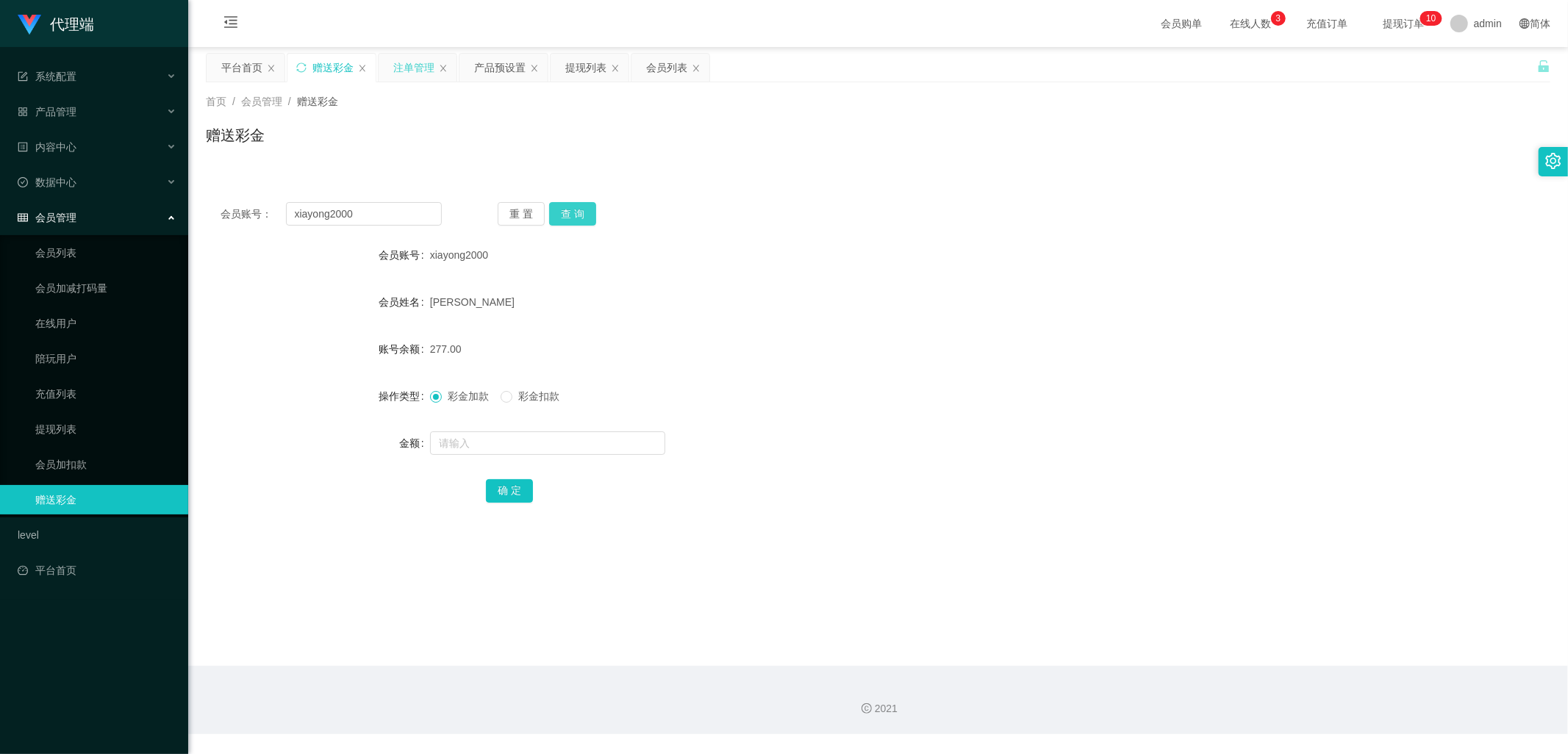
click at [577, 221] on button "查 询" at bounding box center [572, 214] width 47 height 24
click at [494, 67] on div "产品预设置" at bounding box center [500, 67] width 51 height 28
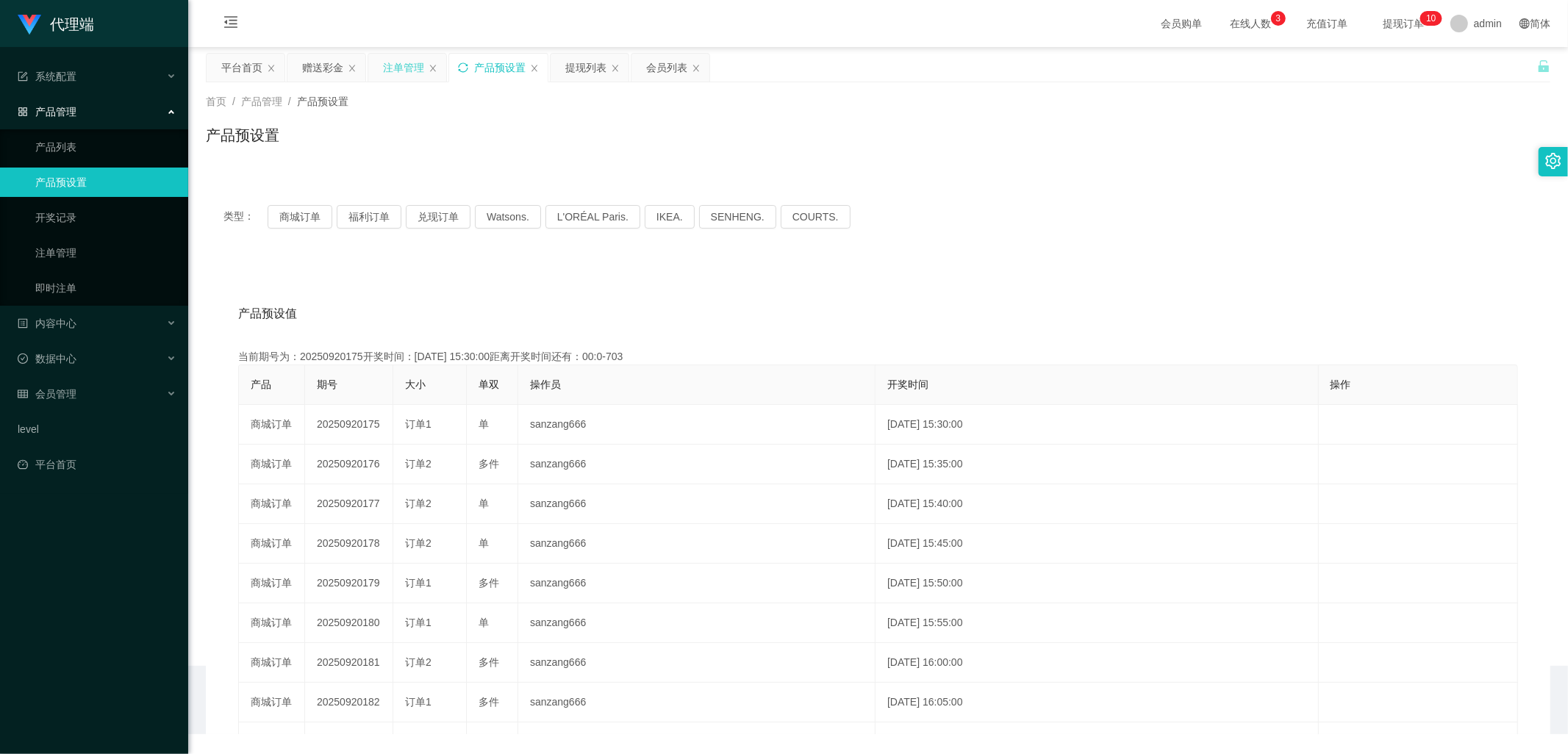
click at [464, 64] on icon "图标: sync" at bounding box center [463, 67] width 10 height 10
click at [322, 61] on div "赠送彩金" at bounding box center [323, 67] width 41 height 28
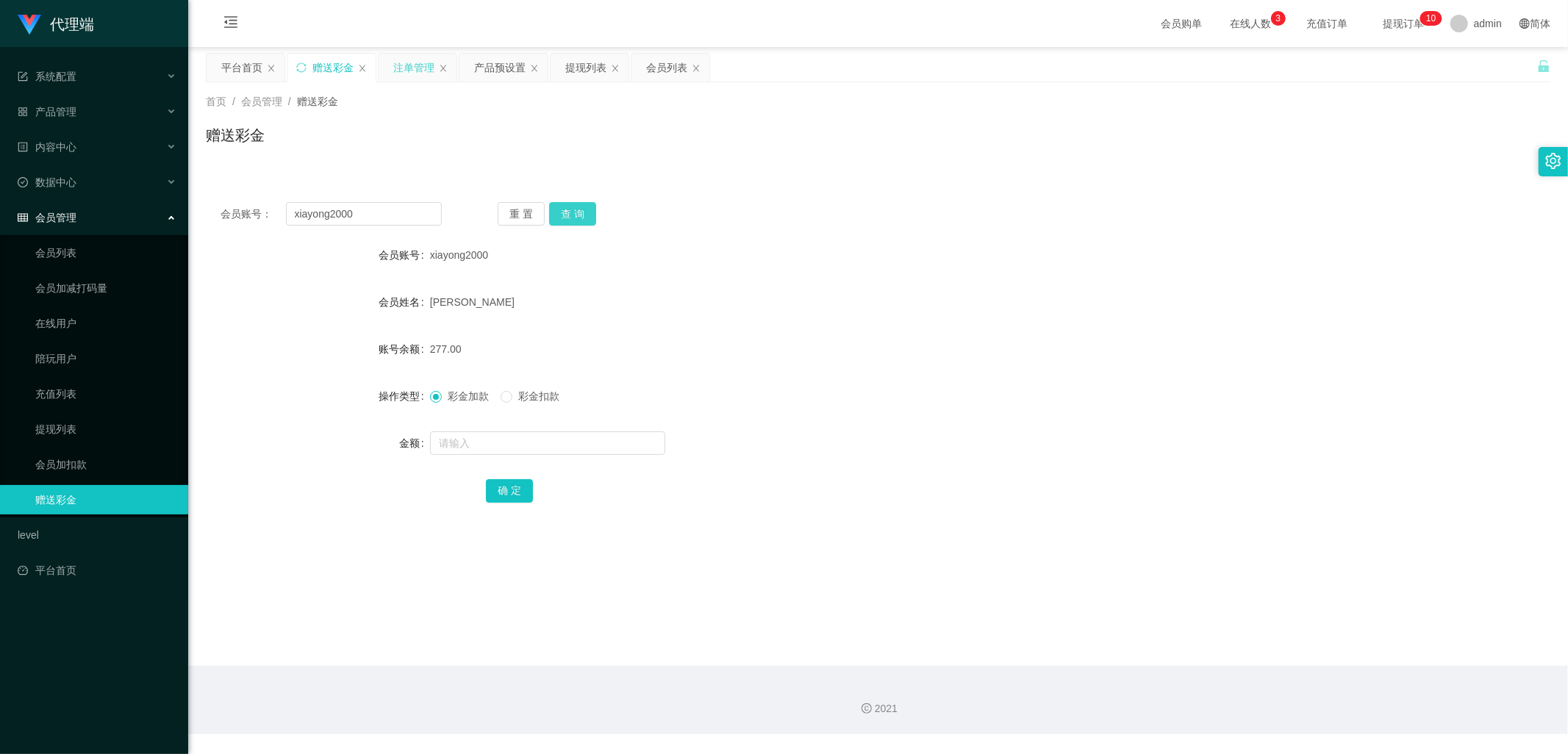
click at [587, 215] on button "查 询" at bounding box center [572, 214] width 47 height 24
click at [586, 208] on button "查 询" at bounding box center [572, 214] width 47 height 24
click at [490, 70] on div "产品预设置" at bounding box center [500, 67] width 51 height 28
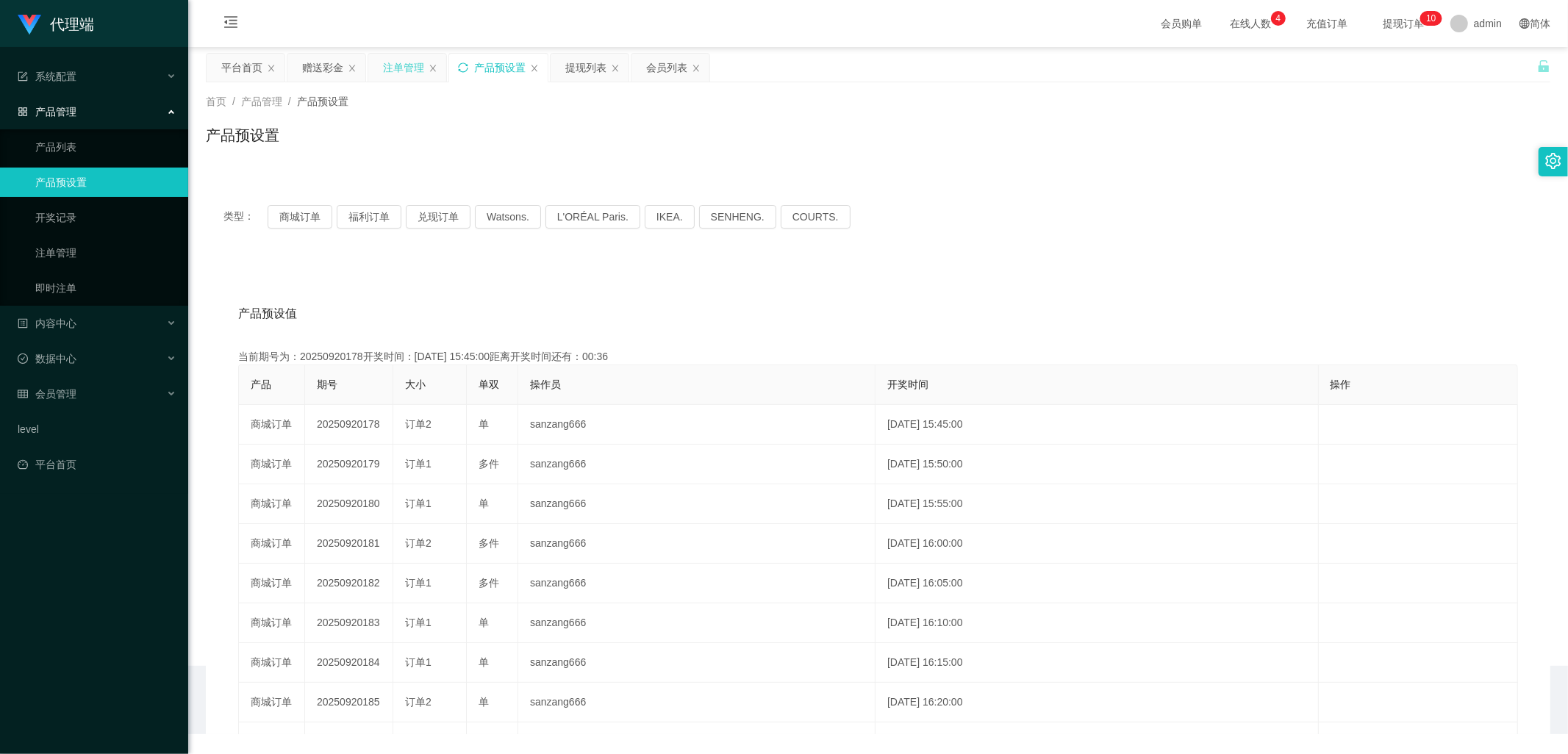
click at [466, 67] on icon "图标: sync" at bounding box center [463, 67] width 10 height 10
click at [317, 67] on div "赠送彩金" at bounding box center [323, 67] width 41 height 28
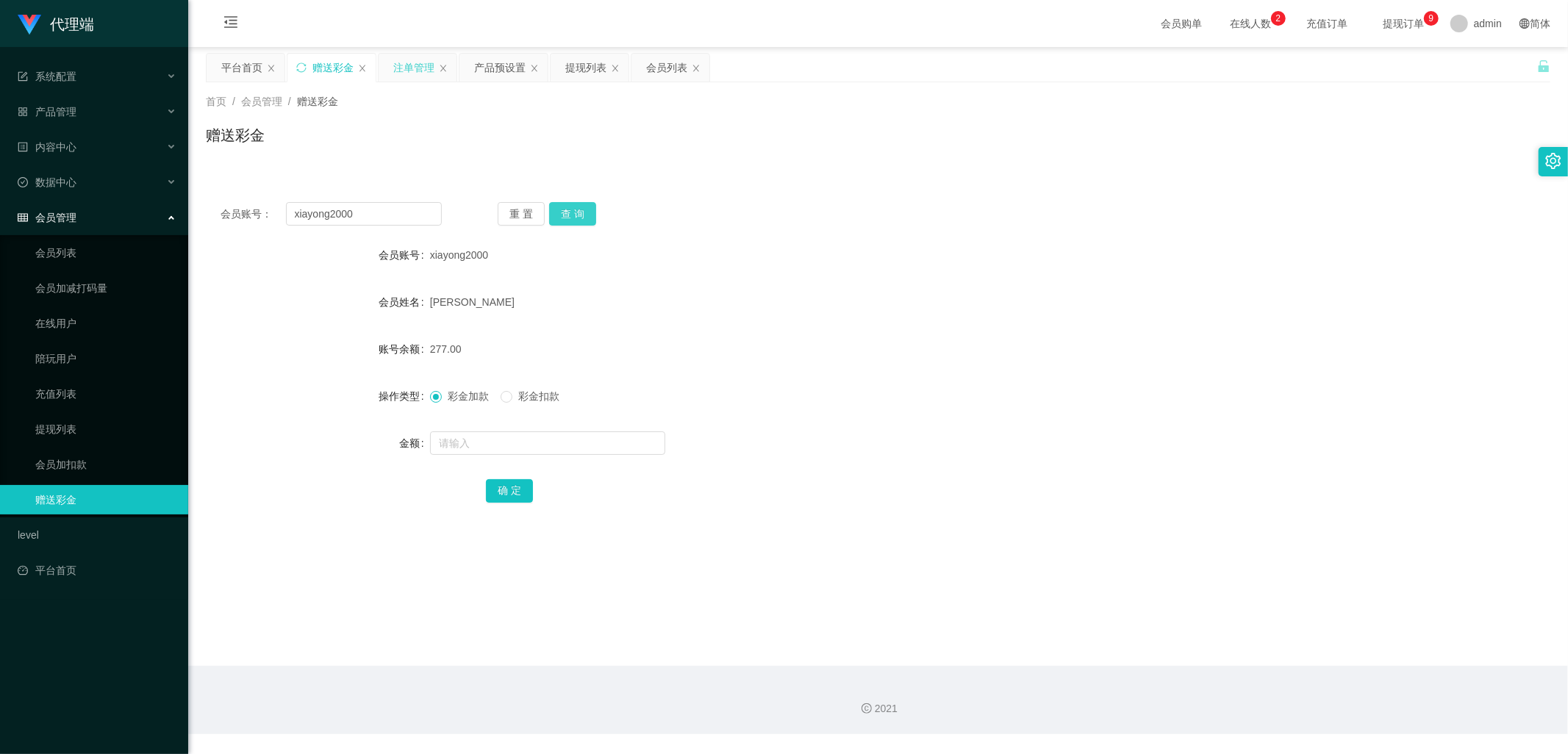
click at [576, 210] on button "查 询" at bounding box center [572, 214] width 47 height 24
drag, startPoint x: 402, startPoint y: 218, endPoint x: 252, endPoint y: 226, distance: 150.2
click at [252, 226] on div "会员账号： xiayong2000 重 置 查 询 会员账号 xiayong2000 会员姓名 [PERSON_NAME] 账号余额 277.00 操作类型 …" at bounding box center [878, 362] width 1345 height 350
click at [407, 64] on div "注单管理" at bounding box center [414, 67] width 41 height 28
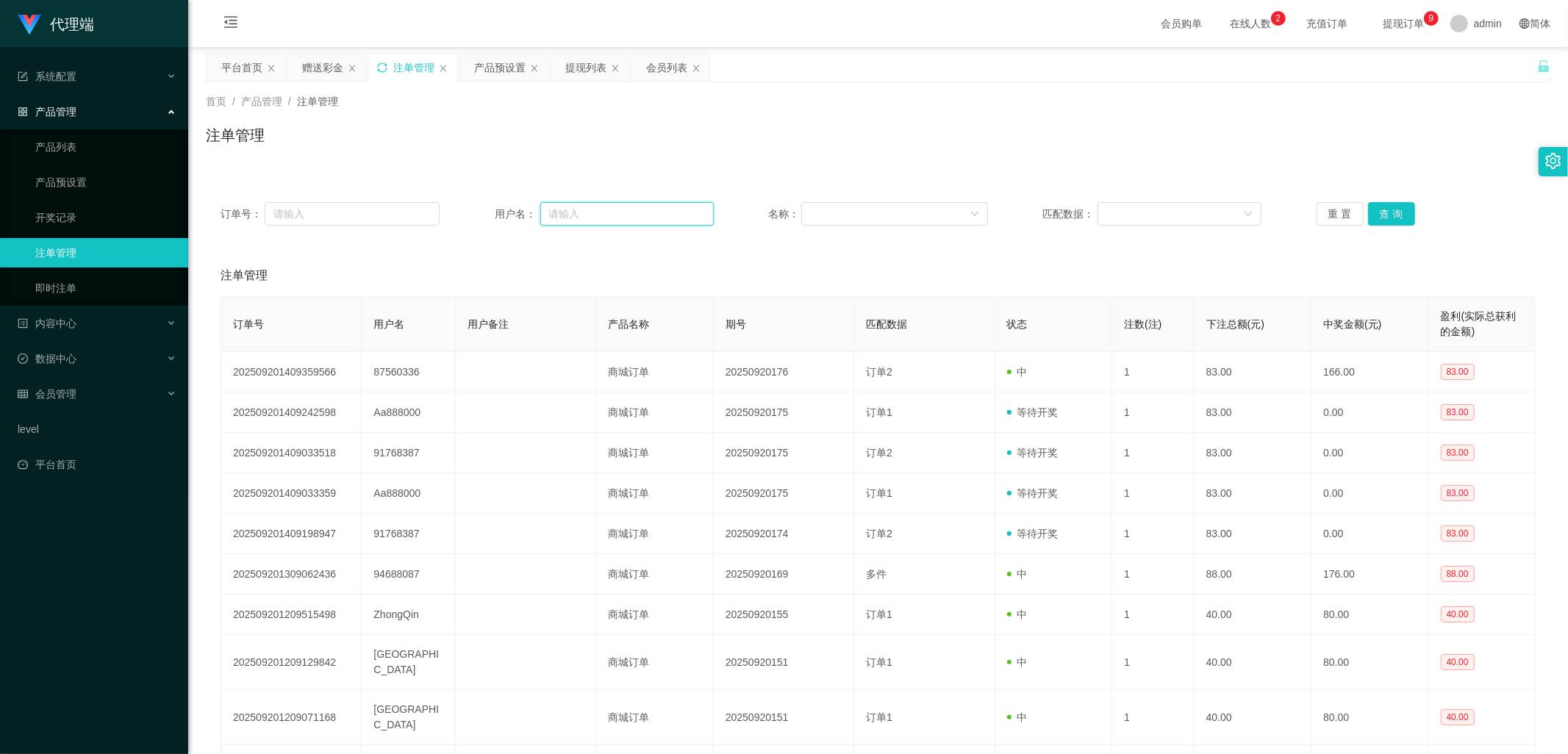
click at [607, 211] on input "text" at bounding box center [627, 214] width 173 height 24
click at [278, 215] on input "text" at bounding box center [352, 214] width 175 height 24
click at [579, 207] on input "text" at bounding box center [627, 214] width 173 height 24
paste input "xiayong2000"
type input "xiayong2000"
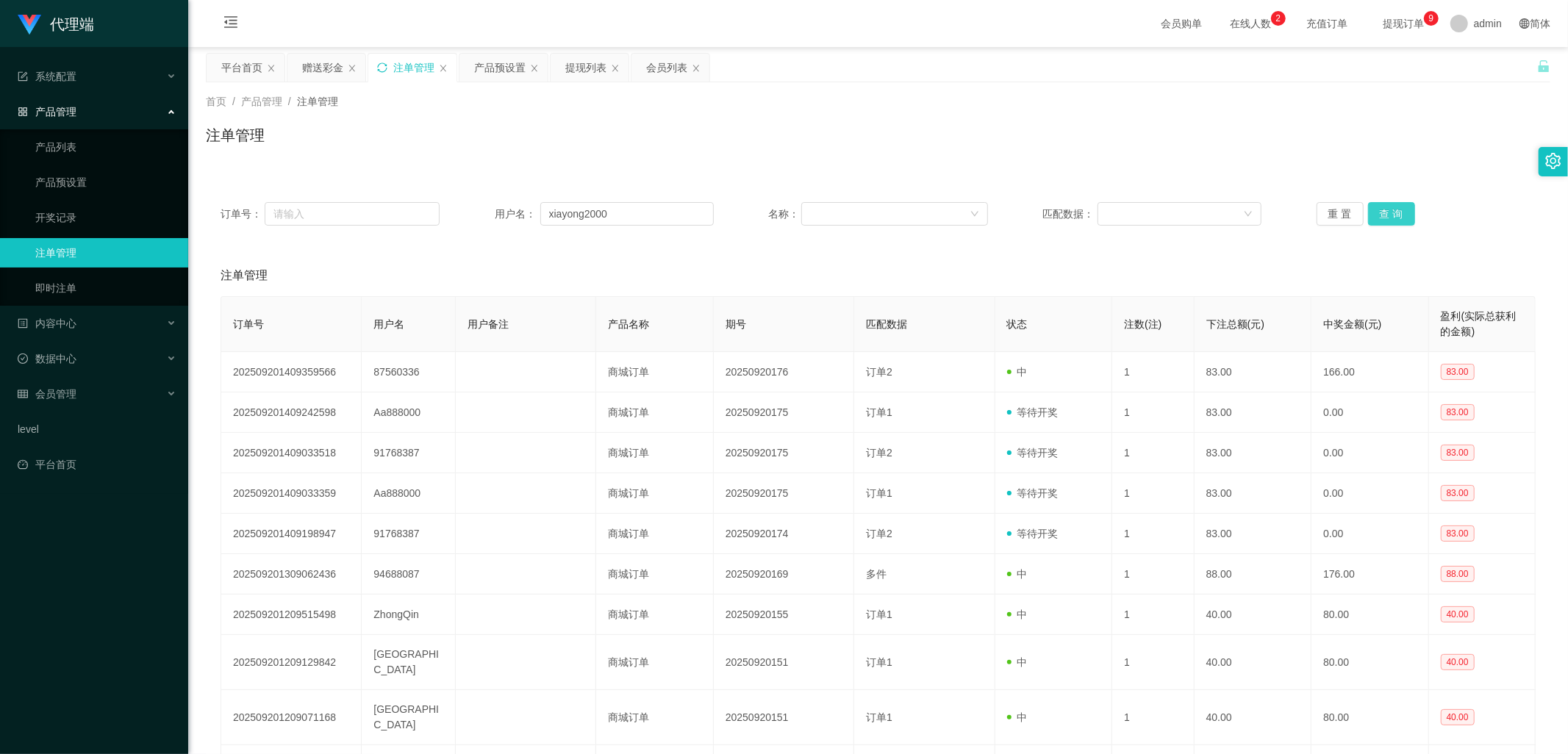
click at [1387, 208] on button "查 询" at bounding box center [1391, 214] width 47 height 24
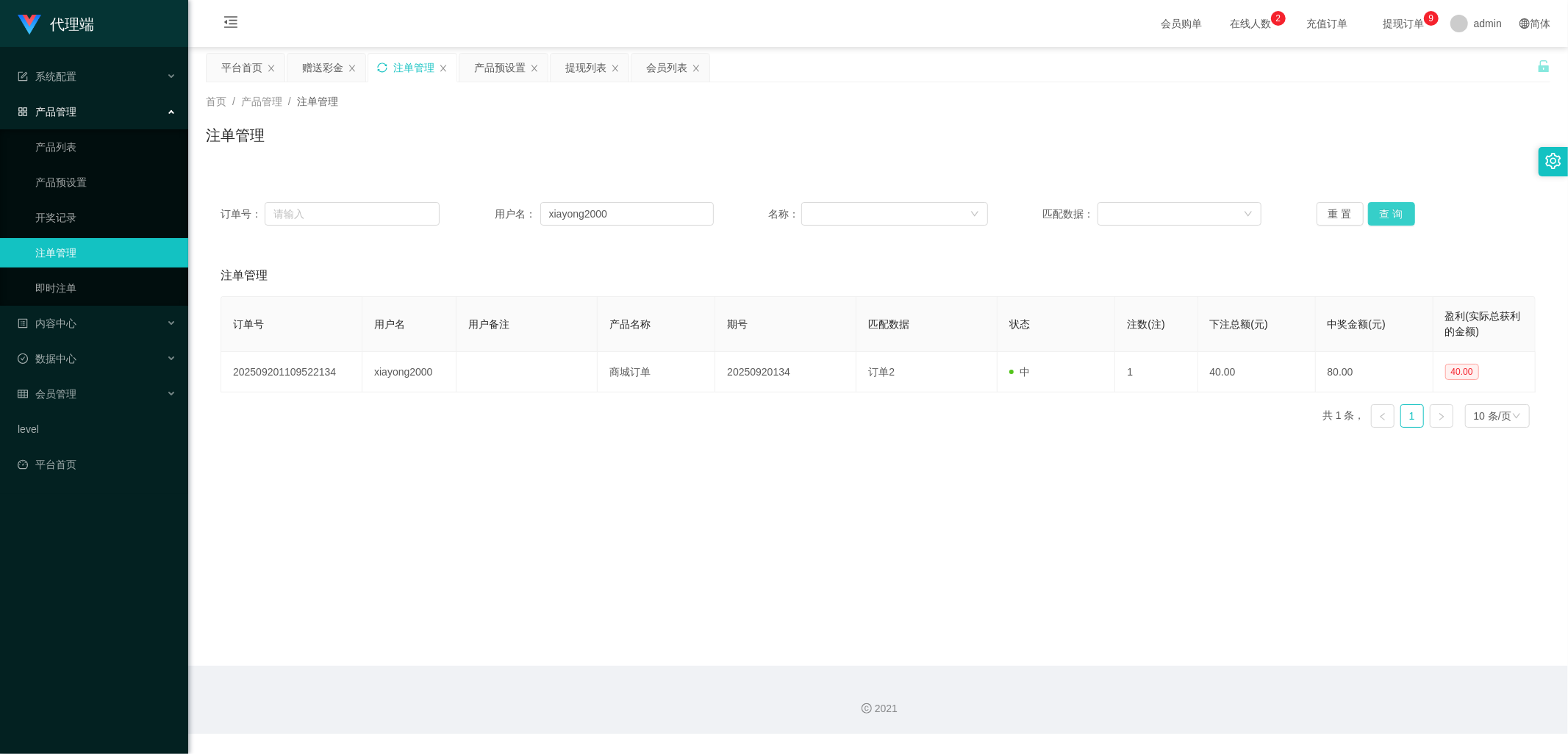
click at [1388, 211] on button "查 询" at bounding box center [1391, 214] width 47 height 24
click at [1386, 211] on button "查 询" at bounding box center [1391, 214] width 47 height 24
click at [1389, 213] on button "查 询" at bounding box center [1391, 214] width 47 height 24
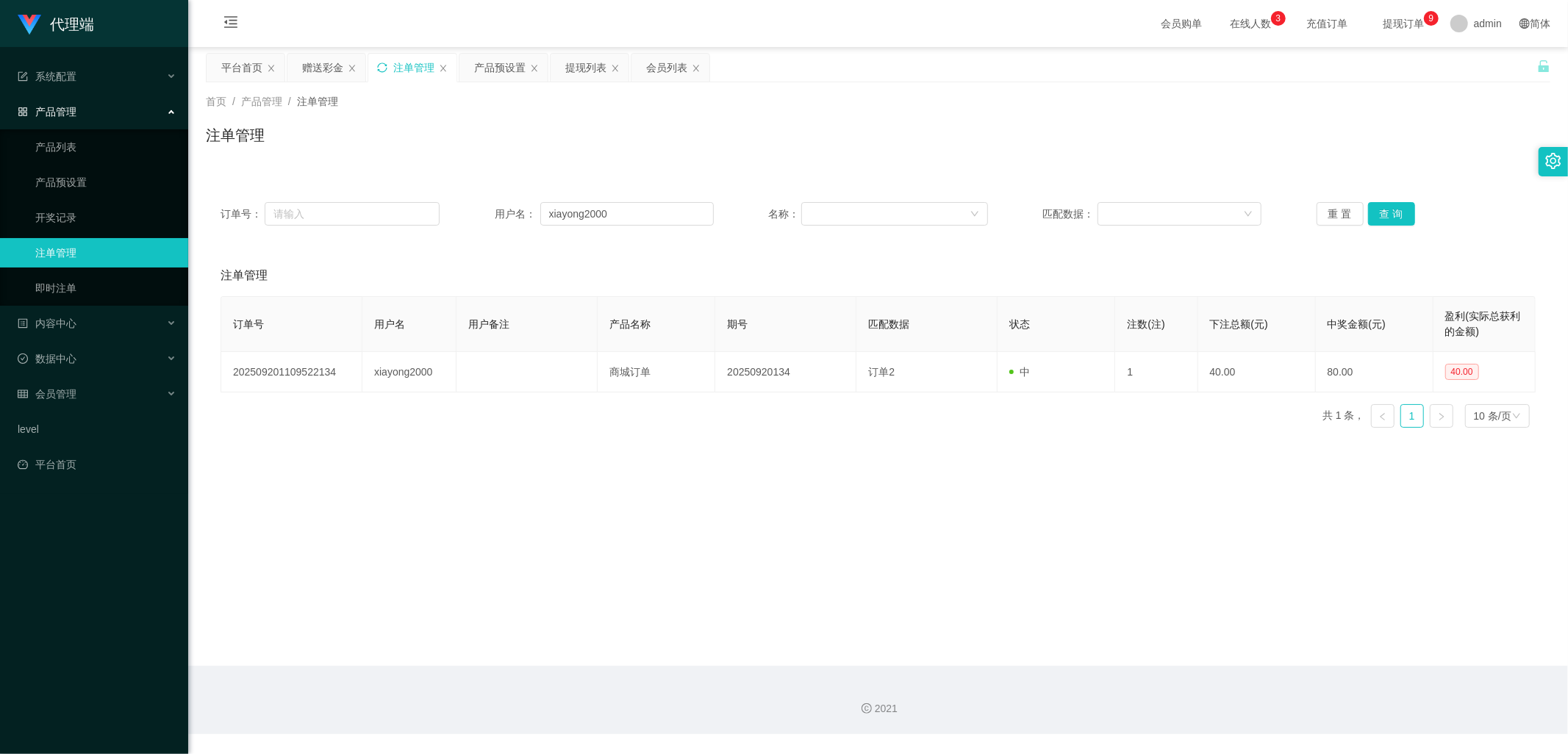
click at [1376, 22] on span "提现订单 0 1 2 3 4 5 6 7 8 9 0 1 2 3 4 5 6 7 8 9 0 1 2 3 4 5 6 7 8 9" at bounding box center [1403, 23] width 56 height 10
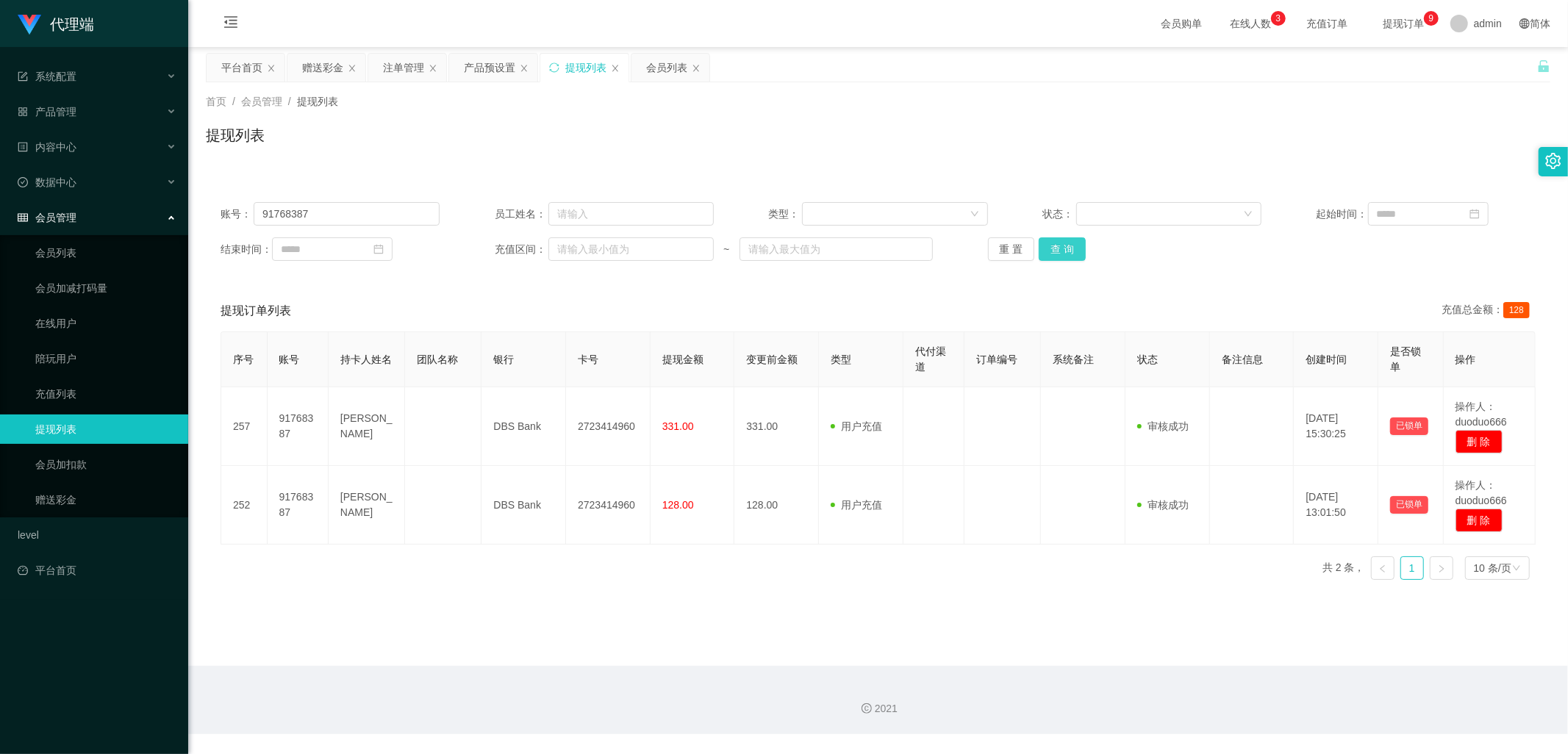
click at [1076, 246] on button "查 询" at bounding box center [1062, 249] width 47 height 24
click at [1222, 21] on span "在线人数 0 1 2 3 4 5 6 7 8 9 0 1 2 3 4 5 6 7 8 9 0 1 2 3 4 5 6 7 8 9" at bounding box center [1250, 23] width 56 height 10
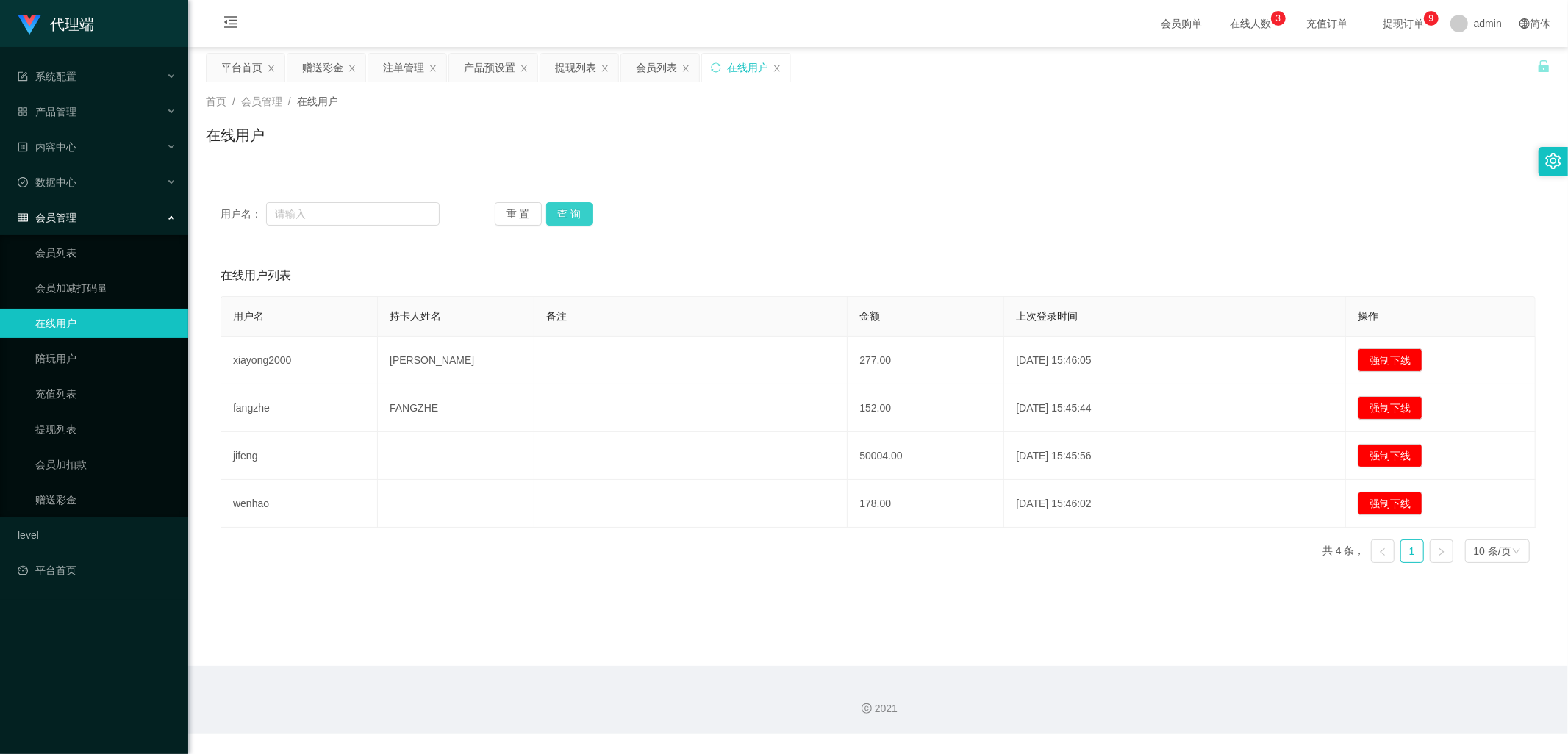
click at [577, 209] on button "查 询" at bounding box center [569, 214] width 47 height 24
click at [318, 70] on div "赠送彩金" at bounding box center [323, 67] width 41 height 28
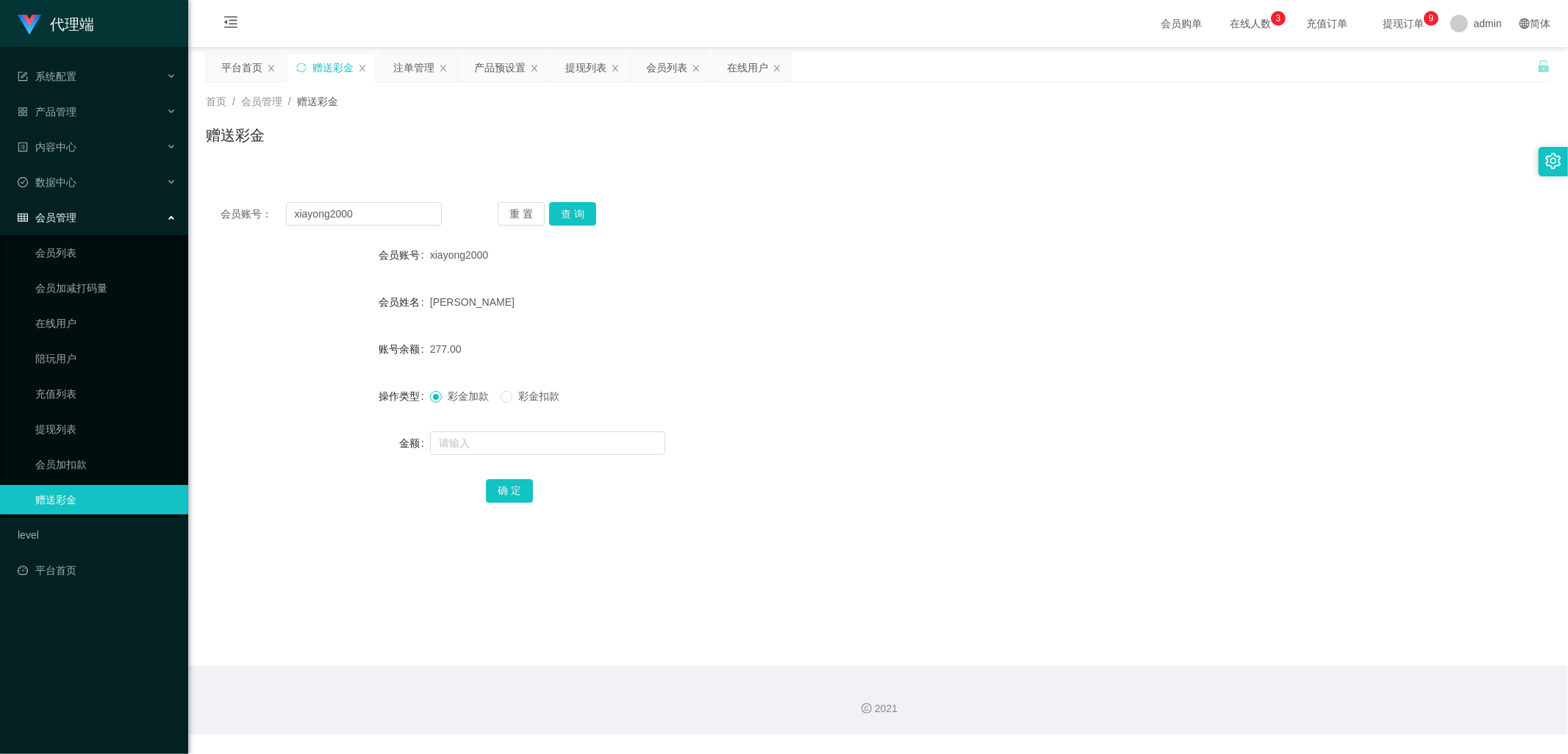
click at [579, 200] on div "会员账号： xiayong2000 重 置 查 询 会员账号 xiayong2000 会员姓名 [PERSON_NAME] 账号余额 277.00 操作类型 …" at bounding box center [878, 362] width 1345 height 350
click at [572, 218] on button "查 询" at bounding box center [572, 214] width 47 height 24
click at [406, 69] on div "注单管理" at bounding box center [414, 67] width 41 height 28
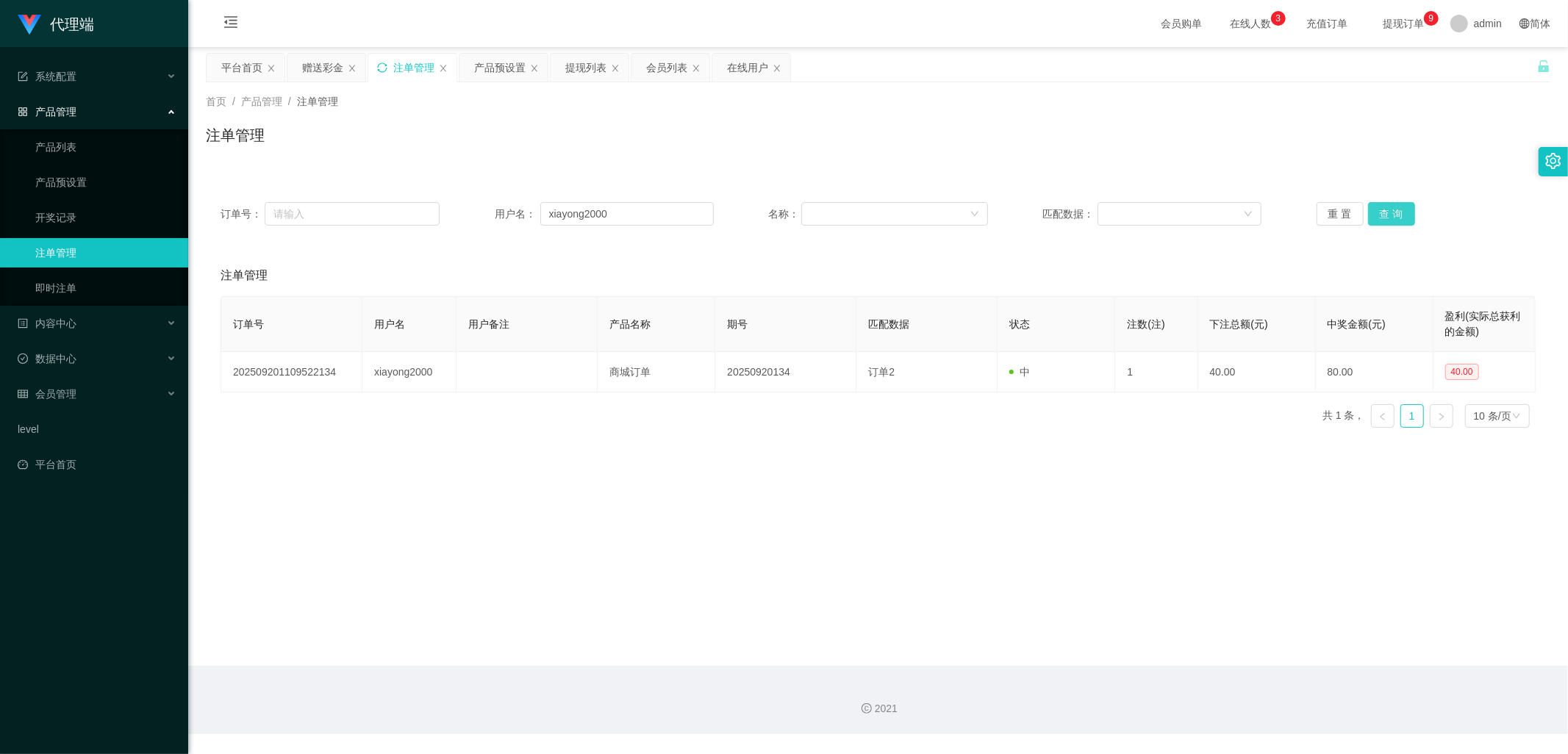
click at [1387, 214] on button "查 询" at bounding box center [1391, 214] width 47 height 24
click at [1371, 213] on button "查 询" at bounding box center [1391, 214] width 47 height 24
click at [1386, 208] on button "查 询" at bounding box center [1391, 214] width 47 height 24
click at [324, 69] on div "赠送彩金" at bounding box center [323, 67] width 41 height 28
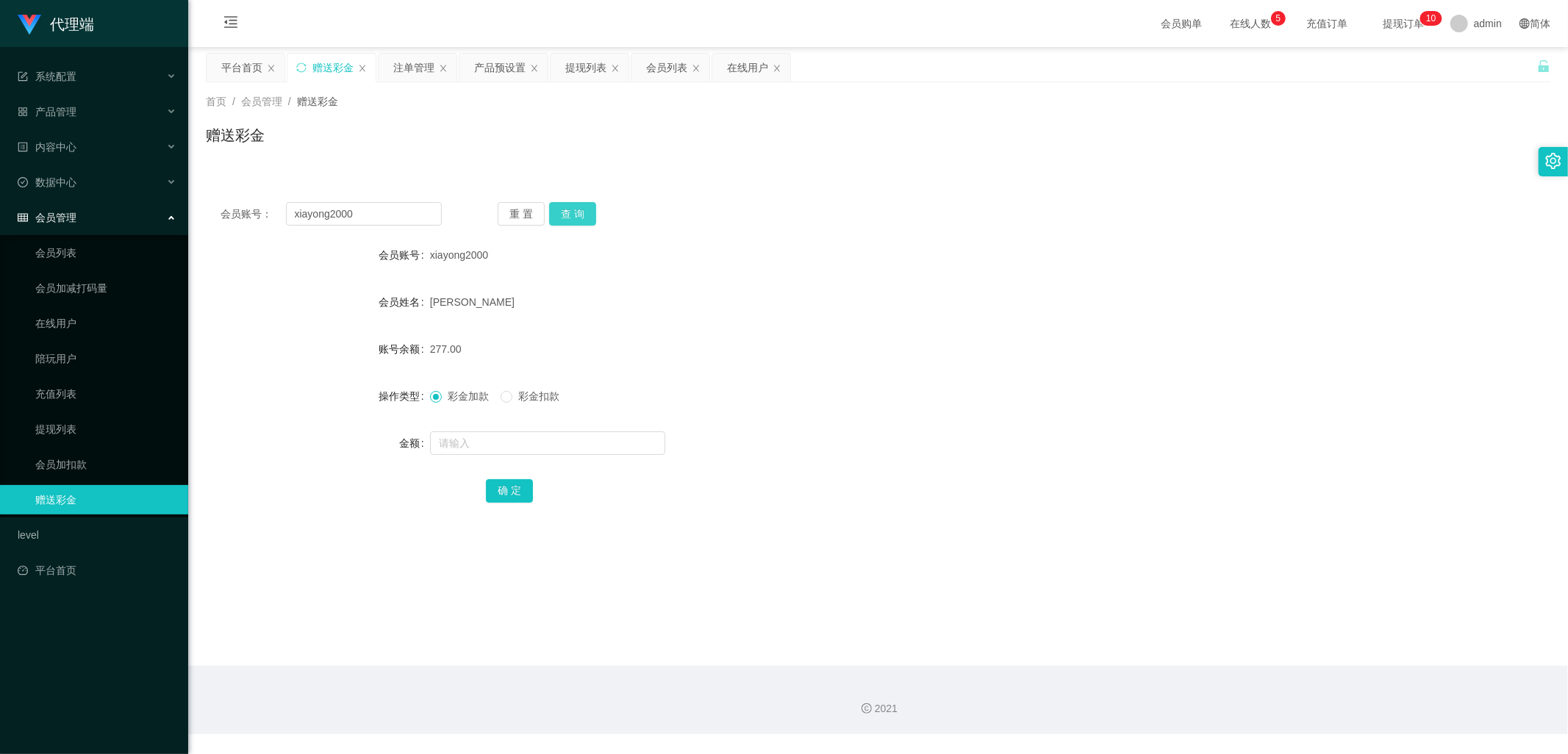
click at [576, 216] on button "查 询" at bounding box center [572, 214] width 47 height 24
click at [562, 218] on button "查 询" at bounding box center [572, 214] width 47 height 24
click at [563, 217] on button "查 询" at bounding box center [572, 214] width 47 height 24
click at [566, 218] on button "查 询" at bounding box center [572, 214] width 47 height 24
click at [567, 208] on button "查 询" at bounding box center [572, 214] width 47 height 24
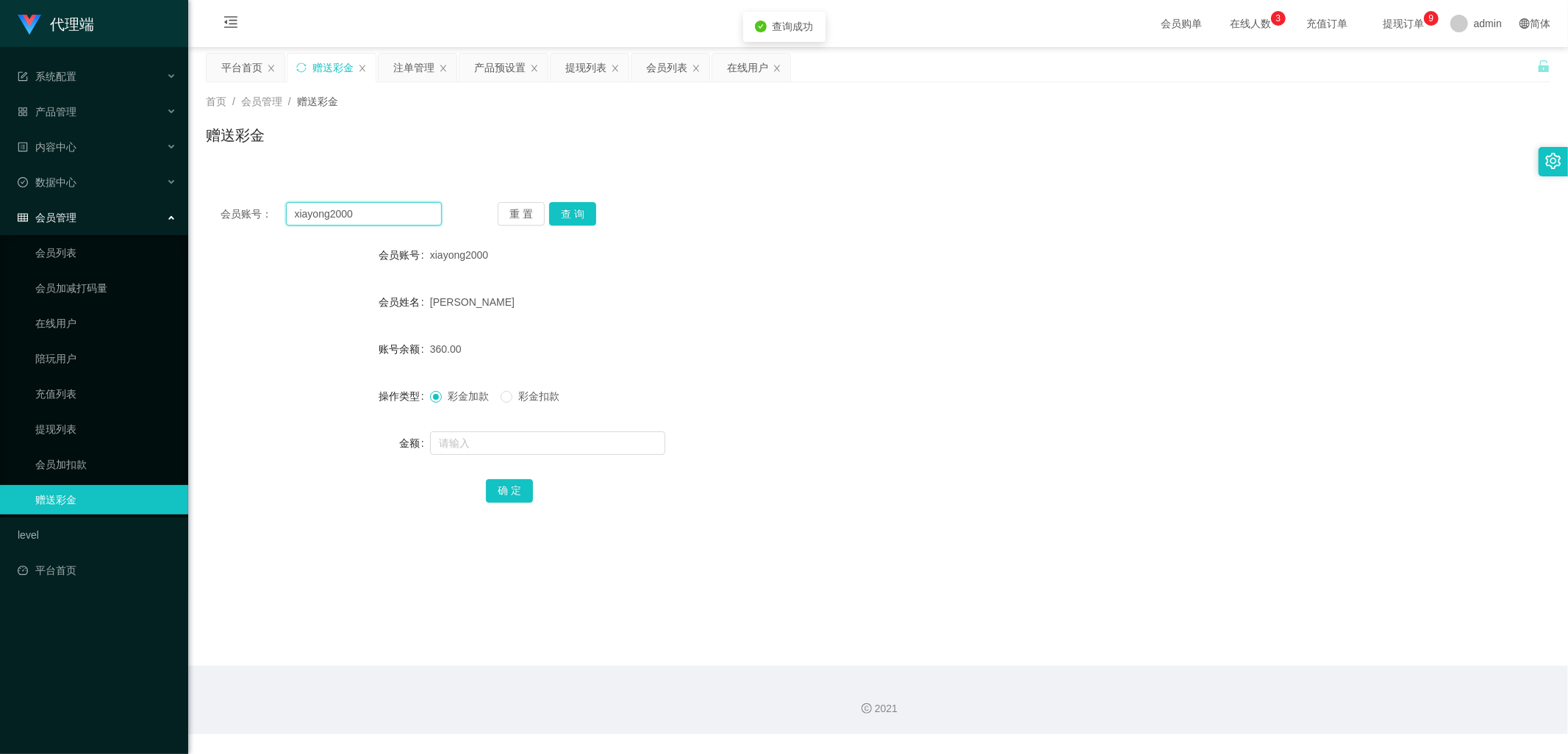
drag, startPoint x: 371, startPoint y: 211, endPoint x: 263, endPoint y: 223, distance: 108.7
click at [263, 223] on div "会员账号： xiayong2000" at bounding box center [331, 214] width 221 height 24
drag, startPoint x: 586, startPoint y: 64, endPoint x: 645, endPoint y: 143, distance: 98.6
click at [586, 64] on div "提现列表" at bounding box center [586, 67] width 41 height 28
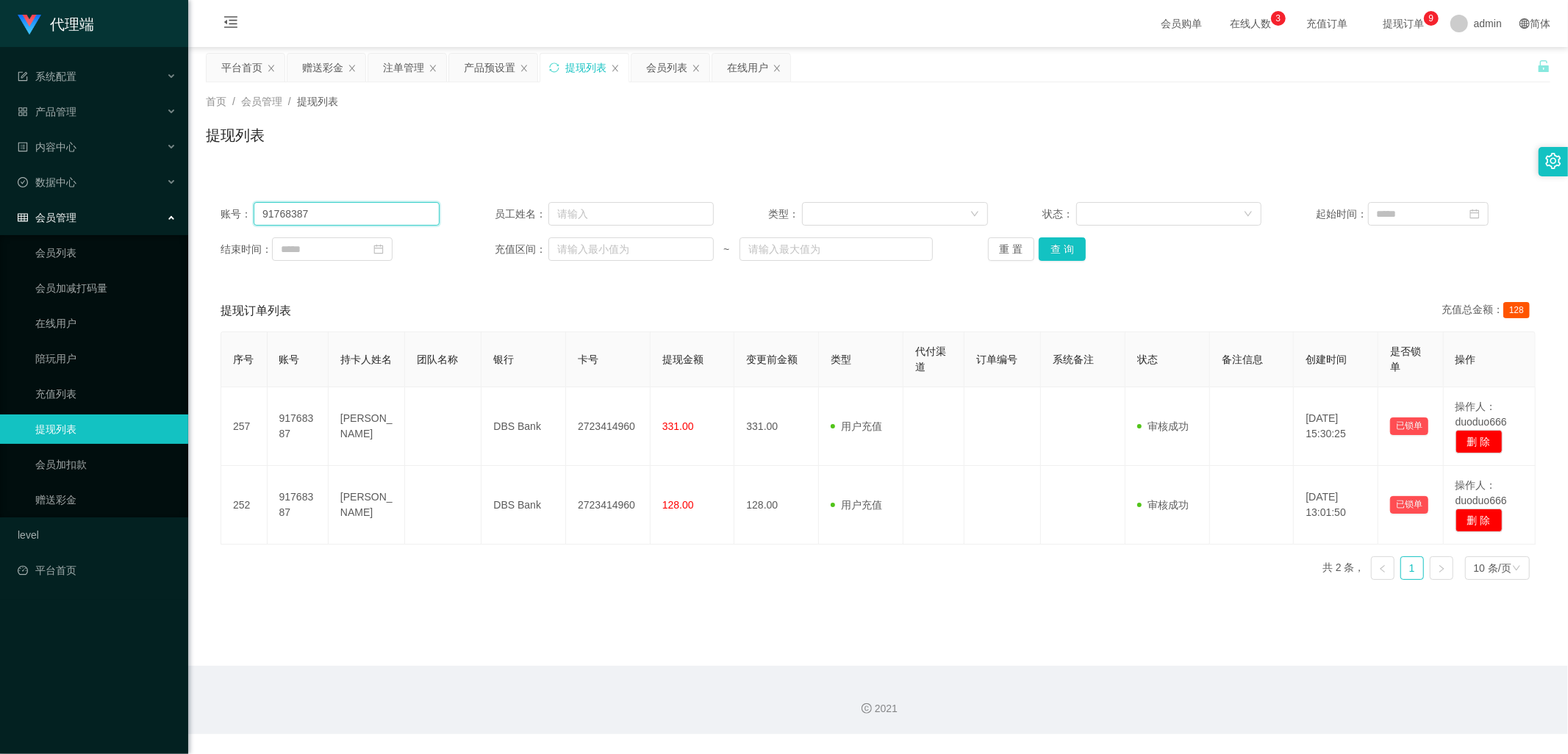
drag, startPoint x: 333, startPoint y: 210, endPoint x: 172, endPoint y: 217, distance: 161.2
click at [172, 217] on section "代理端 系统配置 产品管理 产品列表 产品预设置 开奖记录 注单管理 即时注单 内容中心 数据中心 会员管理 会员列表 会员加减打码量 在线用户 陪玩用户 充…" at bounding box center [784, 367] width 1568 height 734
paste input "xiayong2000"
type input "xiayong2000"
click at [1068, 255] on button "查 询" at bounding box center [1062, 249] width 47 height 24
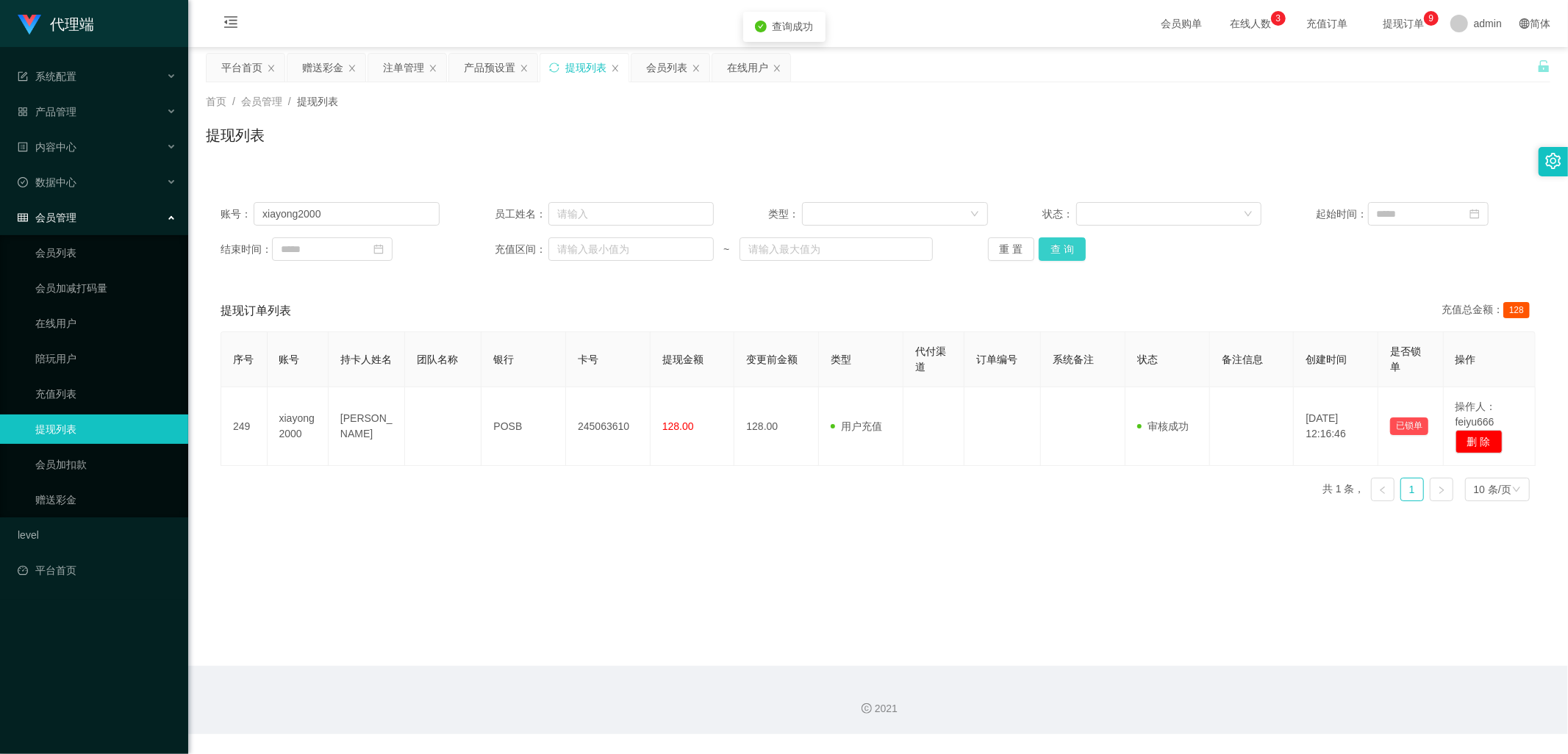
click at [1077, 245] on button "查 询" at bounding box center [1062, 249] width 47 height 24
click at [1075, 251] on button "查 询" at bounding box center [1062, 249] width 47 height 24
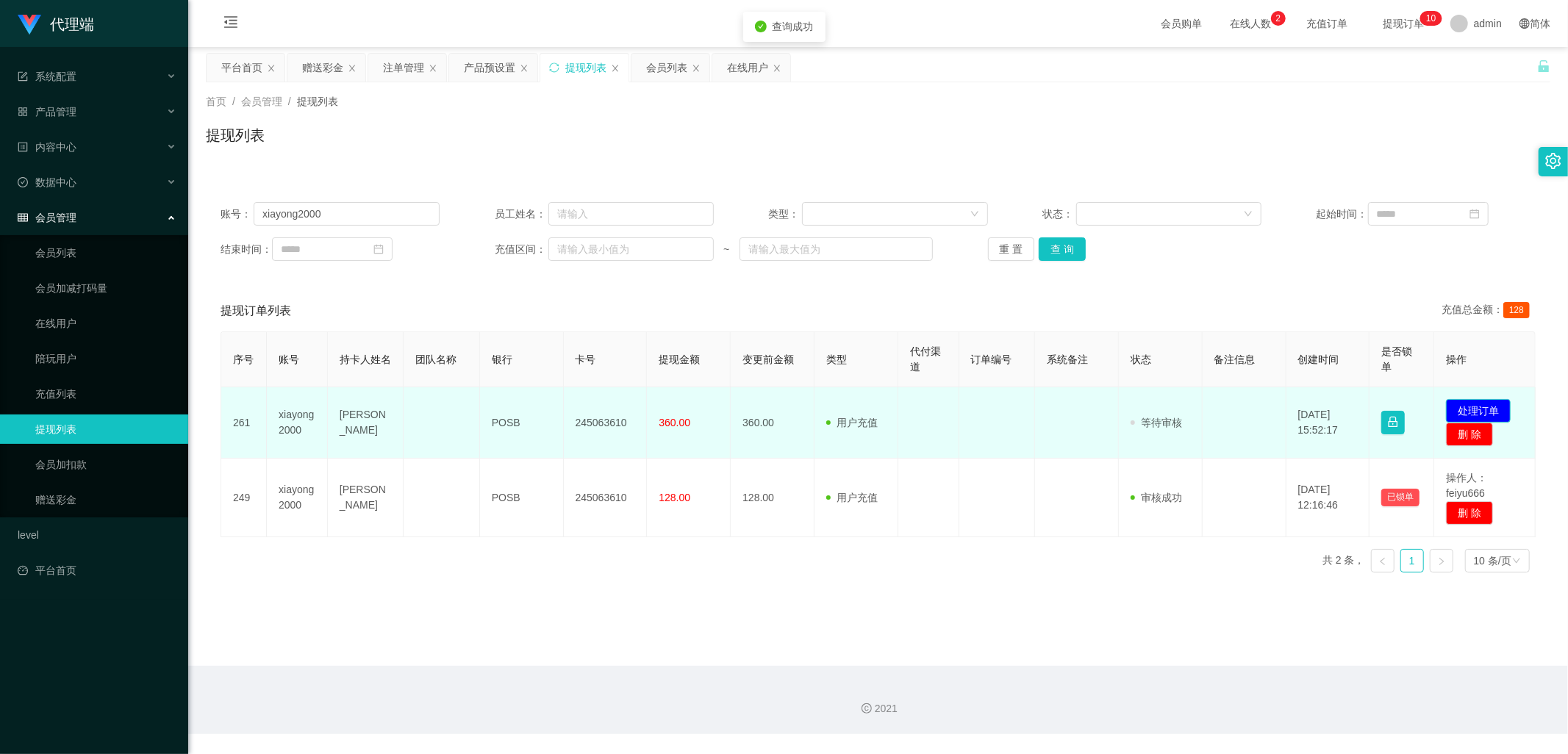
click at [1469, 408] on button "处理订单" at bounding box center [1478, 411] width 64 height 24
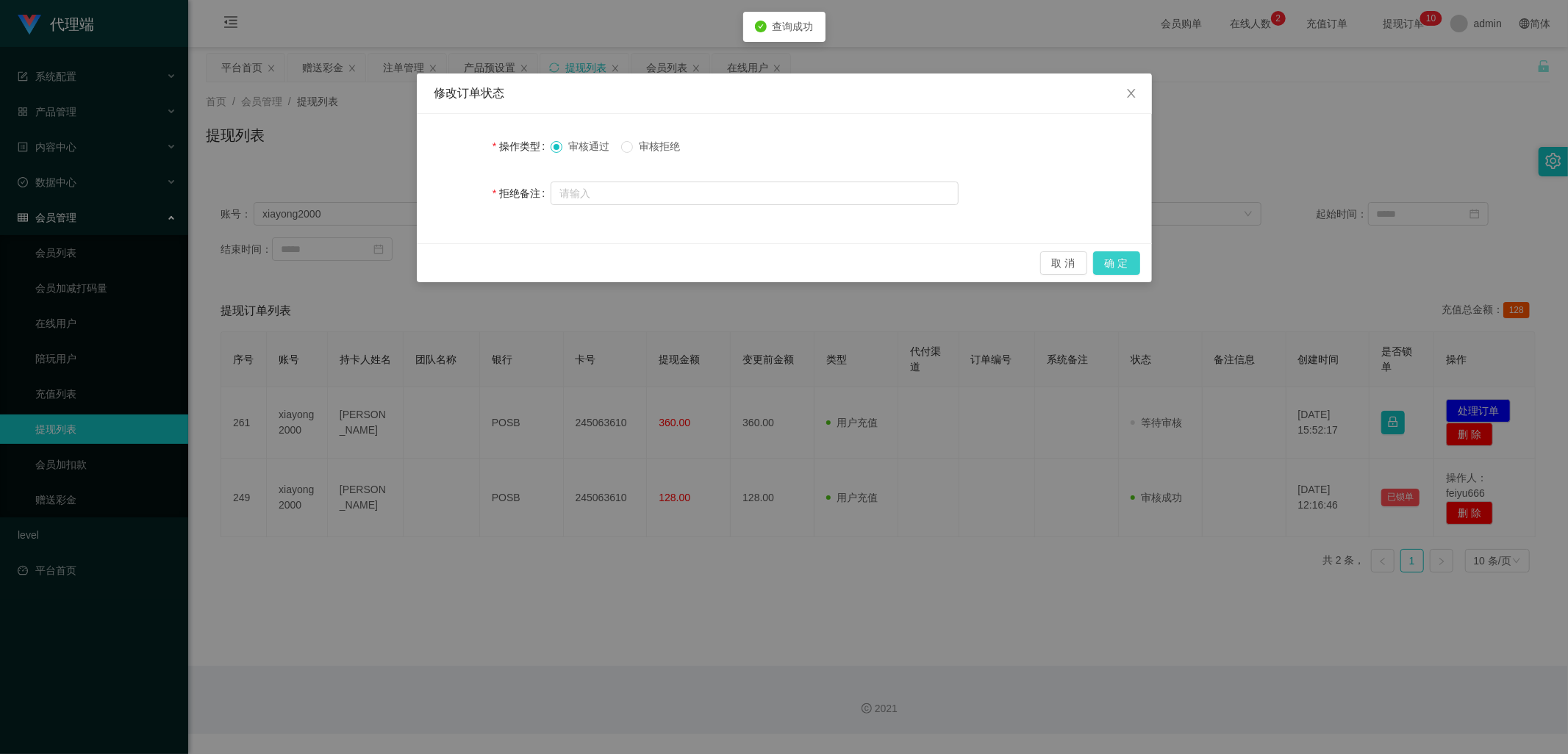
click at [1128, 263] on button "确 定" at bounding box center [1117, 263] width 47 height 24
